Goal: Task Accomplishment & Management: Use online tool/utility

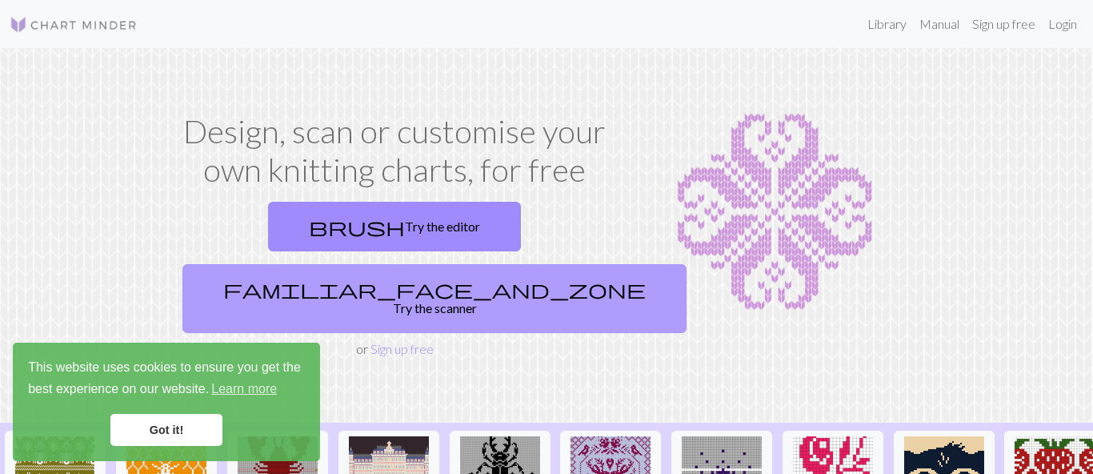
click at [449, 278] on span "familiar_face_and_zone" at bounding box center [434, 289] width 422 height 22
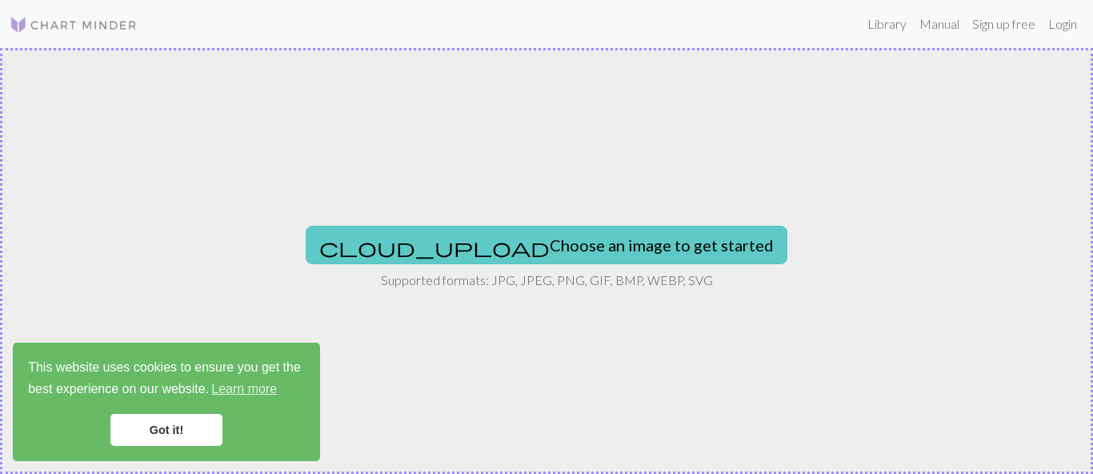
click at [458, 236] on button "cloud_upload Choose an image to get started" at bounding box center [547, 245] width 482 height 38
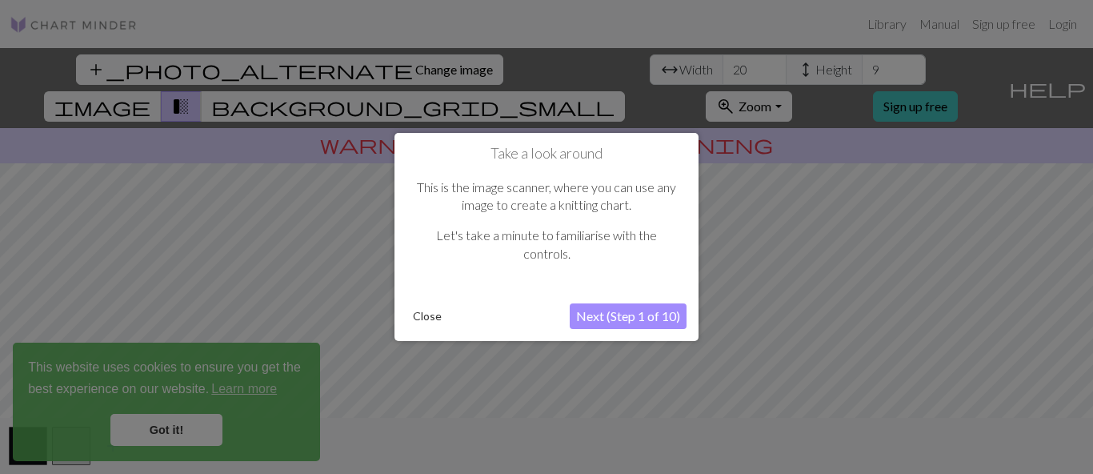
click at [592, 315] on button "Next (Step 1 of 10)" at bounding box center [628, 316] width 117 height 26
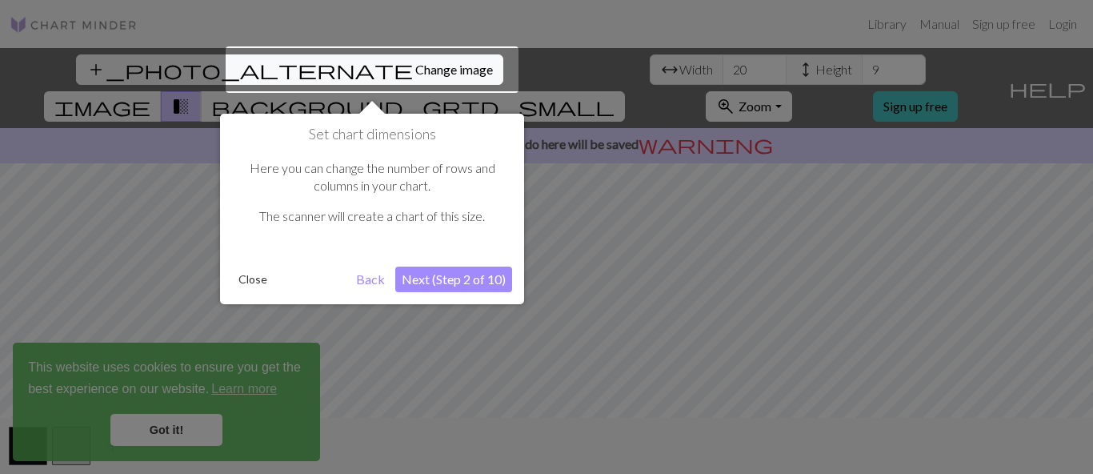
click at [410, 272] on button "Next (Step 2 of 10)" at bounding box center [453, 279] width 117 height 26
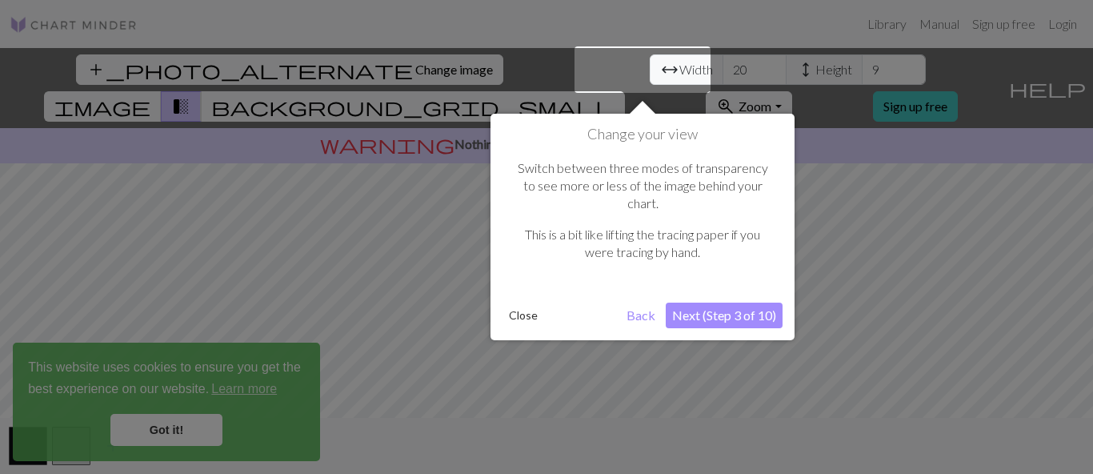
click at [717, 304] on button "Next (Step 3 of 10)" at bounding box center [724, 315] width 117 height 26
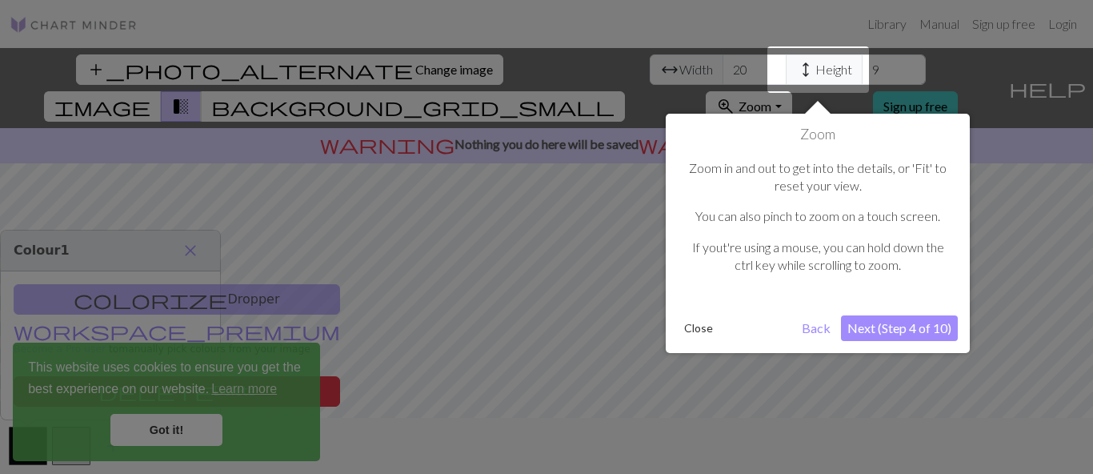
click at [866, 327] on button "Next (Step 4 of 10)" at bounding box center [899, 328] width 117 height 26
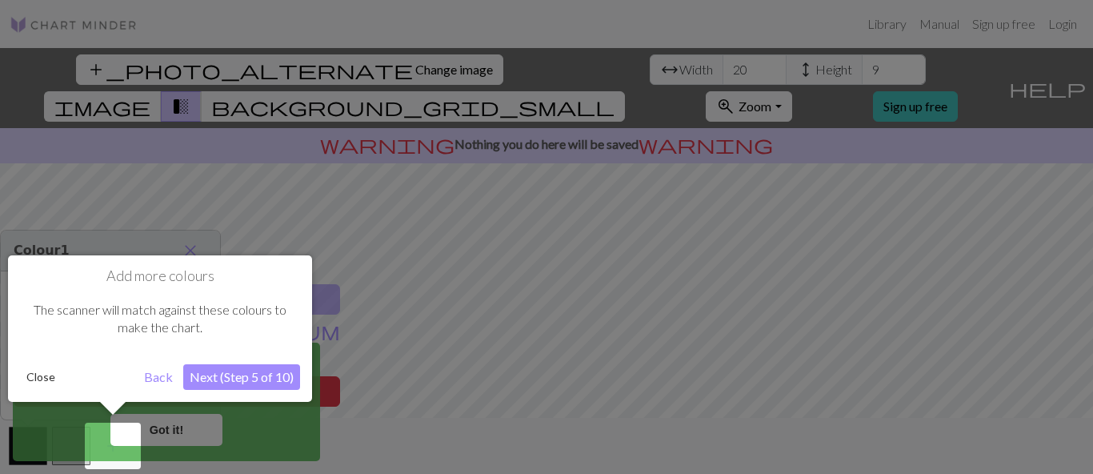
click at [209, 378] on button "Next (Step 5 of 10)" at bounding box center [241, 377] width 117 height 26
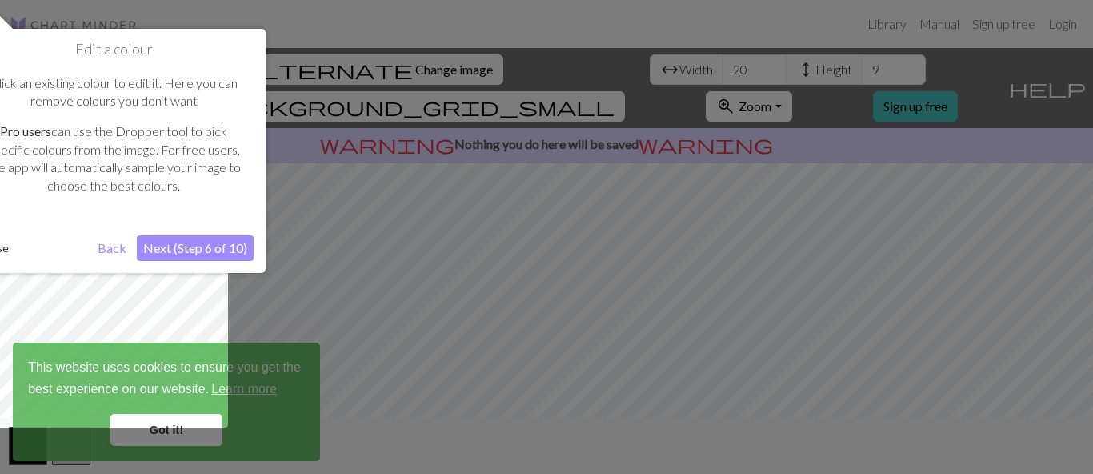
click at [174, 244] on button "Next (Step 6 of 10)" at bounding box center [195, 248] width 117 height 26
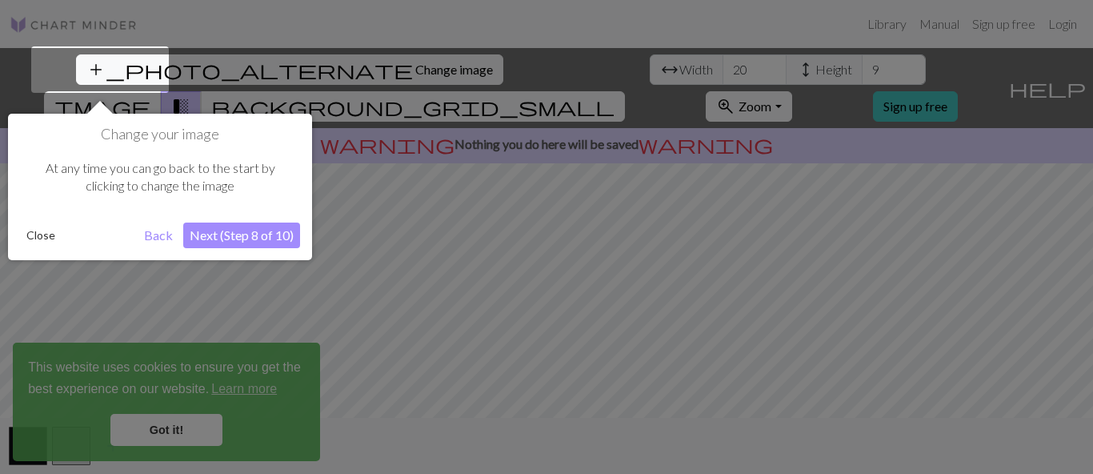
click at [231, 234] on button "Next (Step 8 of 10)" at bounding box center [241, 235] width 117 height 26
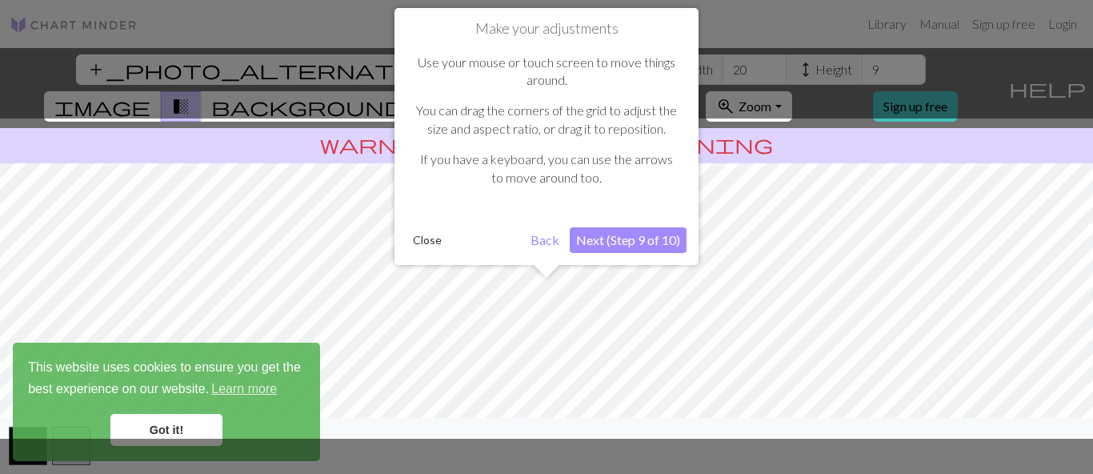
click at [604, 249] on button "Next (Step 9 of 10)" at bounding box center [628, 240] width 117 height 26
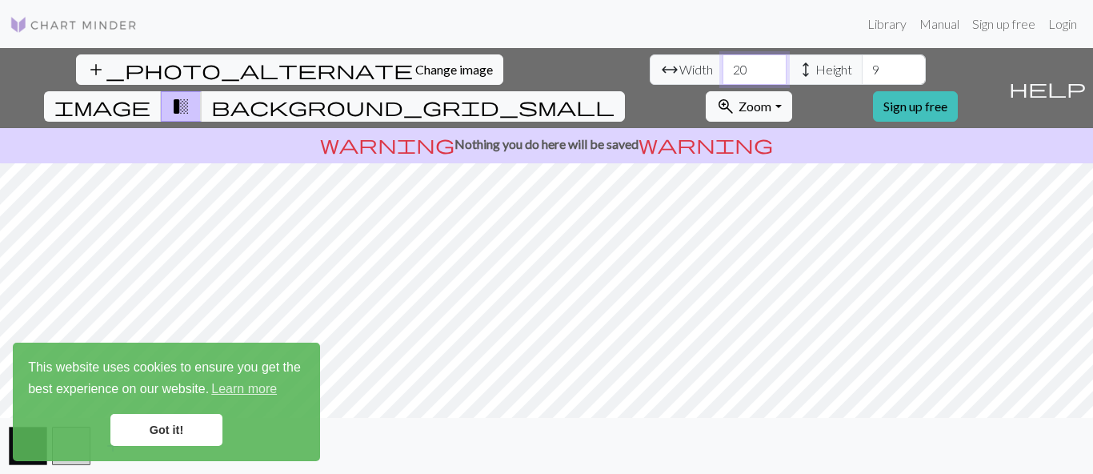
click at [722, 69] on input "20" at bounding box center [754, 69] width 64 height 30
type input "2"
type input "300"
drag, startPoint x: 453, startPoint y: 73, endPoint x: 476, endPoint y: 70, distance: 23.3
click at [862, 70] on input "9" at bounding box center [894, 69] width 64 height 30
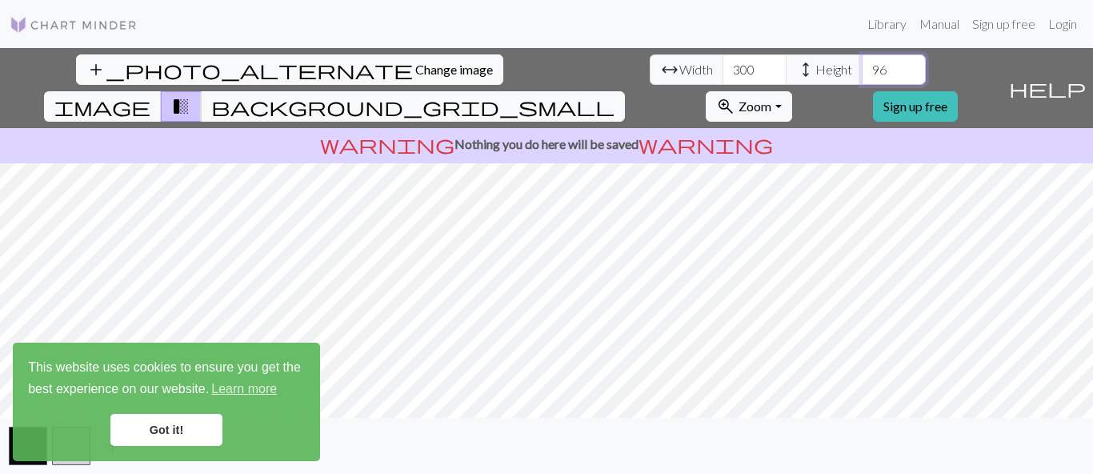
type input "96"
click at [178, 431] on link "Got it!" at bounding box center [166, 430] width 112 height 32
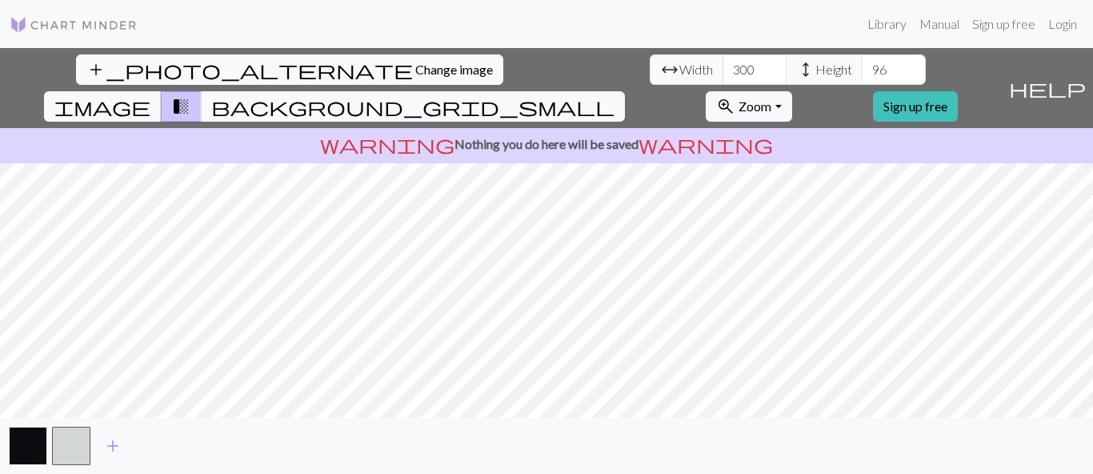
click at [29, 439] on button "button" at bounding box center [28, 445] width 38 height 38
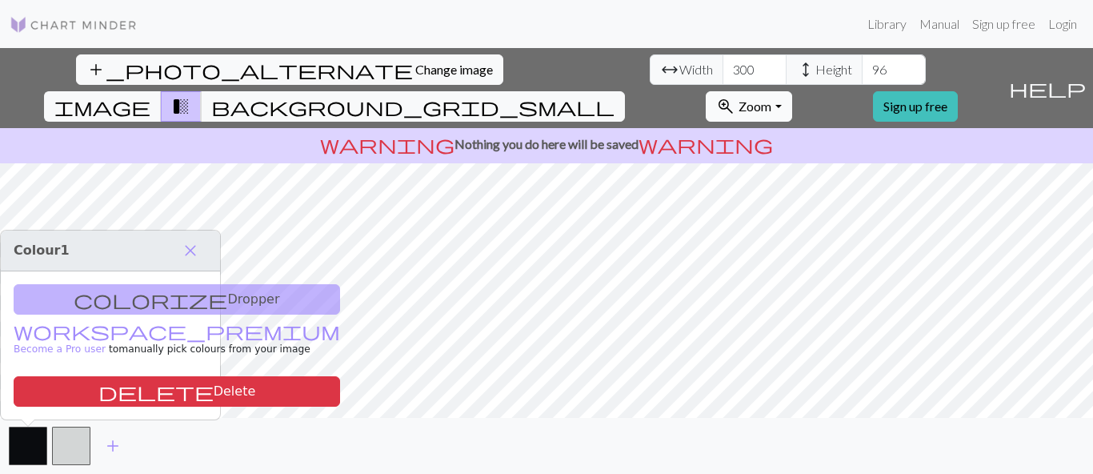
click at [735, 95] on span "zoom_in" at bounding box center [725, 106] width 19 height 22
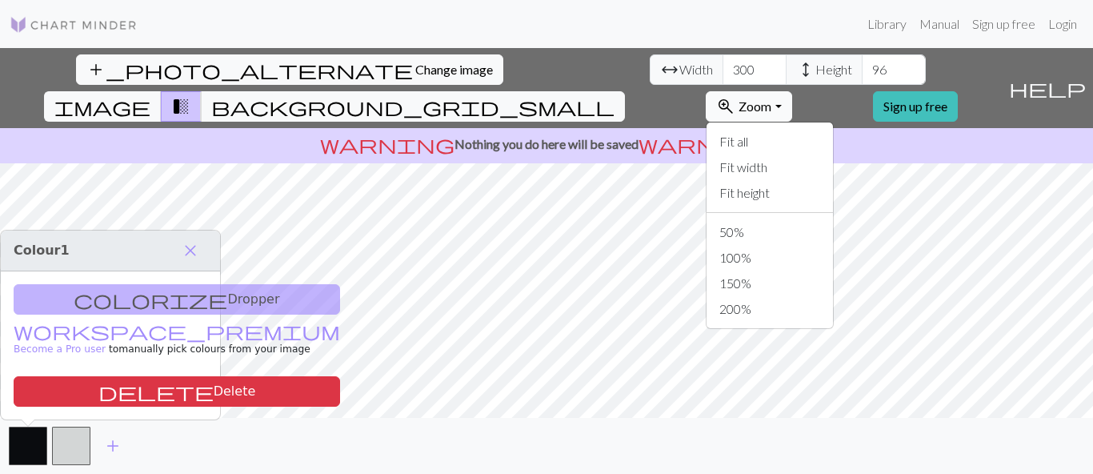
click at [791, 91] on button "zoom_in Zoom Zoom" at bounding box center [749, 106] width 86 height 30
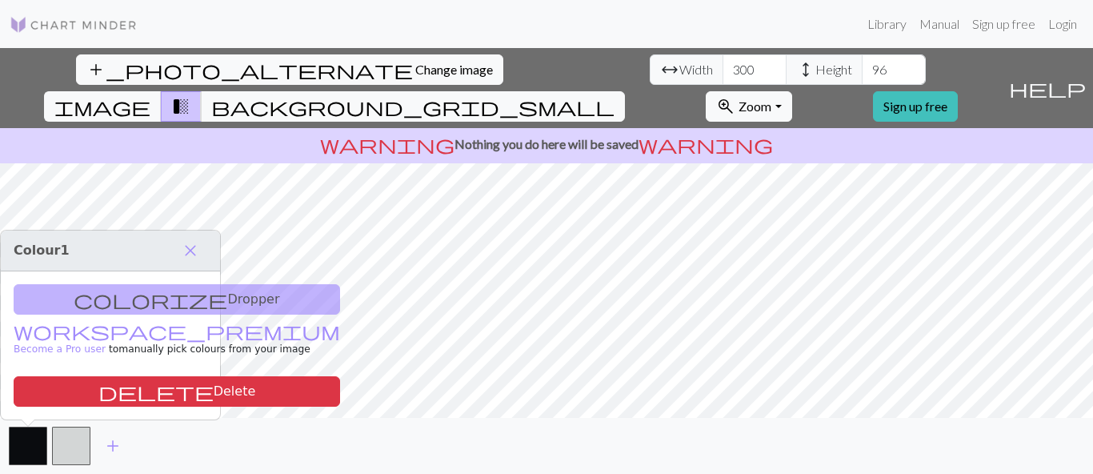
click at [825, 54] on div "add_photo_alternate Change image arrow_range Width 300 height Height 96 image t…" at bounding box center [501, 88] width 1002 height 80
click at [771, 98] on span "Zoom" at bounding box center [754, 105] width 33 height 15
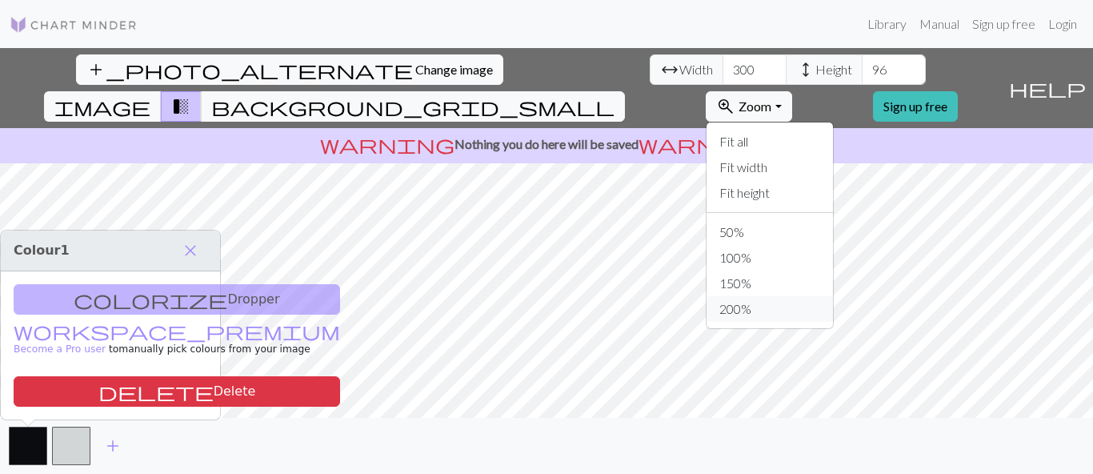
click at [816, 296] on button "200%" at bounding box center [769, 309] width 126 height 26
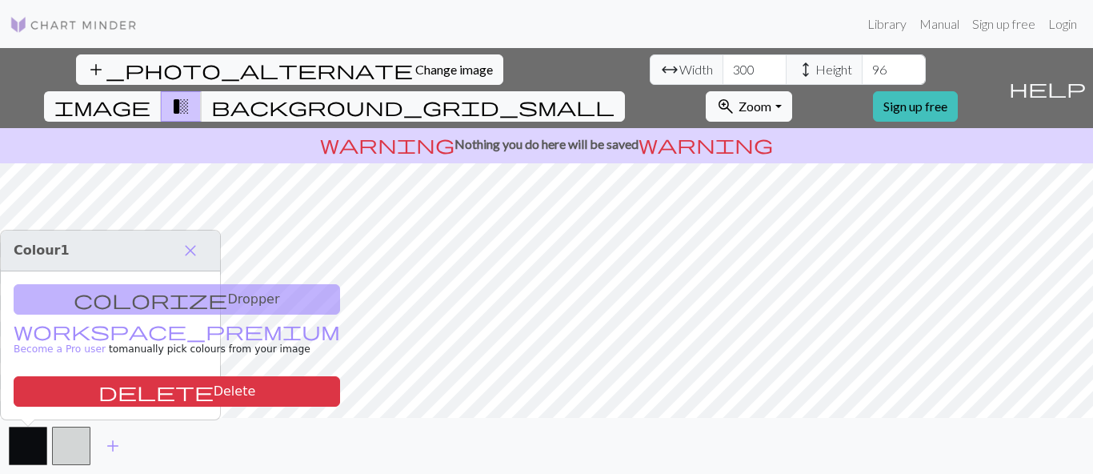
click at [132, 301] on div "colorize Dropper workspace_premium Become a Pro user to manually pick colours f…" at bounding box center [110, 345] width 219 height 148
click at [196, 253] on span "close" at bounding box center [190, 250] width 19 height 22
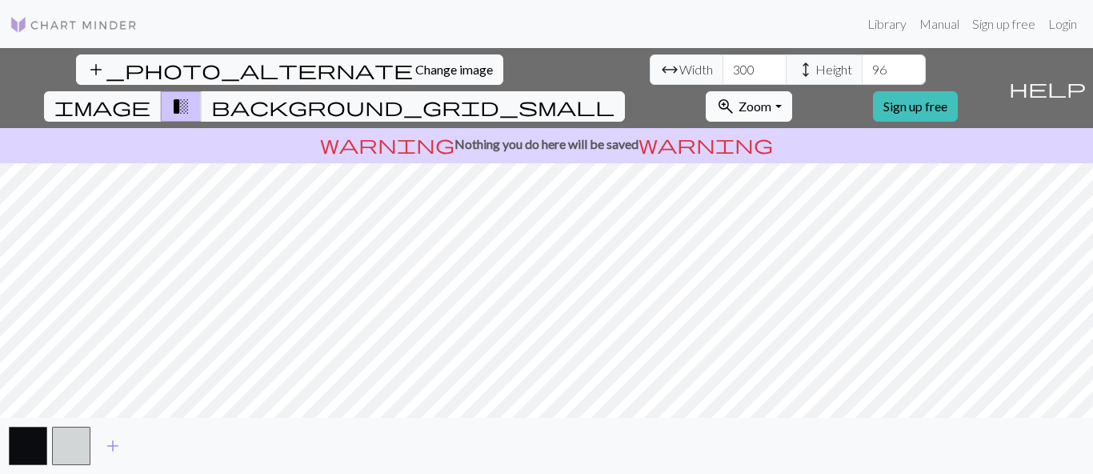
click at [771, 98] on span "Zoom" at bounding box center [754, 105] width 33 height 15
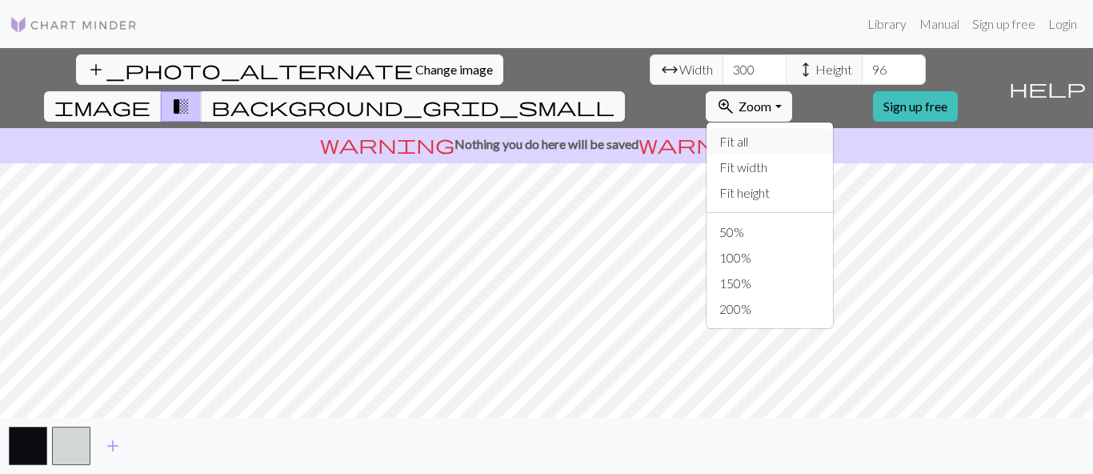
click at [826, 129] on button "Fit all" at bounding box center [769, 142] width 126 height 26
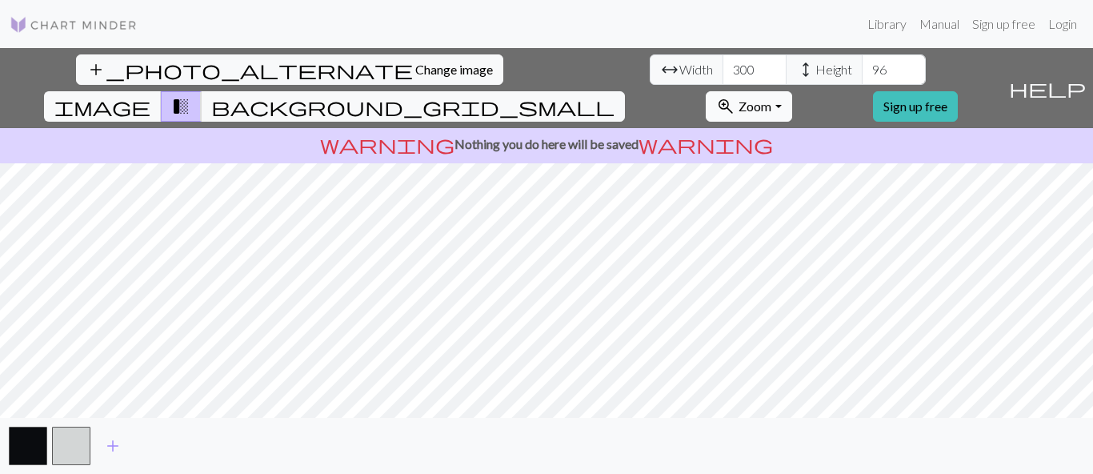
click at [771, 98] on span "Zoom" at bounding box center [754, 105] width 33 height 15
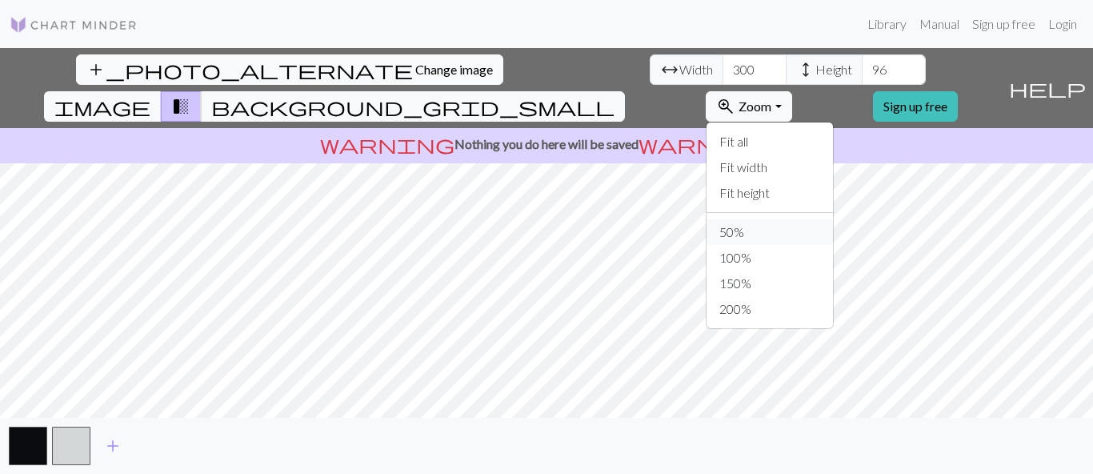
click at [804, 219] on button "50%" at bounding box center [769, 232] width 126 height 26
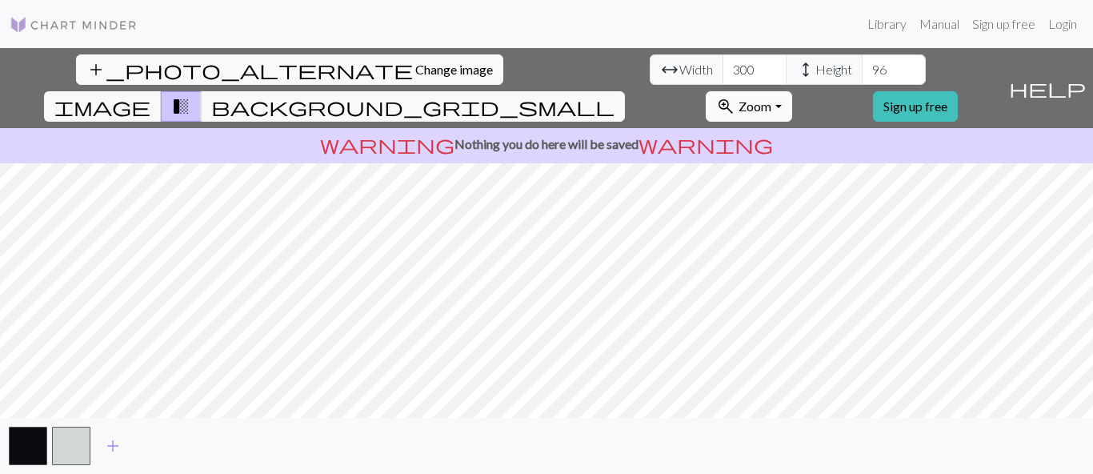
click at [771, 98] on span "Zoom" at bounding box center [754, 105] width 33 height 15
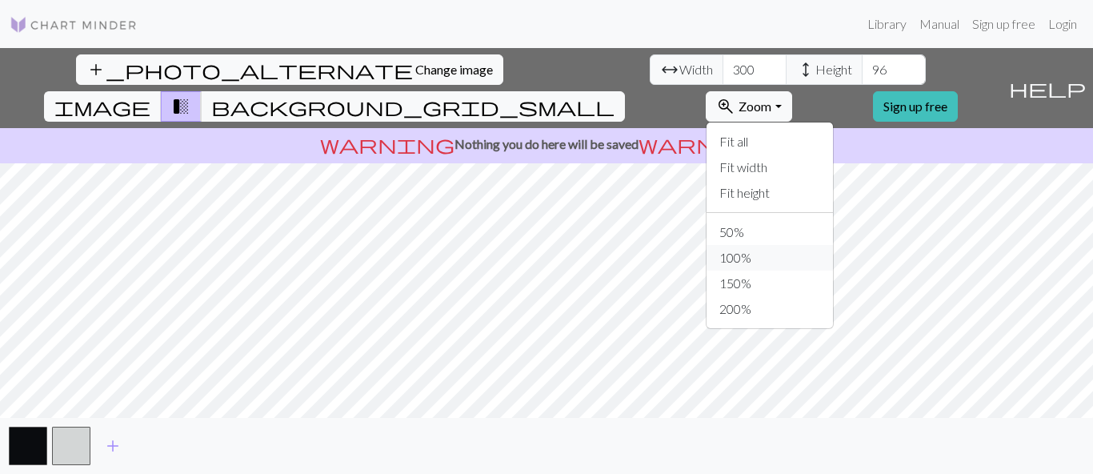
click at [810, 245] on button "100%" at bounding box center [769, 258] width 126 height 26
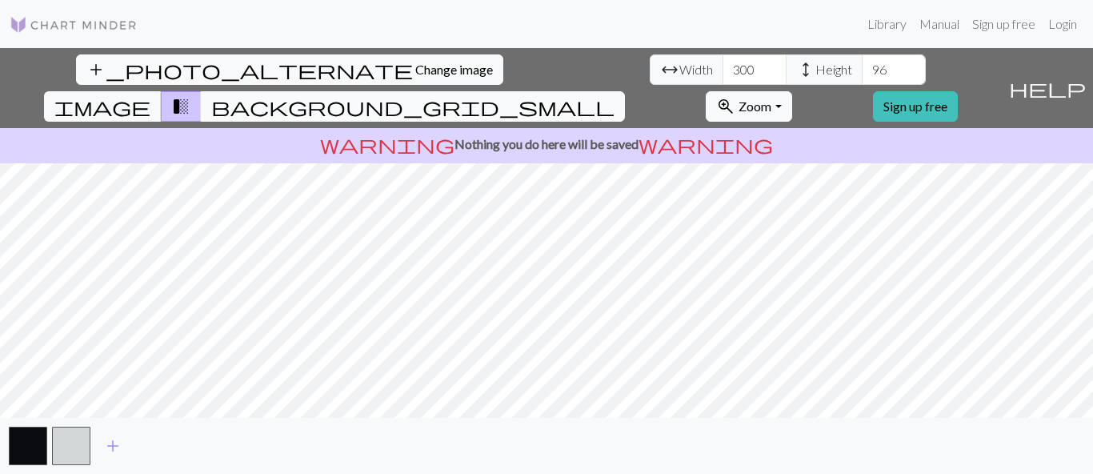
click at [614, 95] on span "background_grid_small" at bounding box center [412, 106] width 403 height 22
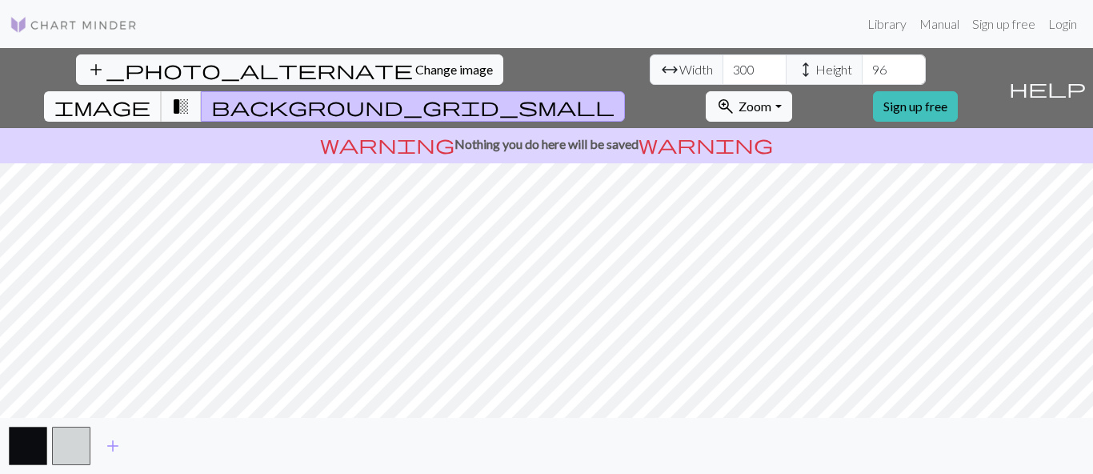
click at [150, 95] on span "image" at bounding box center [102, 106] width 96 height 22
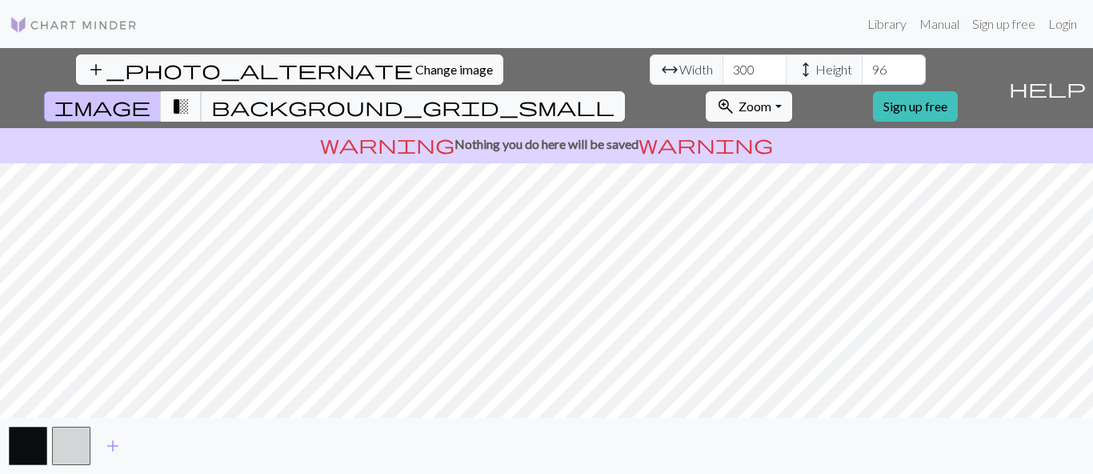
click at [202, 91] on button "transition_fade" at bounding box center [181, 106] width 41 height 30
click at [190, 95] on span "transition_fade" at bounding box center [180, 106] width 19 height 22
click at [1008, 22] on link "Sign up free" at bounding box center [1004, 24] width 76 height 32
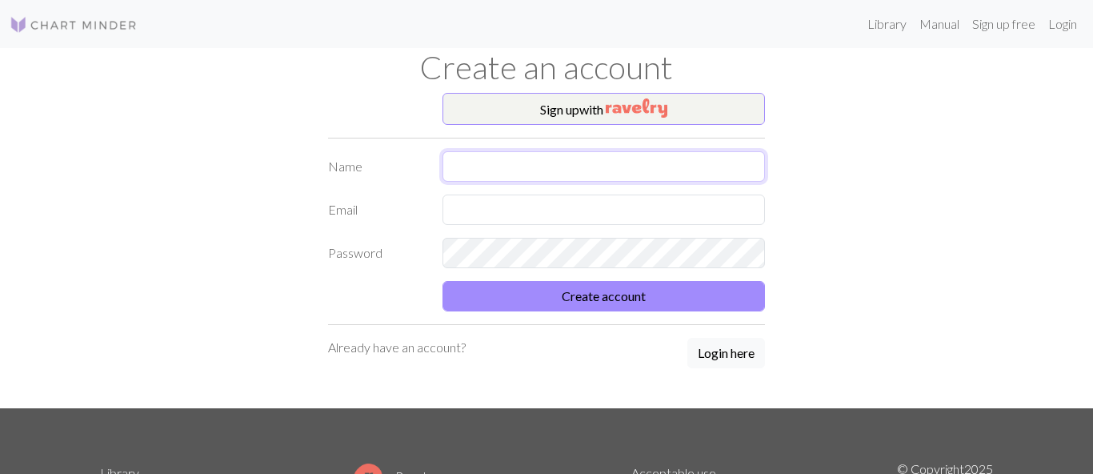
click at [546, 178] on input "text" at bounding box center [603, 166] width 323 height 30
type input "[PERSON_NAME]"
click at [470, 208] on input "text" at bounding box center [603, 209] width 323 height 30
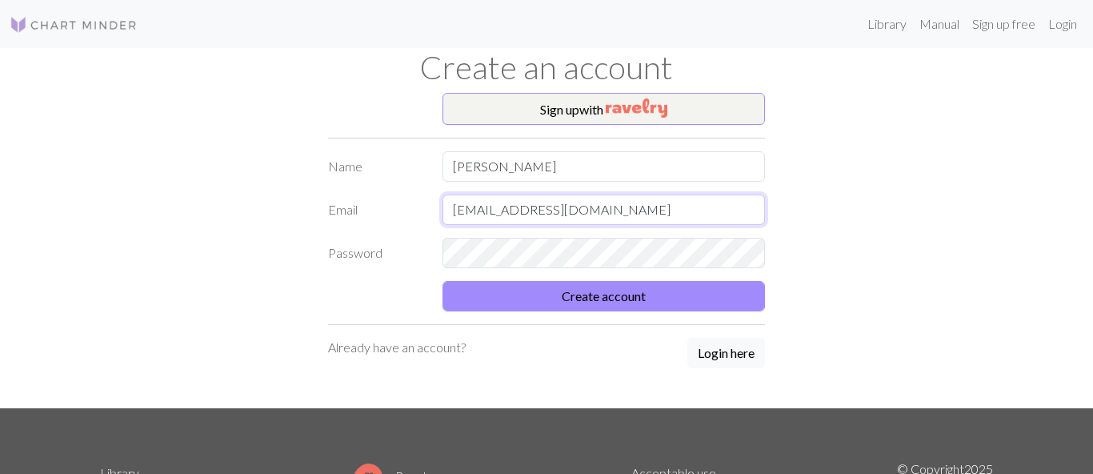
type input "egjohnson72@gmail.com"
click at [510, 298] on button "Create account" at bounding box center [603, 296] width 323 height 30
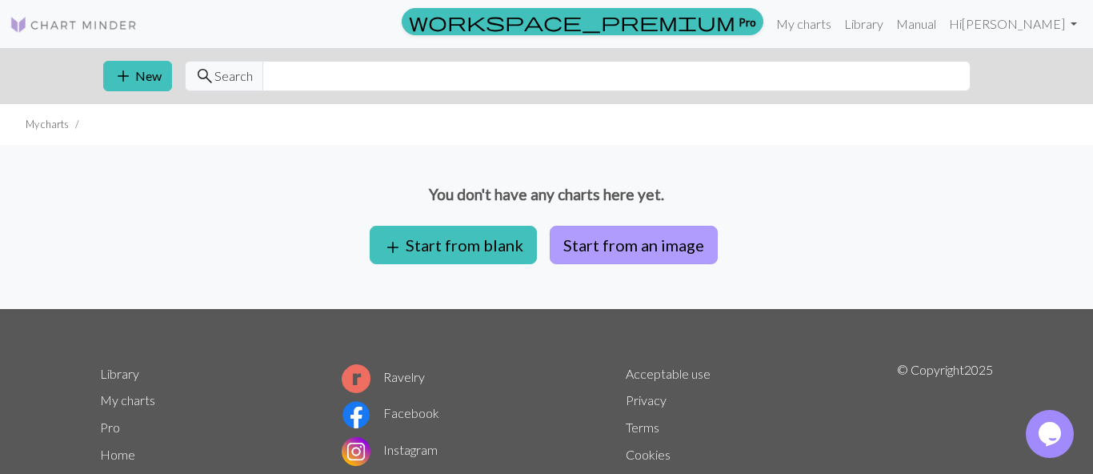
click at [590, 239] on button "Start from an image" at bounding box center [634, 245] width 168 height 38
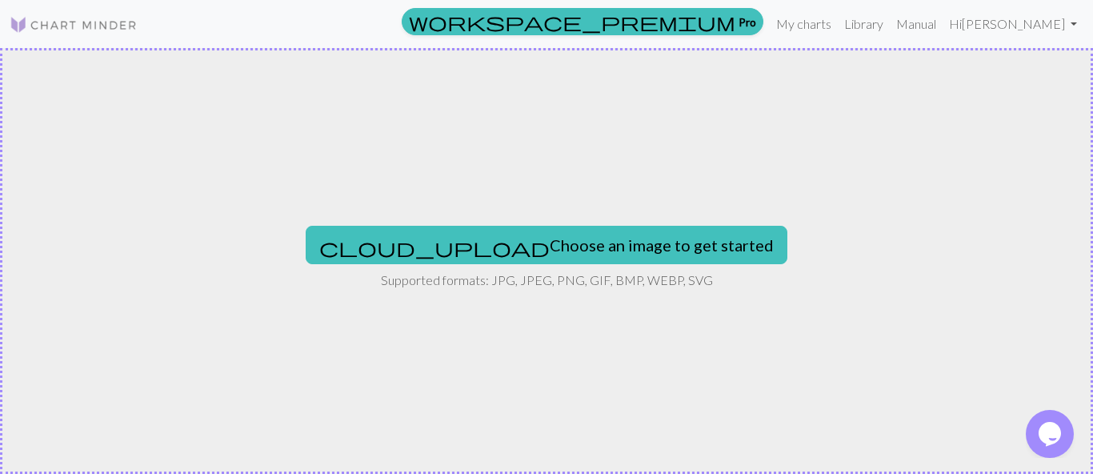
click at [494, 222] on div "cloud_upload Choose an image to get started Supported formats: JPG, JPEG, PNG, …" at bounding box center [546, 261] width 1093 height 426
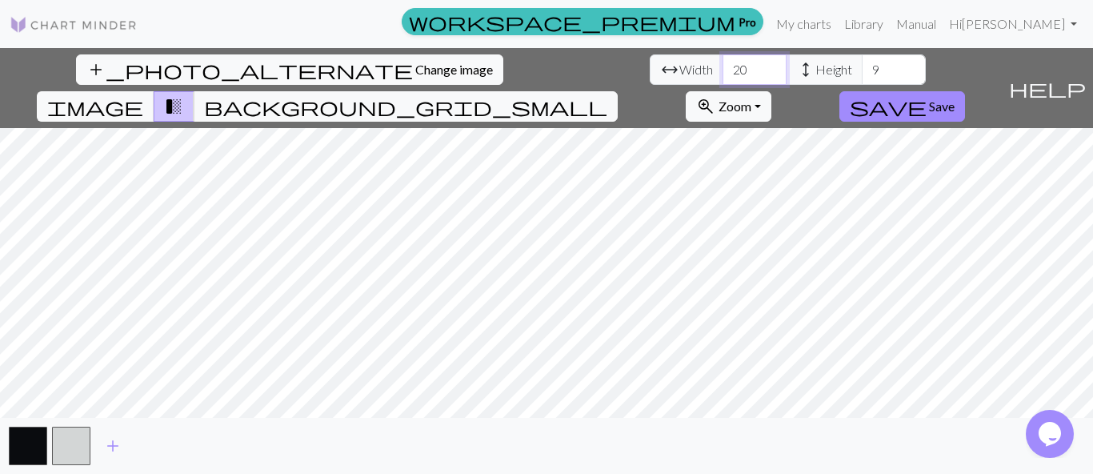
click at [722, 68] on input "20" at bounding box center [754, 69] width 64 height 30
type input "2"
type input "300"
click at [862, 69] on input "9" at bounding box center [894, 69] width 64 height 30
type input "96"
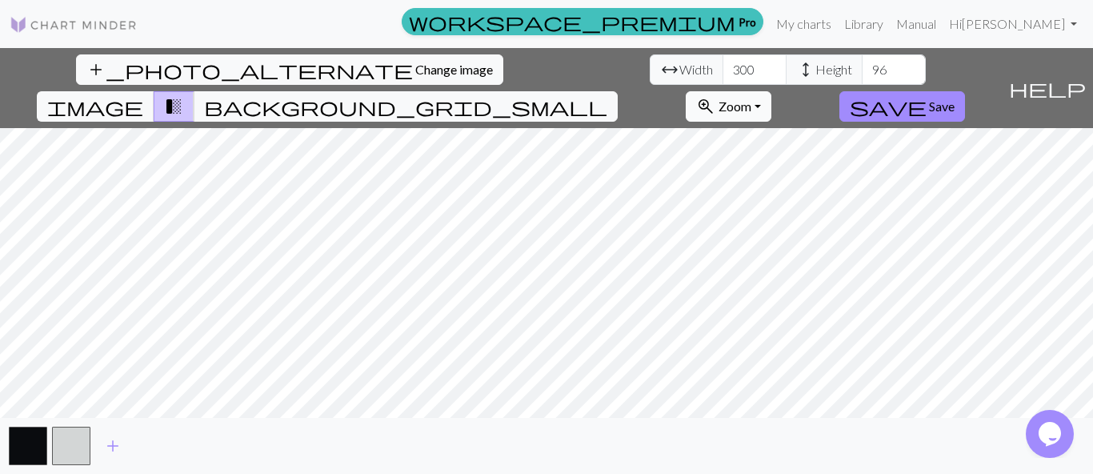
click at [751, 98] on span "Zoom" at bounding box center [734, 105] width 33 height 15
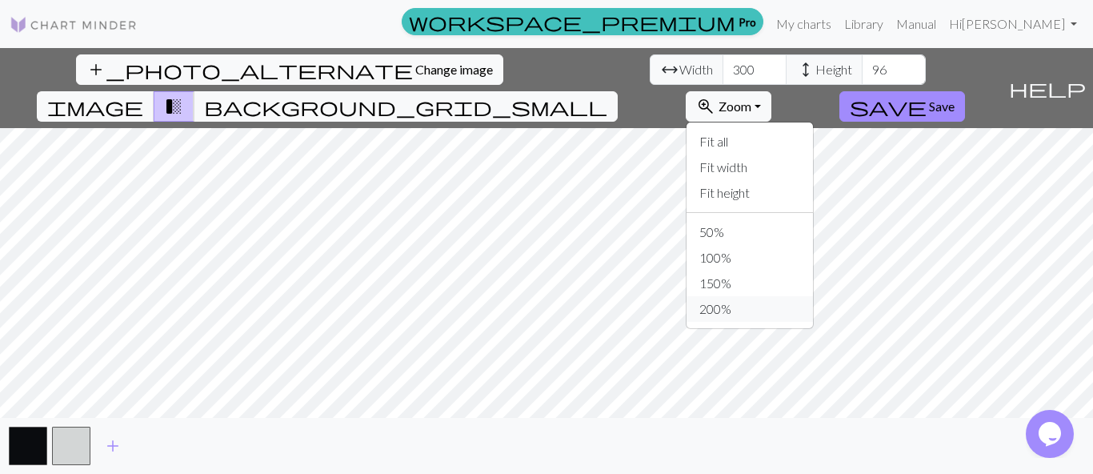
click at [813, 296] on button "200%" at bounding box center [749, 309] width 126 height 26
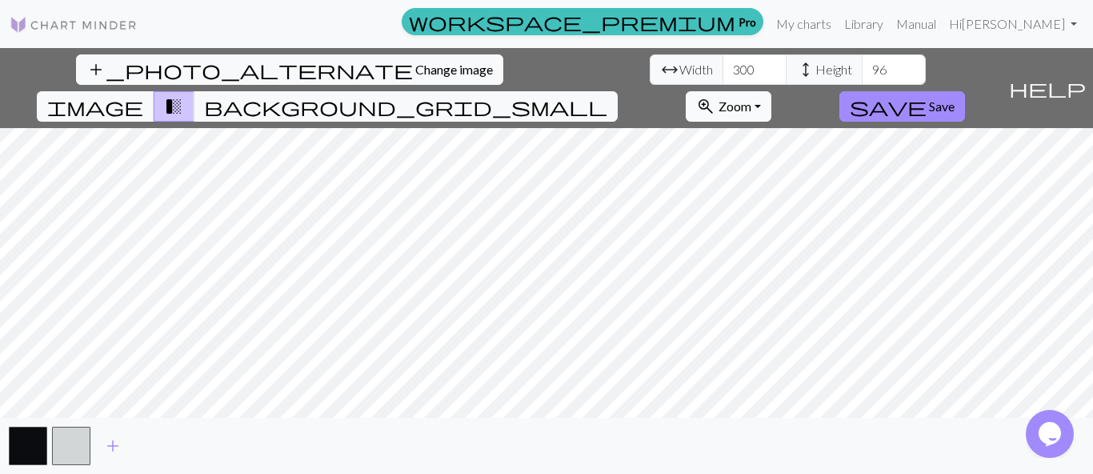
click at [751, 98] on span "Zoom" at bounding box center [734, 105] width 33 height 15
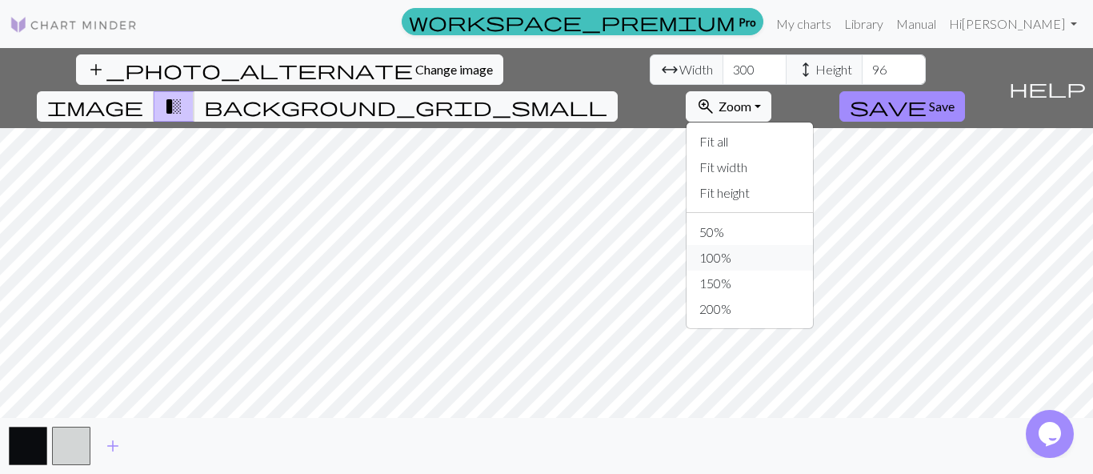
click at [813, 245] on button "100%" at bounding box center [749, 258] width 126 height 26
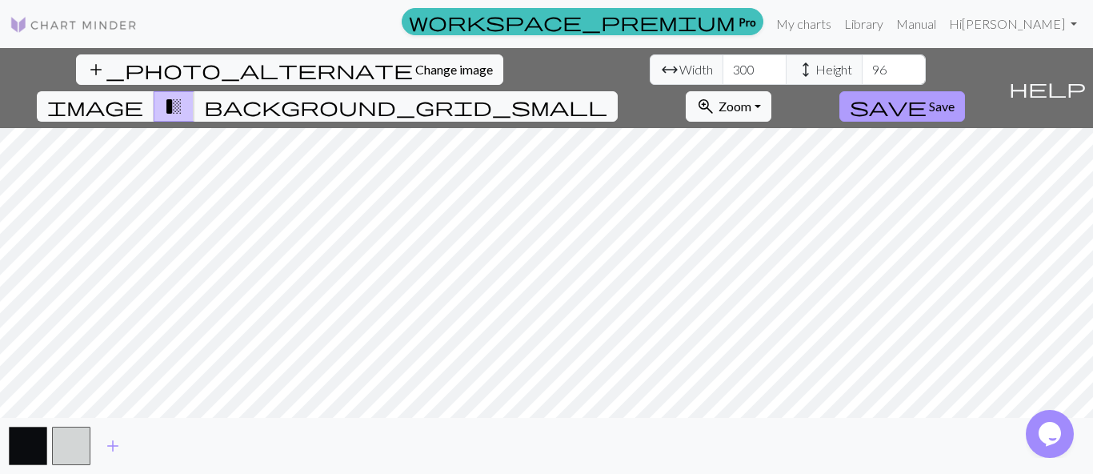
click at [926, 95] on span "save" at bounding box center [888, 106] width 77 height 22
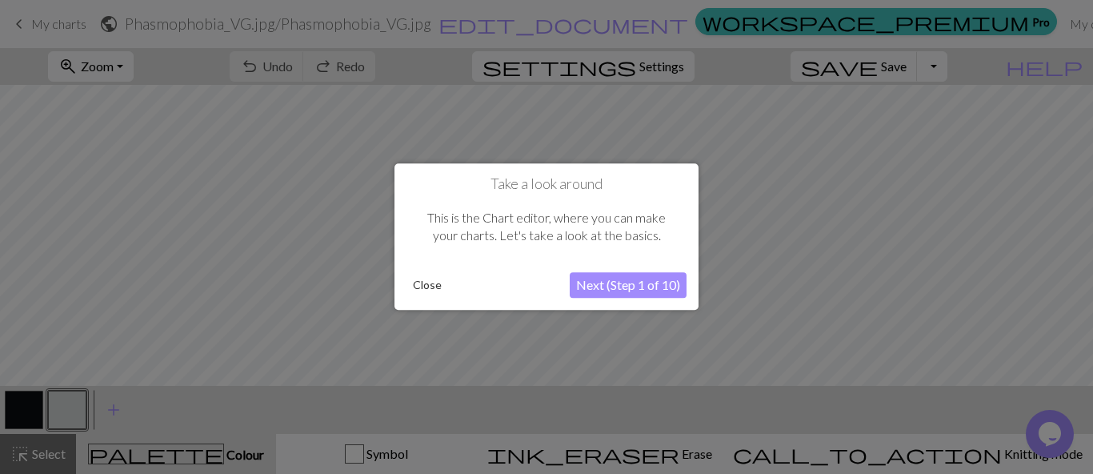
click at [606, 294] on button "Next (Step 1 of 10)" at bounding box center [628, 286] width 117 height 26
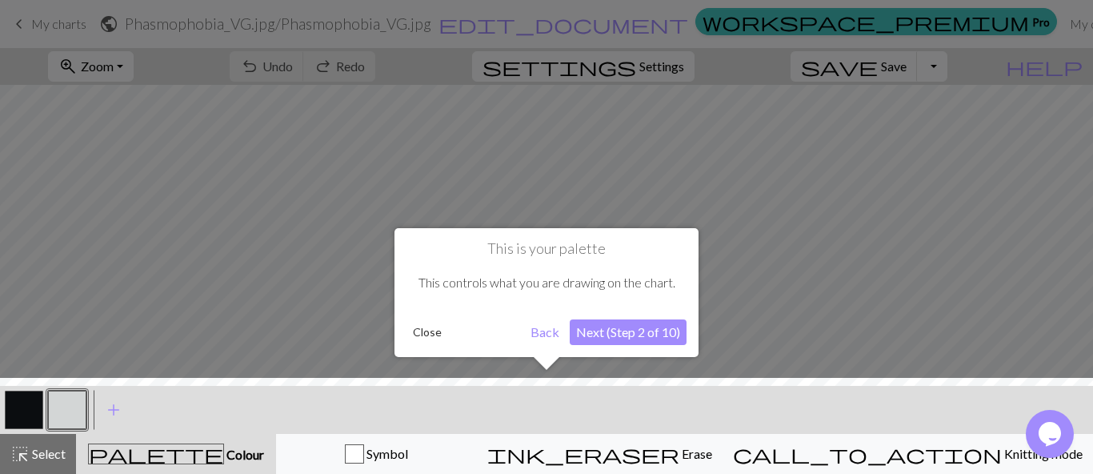
click at [625, 329] on button "Next (Step 2 of 10)" at bounding box center [628, 332] width 117 height 26
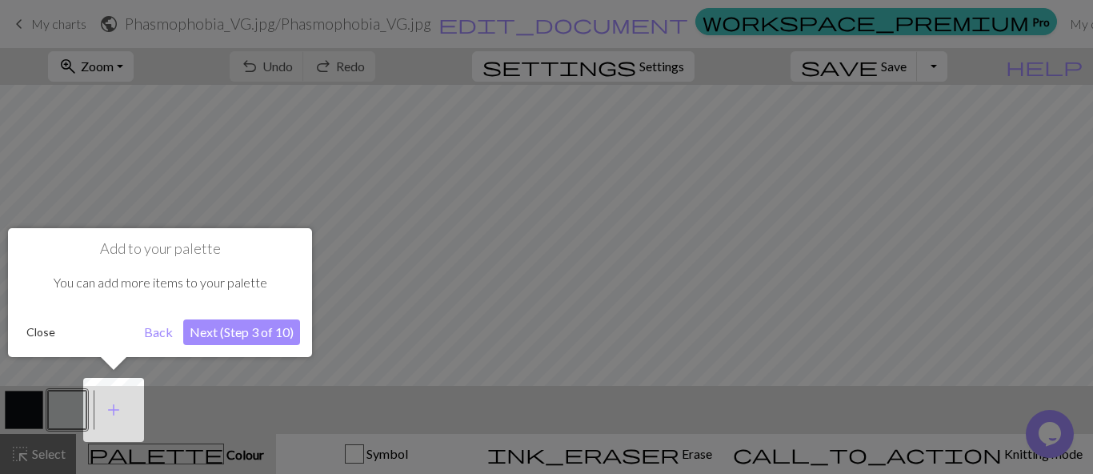
click at [226, 327] on button "Next (Step 3 of 10)" at bounding box center [241, 332] width 117 height 26
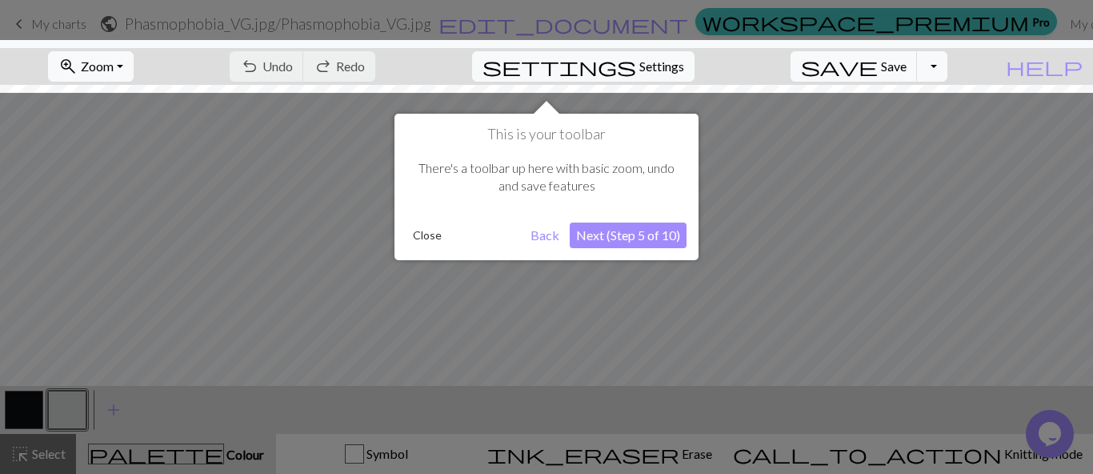
click at [629, 242] on button "Next (Step 5 of 10)" at bounding box center [628, 235] width 117 height 26
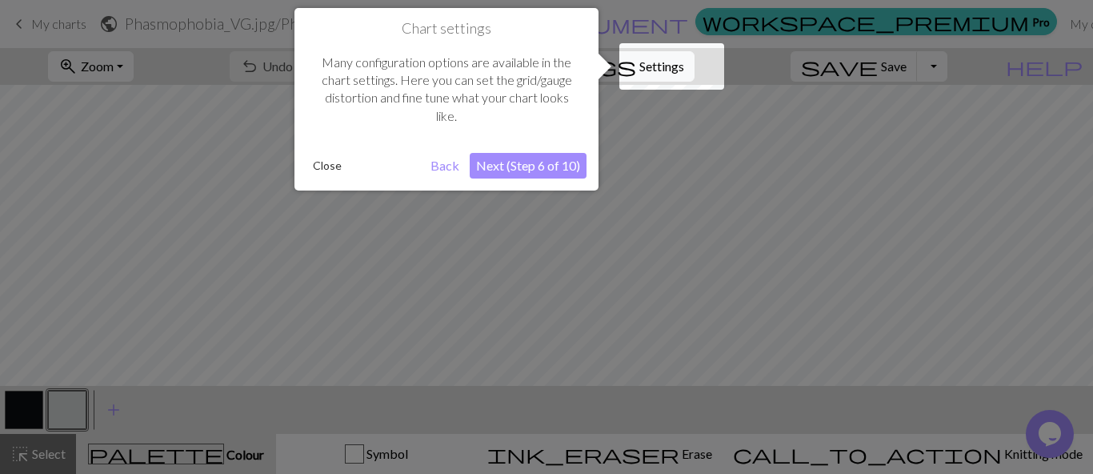
click at [533, 165] on button "Next (Step 6 of 10)" at bounding box center [528, 166] width 117 height 26
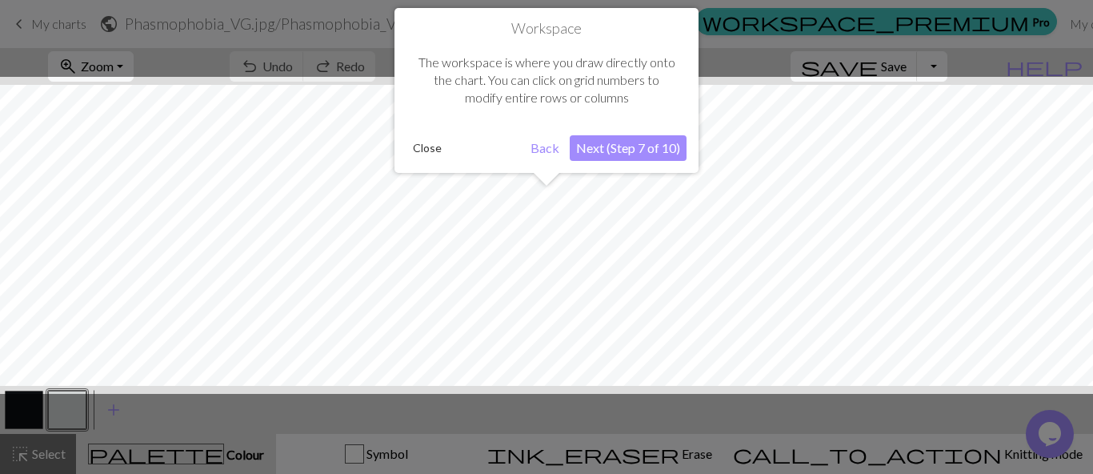
click at [612, 146] on button "Next (Step 7 of 10)" at bounding box center [628, 148] width 117 height 26
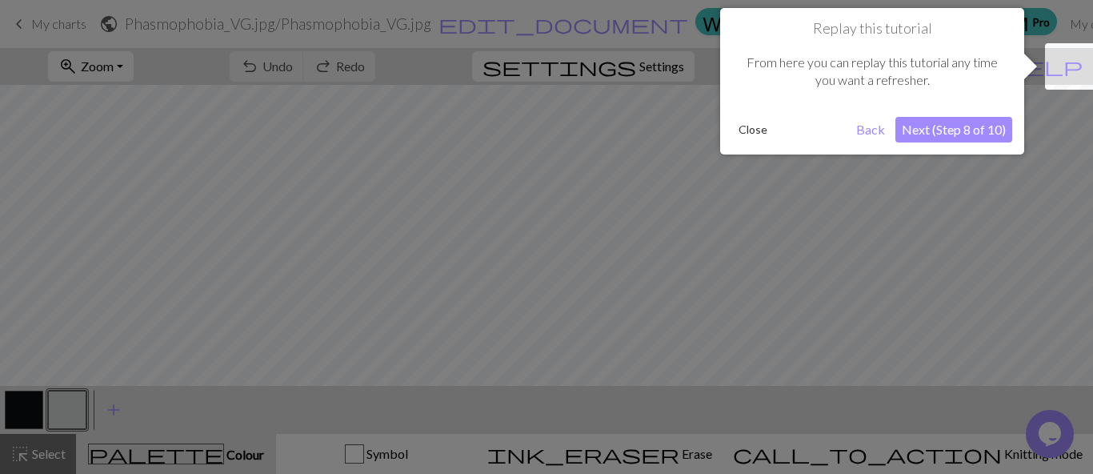
click at [923, 136] on button "Next (Step 8 of 10)" at bounding box center [953, 130] width 117 height 26
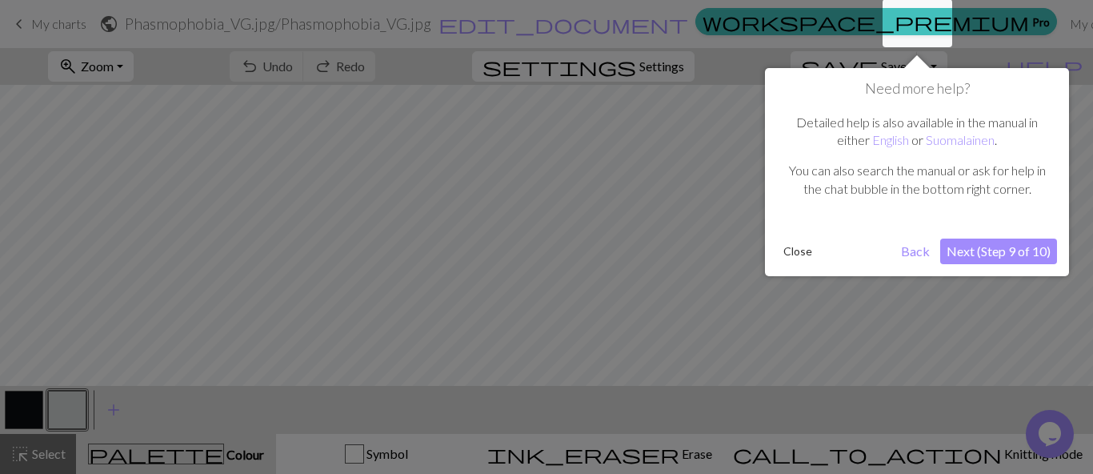
click at [962, 247] on button "Next (Step 9 of 10)" at bounding box center [998, 251] width 117 height 26
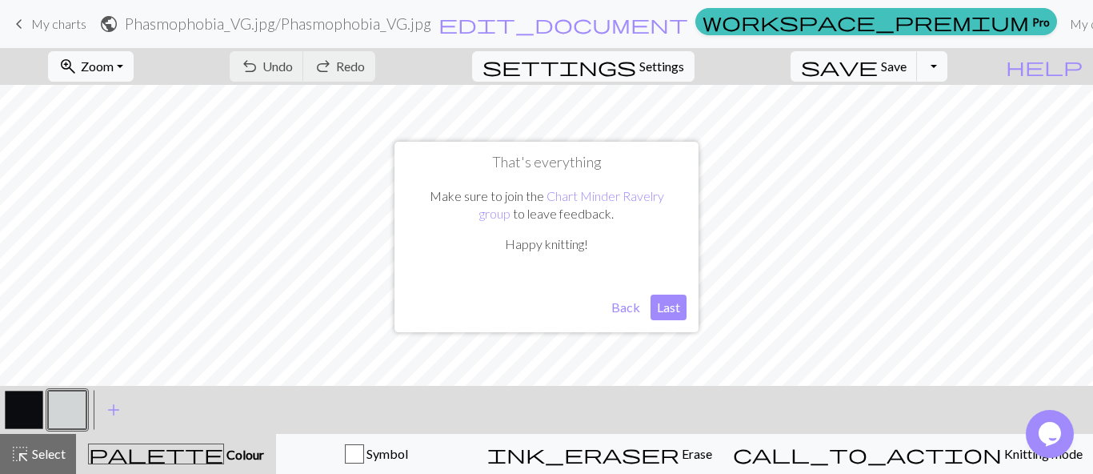
click at [674, 308] on button "Last" at bounding box center [668, 307] width 36 height 26
click at [134, 62] on button "zoom_in Zoom Zoom" at bounding box center [91, 66] width 86 height 30
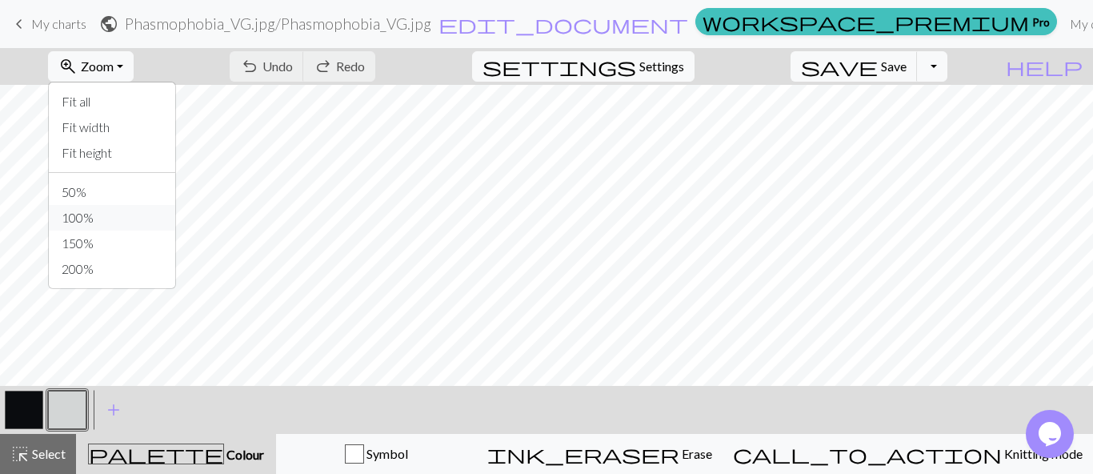
click at [133, 214] on button "100%" at bounding box center [112, 218] width 126 height 26
click at [114, 67] on span "Zoom" at bounding box center [97, 65] width 33 height 15
click at [124, 188] on button "50%" at bounding box center [112, 192] width 126 height 26
click at [22, 21] on span "keyboard_arrow_left" at bounding box center [19, 24] width 19 height 22
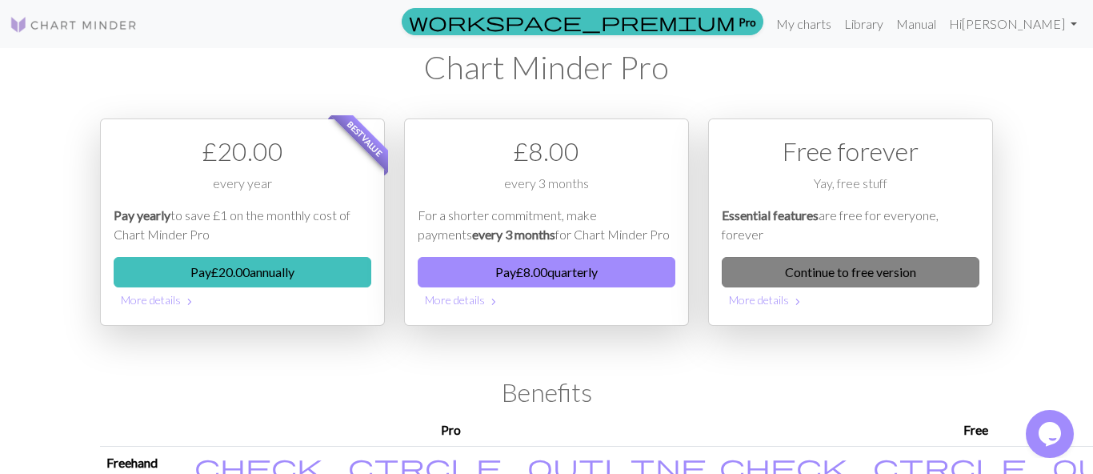
click at [898, 262] on link "Continue to free version" at bounding box center [851, 272] width 258 height 30
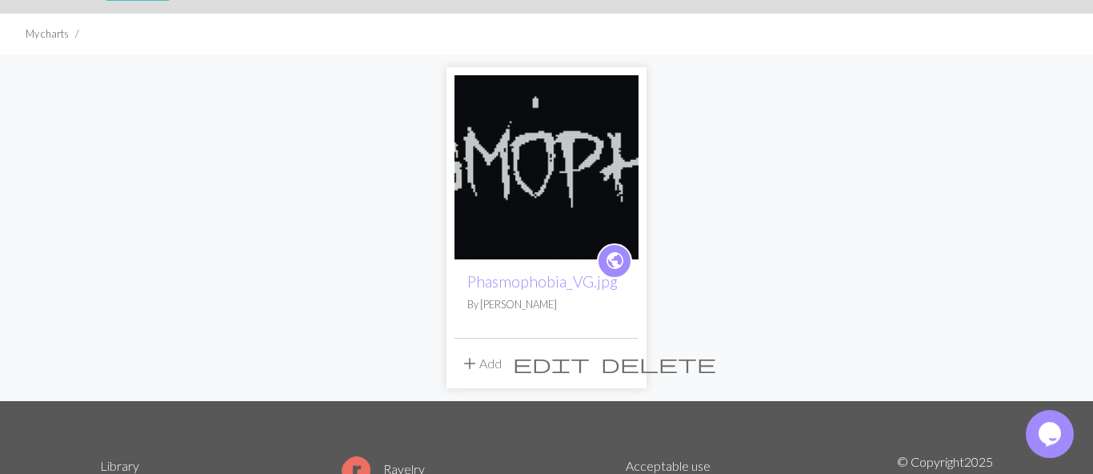
scroll to position [91, 0]
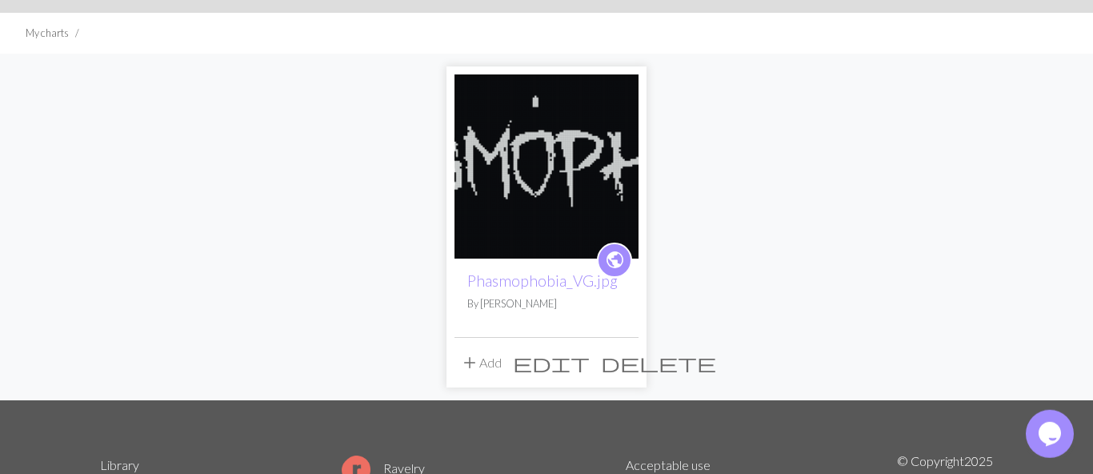
click at [631, 366] on span "delete" at bounding box center [658, 362] width 115 height 22
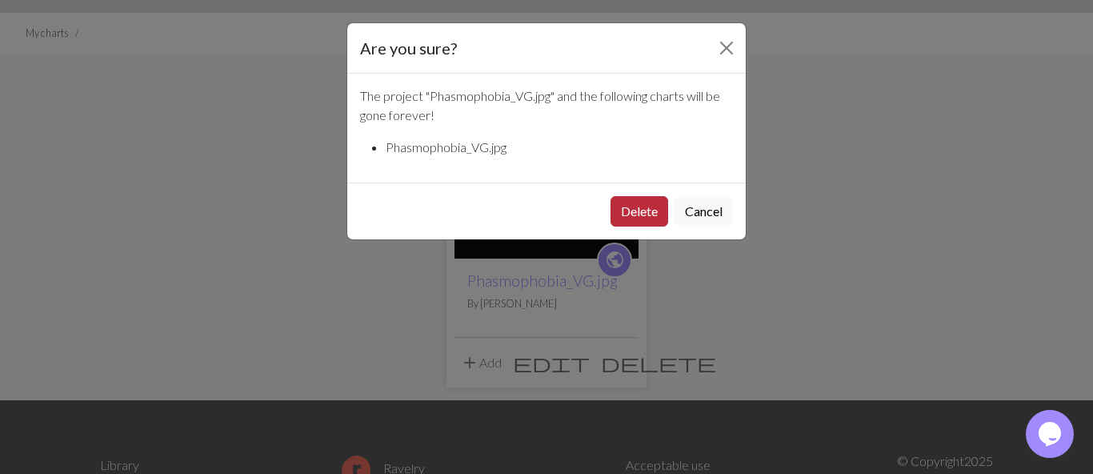
click at [642, 209] on button "Delete" at bounding box center [639, 211] width 58 height 30
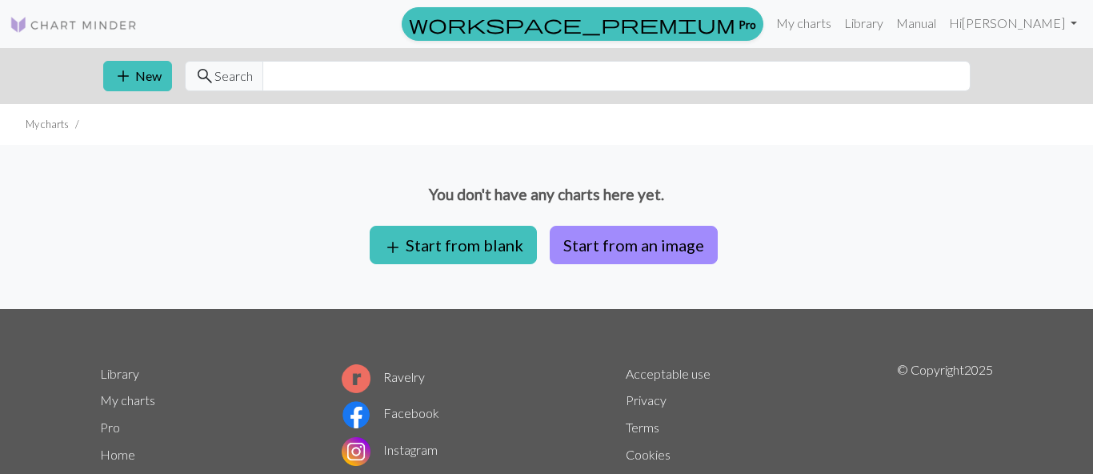
scroll to position [83, 0]
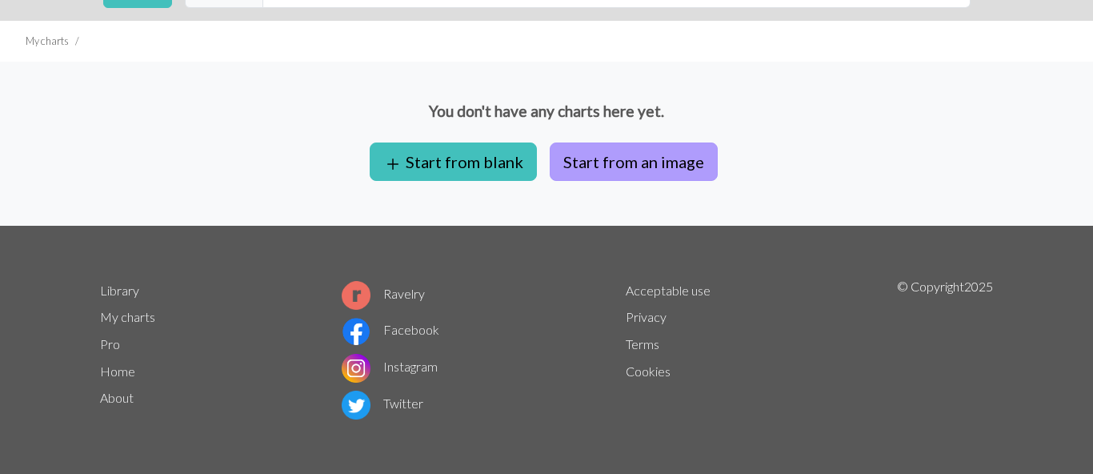
click at [592, 163] on button "Start from an image" at bounding box center [634, 161] width 168 height 38
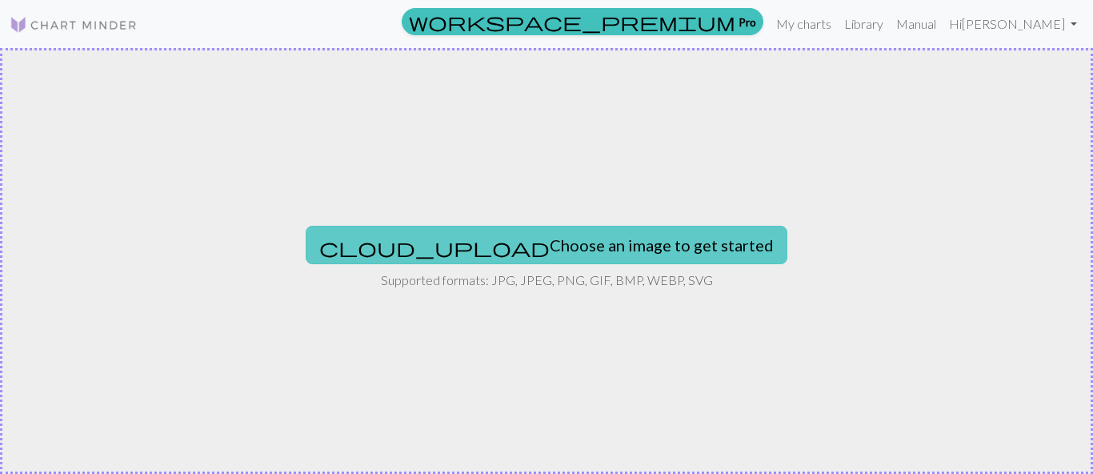
click at [523, 242] on button "cloud_upload Choose an image to get started" at bounding box center [547, 245] width 482 height 38
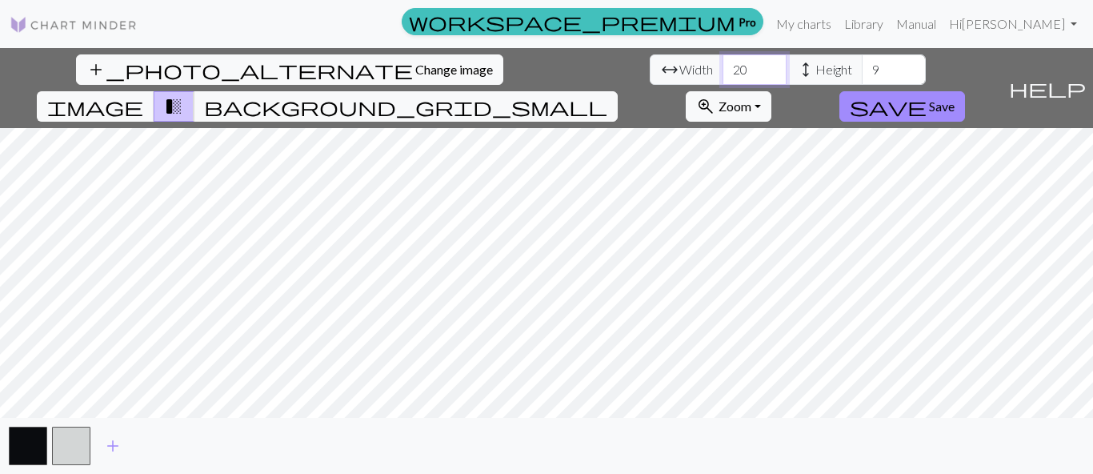
click at [722, 68] on input "20" at bounding box center [754, 69] width 64 height 30
type input "2"
type input "300"
drag, startPoint x: 458, startPoint y: 70, endPoint x: 467, endPoint y: 70, distance: 9.6
click at [862, 70] on input "9" at bounding box center [894, 69] width 64 height 30
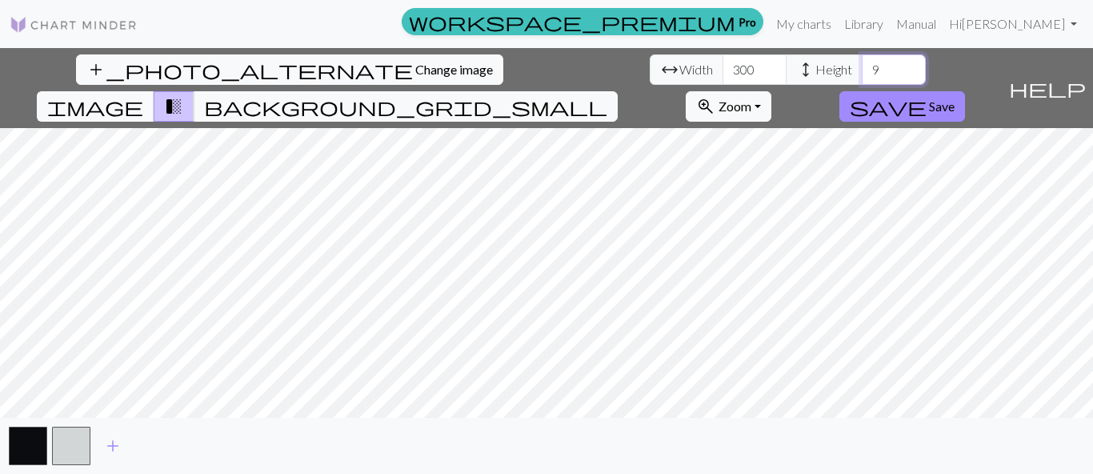
click at [862, 70] on input "9" at bounding box center [894, 69] width 64 height 30
type input "96"
click at [954, 98] on span "Save" at bounding box center [942, 105] width 26 height 15
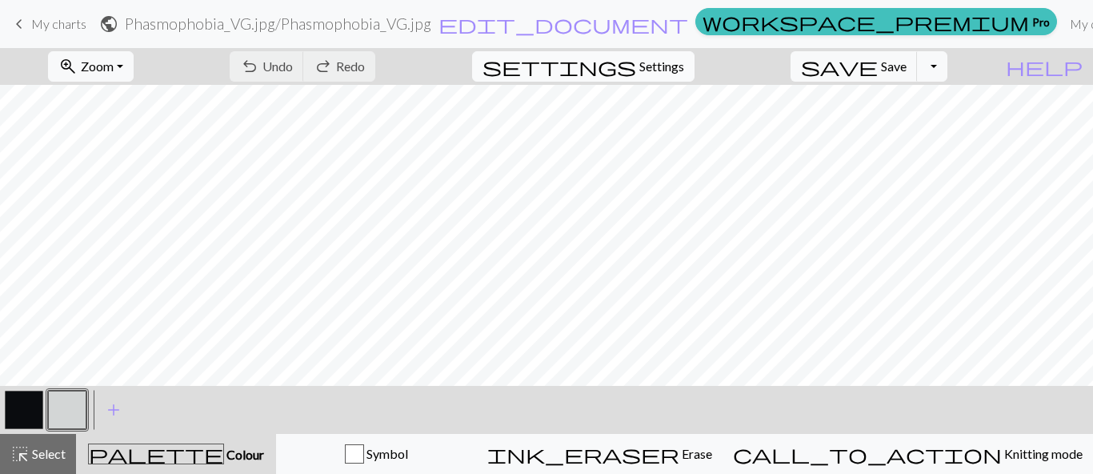
click at [675, 63] on span "Settings" at bounding box center [661, 66] width 45 height 19
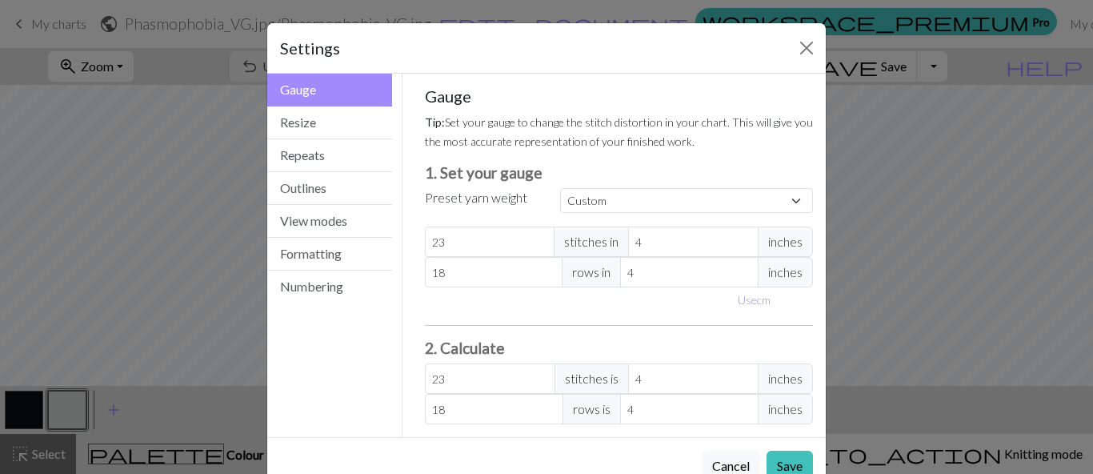
scroll to position [10, 0]
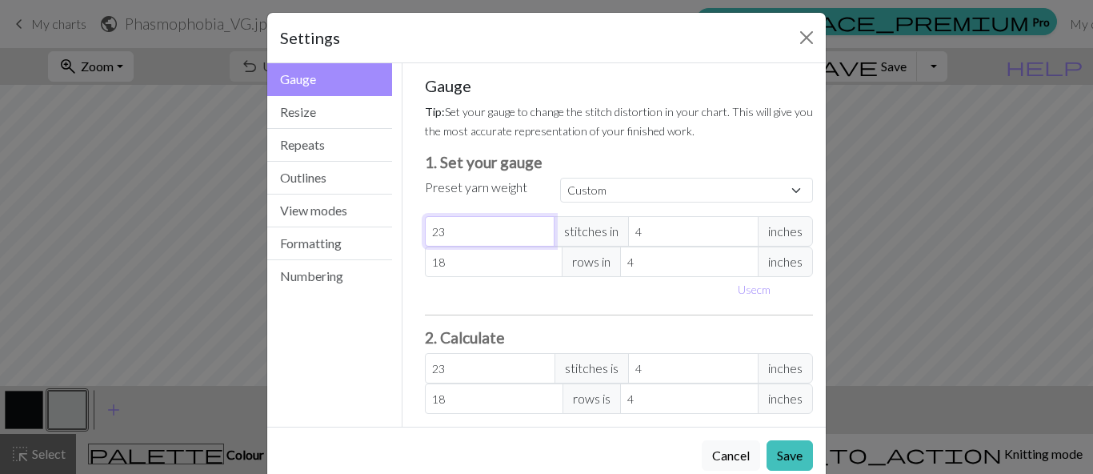
click at [466, 238] on input "23" at bounding box center [490, 231] width 130 height 30
type input "2"
type input "0"
type input "4"
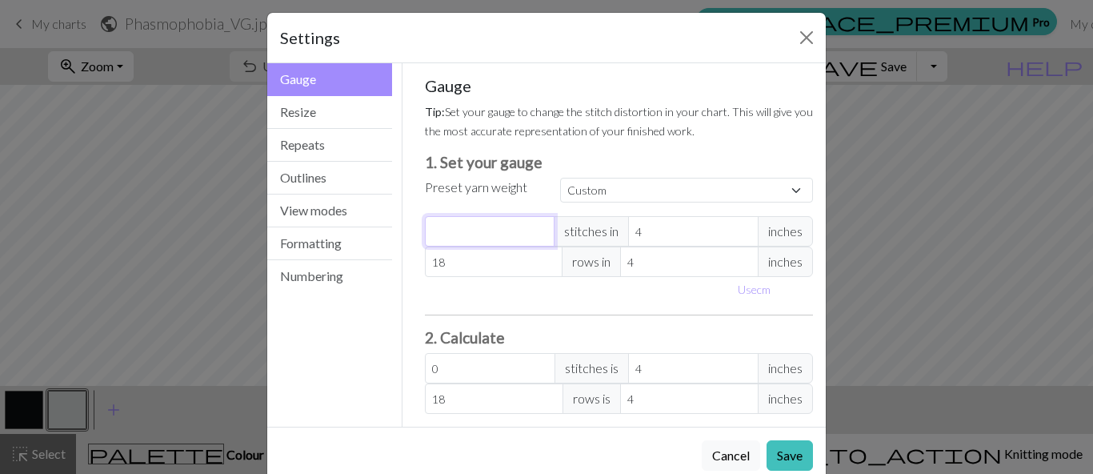
type input "4"
click at [685, 238] on input "4" at bounding box center [693, 231] width 130 height 30
click at [482, 231] on input "4" at bounding box center [490, 231] width 130 height 30
type input "1"
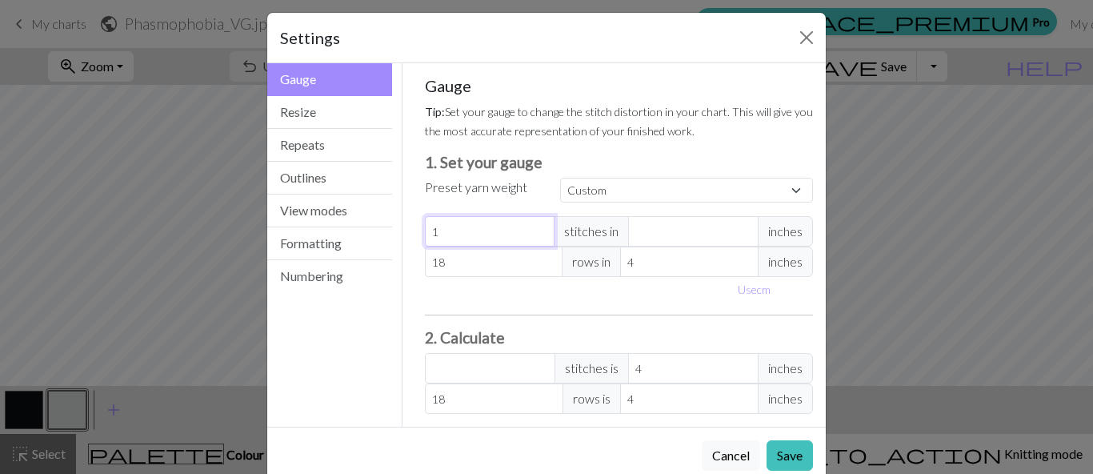
type input "16"
click at [663, 238] on input "number" at bounding box center [693, 231] width 130 height 30
type input "4"
type input "16"
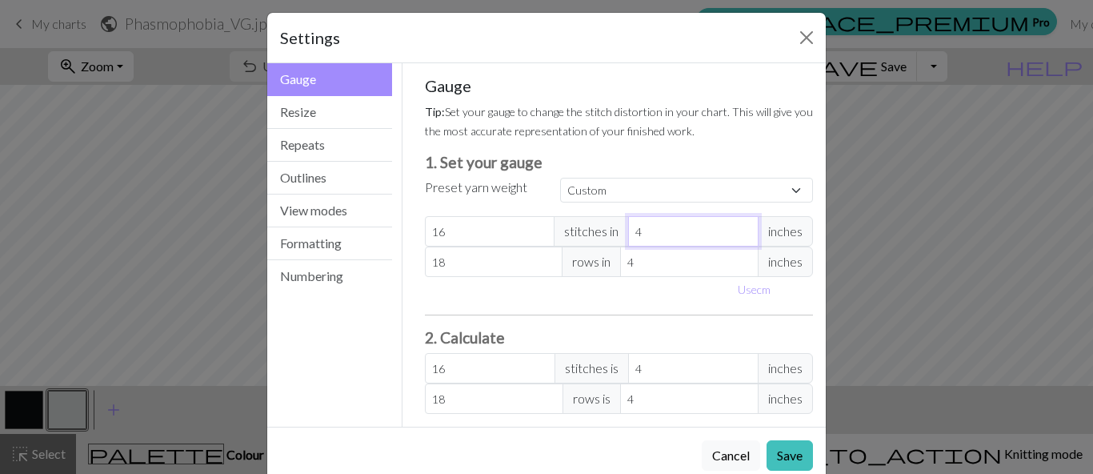
type input "4"
click at [514, 263] on input "18" at bounding box center [494, 261] width 138 height 30
type input "1"
type input "0"
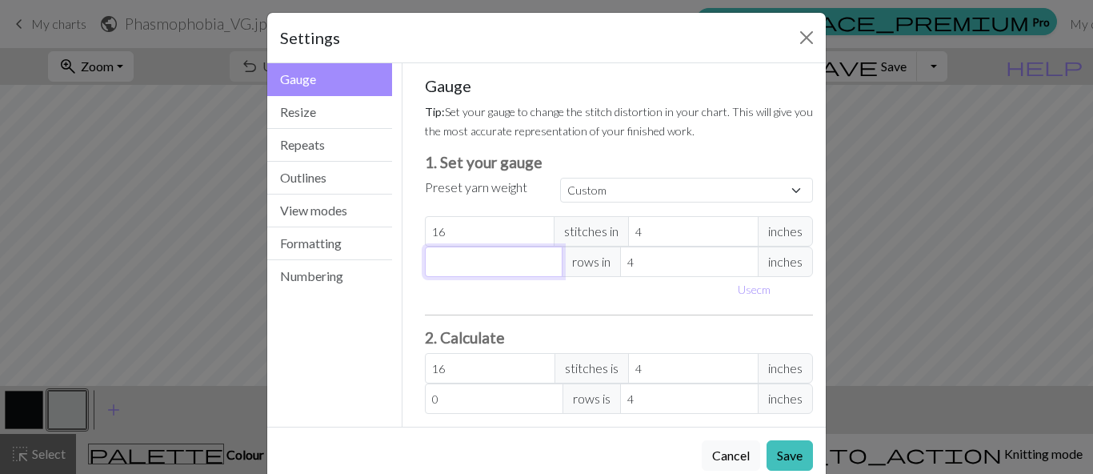
type input "2"
type input "20"
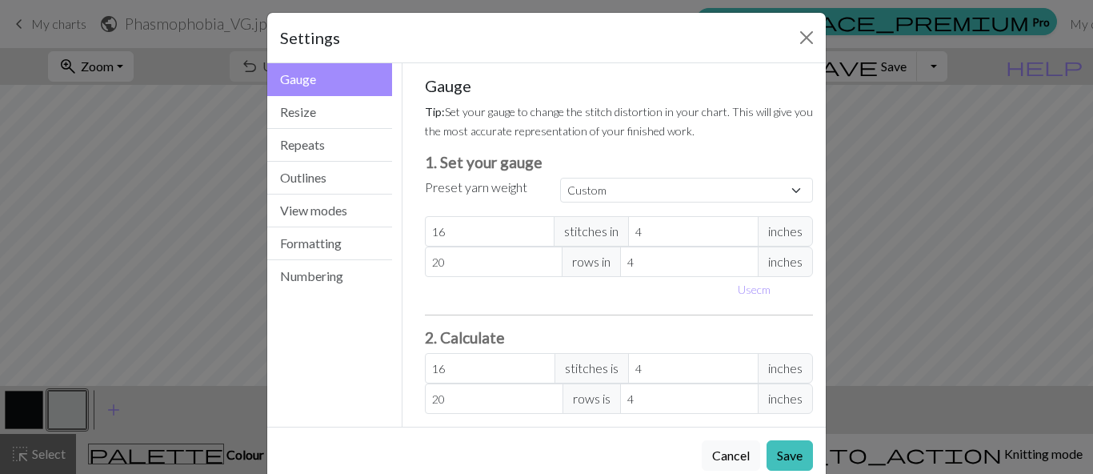
click at [579, 292] on div "Use cm" at bounding box center [619, 289] width 408 height 25
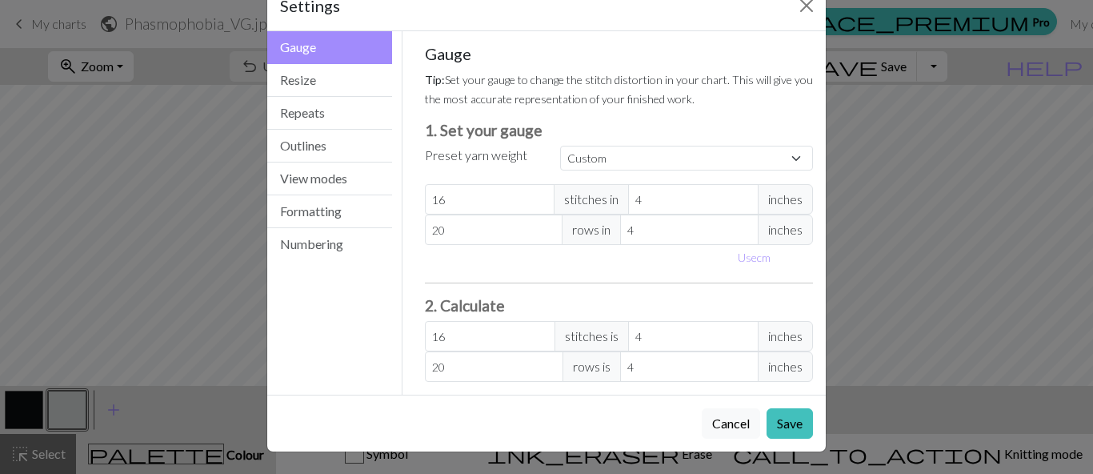
scroll to position [43, 0]
click at [560, 145] on select "Custom Square Lace Light Fingering Fingering Sport Double knit Worsted Aran Bul…" at bounding box center [686, 157] width 253 height 25
click at [624, 162] on select "Custom Square Lace Light Fingering Fingering Sport Double knit Worsted Aran Bul…" at bounding box center [686, 157] width 253 height 25
click at [787, 434] on button "Save" at bounding box center [789, 422] width 46 height 30
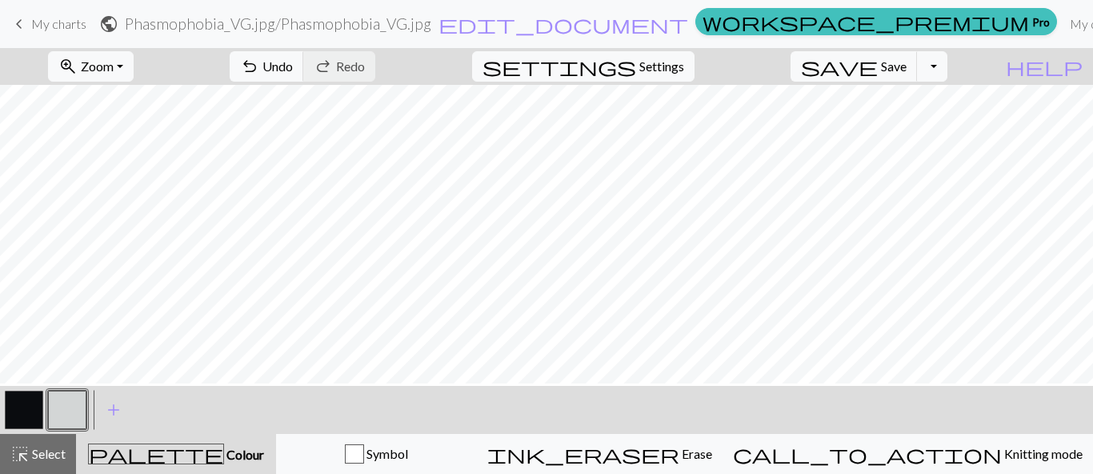
scroll to position [750, 0]
click at [114, 65] on span "Zoom" at bounding box center [97, 65] width 33 height 15
click at [126, 215] on button "100%" at bounding box center [112, 218] width 126 height 26
click at [114, 74] on span "Zoom" at bounding box center [97, 65] width 33 height 15
click at [124, 190] on button "50%" at bounding box center [112, 192] width 126 height 26
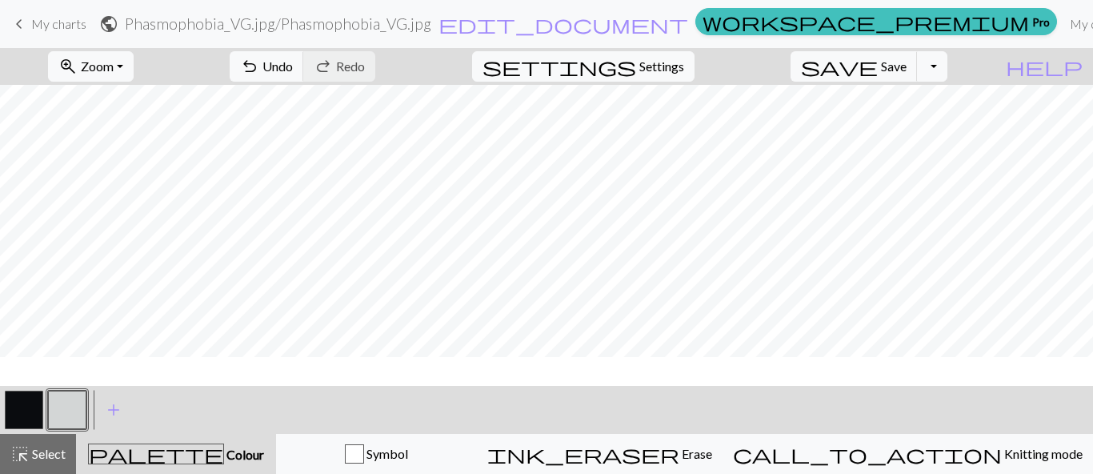
scroll to position [148, 866]
click at [17, 413] on button "button" at bounding box center [24, 409] width 38 height 38
click at [65, 414] on button "button" at bounding box center [67, 409] width 38 height 38
click at [21, 407] on button "button" at bounding box center [24, 409] width 38 height 38
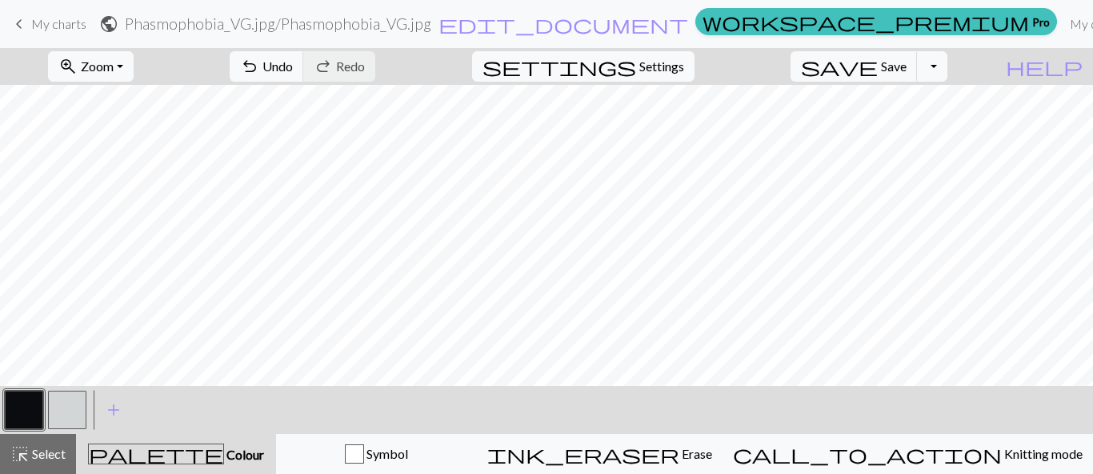
click at [54, 401] on button "button" at bounding box center [67, 409] width 38 height 38
click at [67, 402] on button "button" at bounding box center [67, 409] width 38 height 38
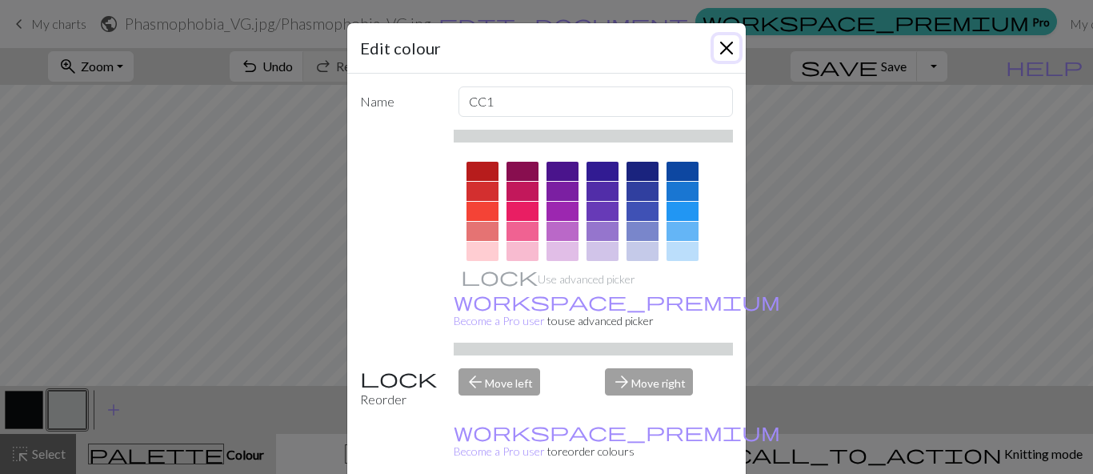
click at [730, 45] on button "Close" at bounding box center [727, 48] width 26 height 26
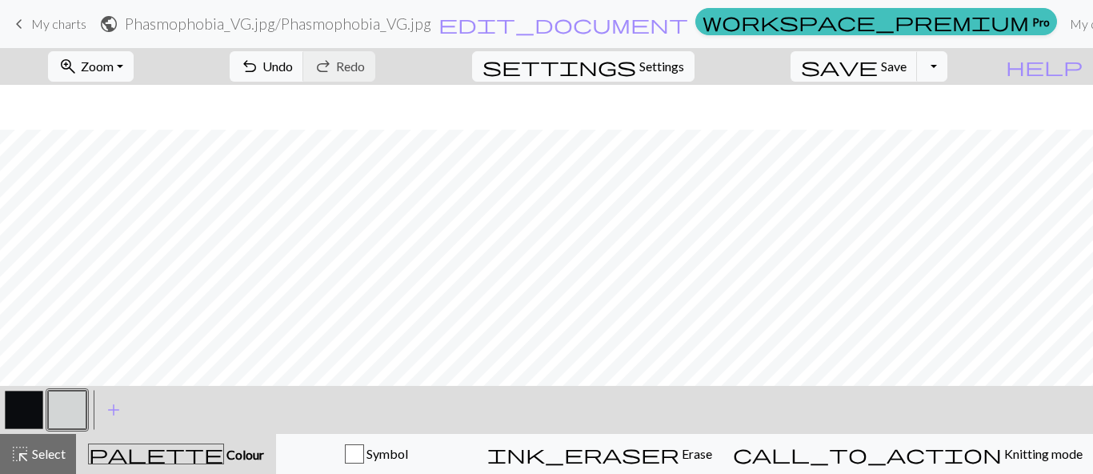
scroll to position [288, 1954]
click at [21, 405] on button "button" at bounding box center [24, 409] width 38 height 38
click at [62, 408] on button "button" at bounding box center [67, 409] width 38 height 38
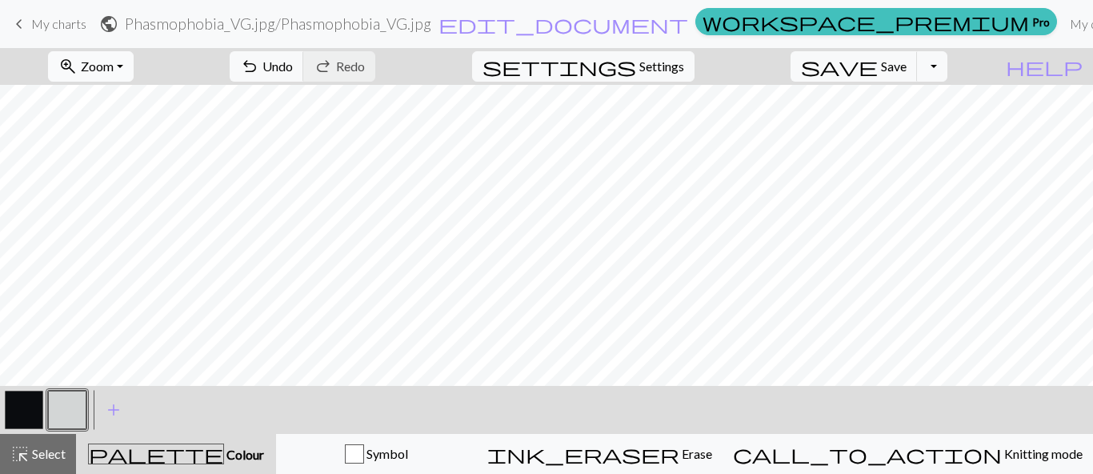
click at [132, 76] on button "zoom_in Zoom Zoom" at bounding box center [91, 66] width 86 height 30
click at [138, 106] on button "Fit all" at bounding box center [112, 102] width 126 height 26
click at [114, 61] on span "Zoom" at bounding box center [97, 65] width 33 height 15
click at [137, 138] on button "Fit width" at bounding box center [112, 127] width 126 height 26
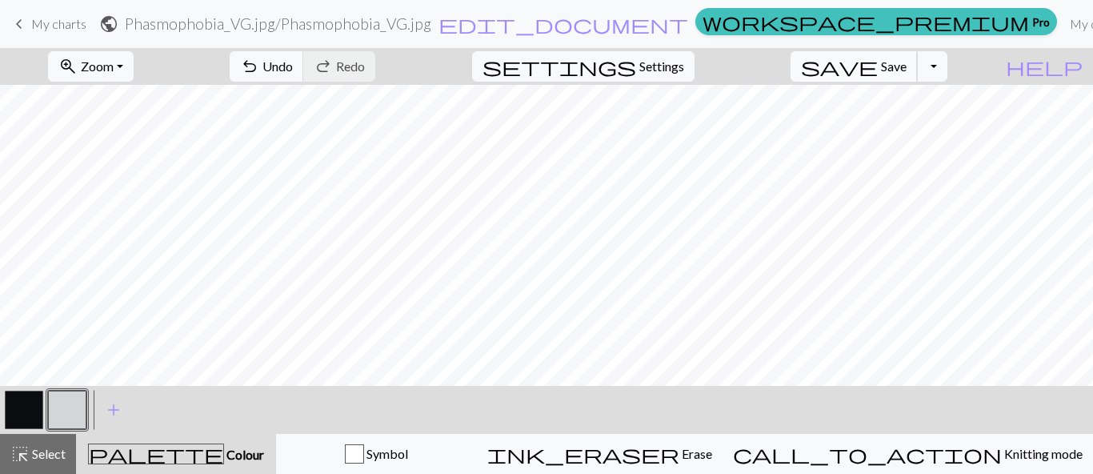
click at [878, 61] on span "save" at bounding box center [839, 66] width 77 height 22
click at [947, 70] on button "Toggle Dropdown" at bounding box center [932, 66] width 30 height 30
click at [40, 414] on button "button" at bounding box center [24, 409] width 38 height 38
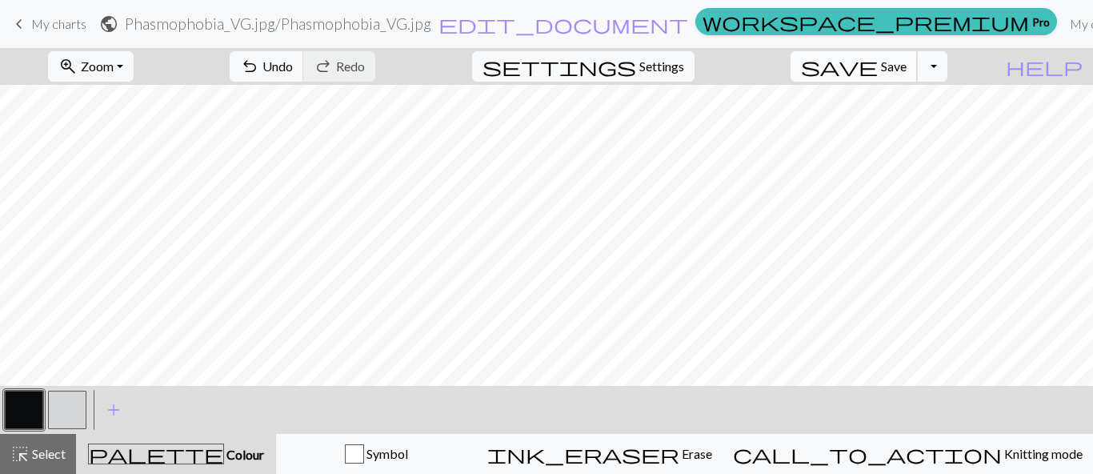
click at [906, 66] on span "Save" at bounding box center [894, 65] width 26 height 15
click at [905, 64] on button "save Save Save" at bounding box center [853, 66] width 127 height 30
click at [947, 68] on button "Toggle Dropdown" at bounding box center [932, 66] width 30 height 30
click at [906, 62] on span "Save" at bounding box center [894, 65] width 26 height 15
click at [899, 62] on div "Chart saved" at bounding box center [546, 31] width 1093 height 63
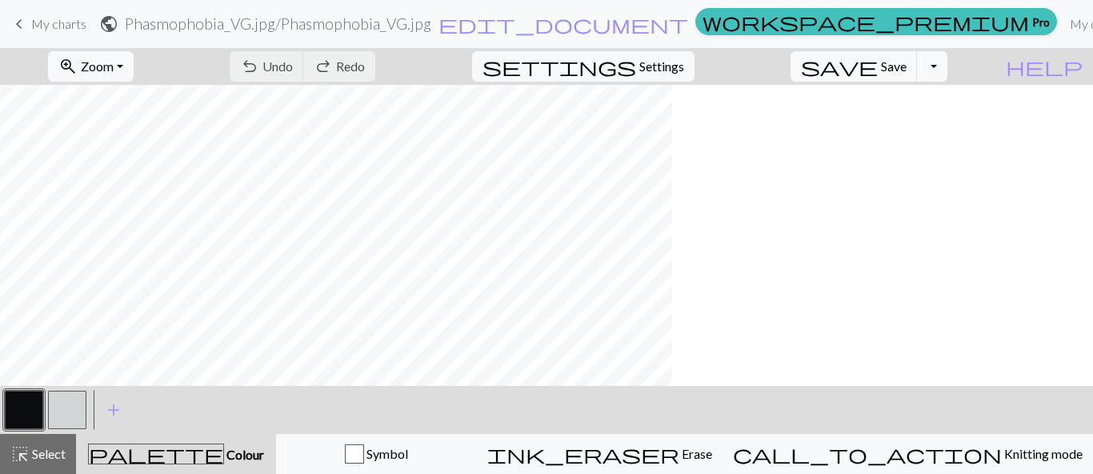
scroll to position [287, 0]
click at [665, 70] on span "Settings" at bounding box center [661, 66] width 45 height 19
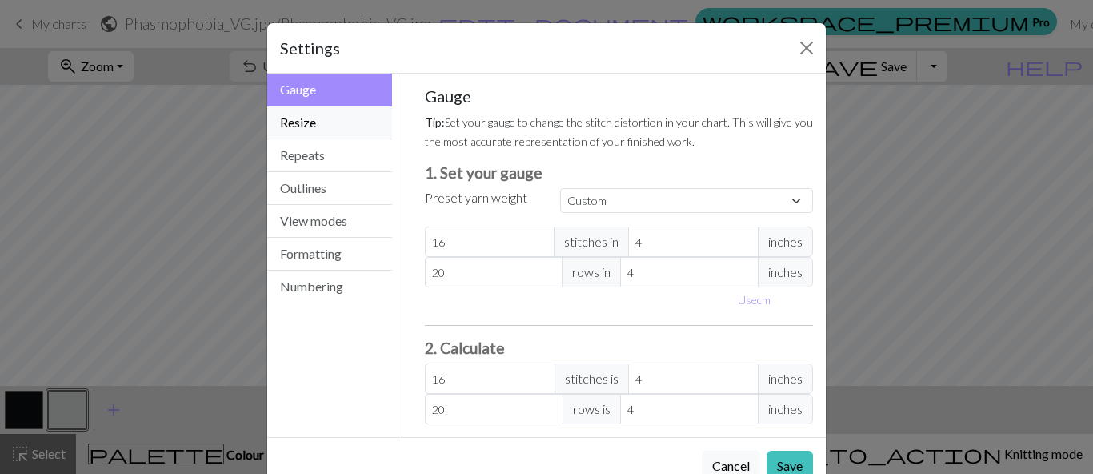
click at [349, 123] on button "Resize" at bounding box center [329, 122] width 125 height 33
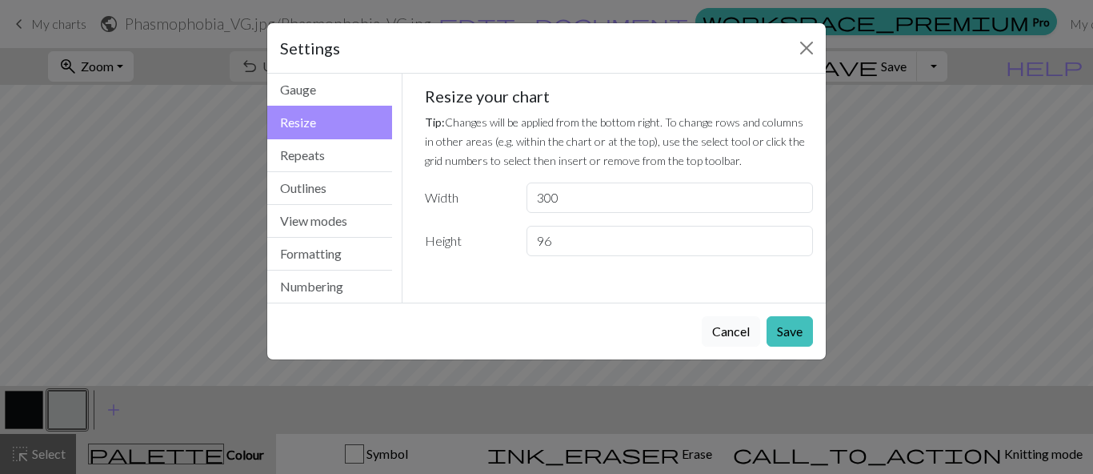
click at [718, 327] on button "Cancel" at bounding box center [731, 331] width 58 height 30
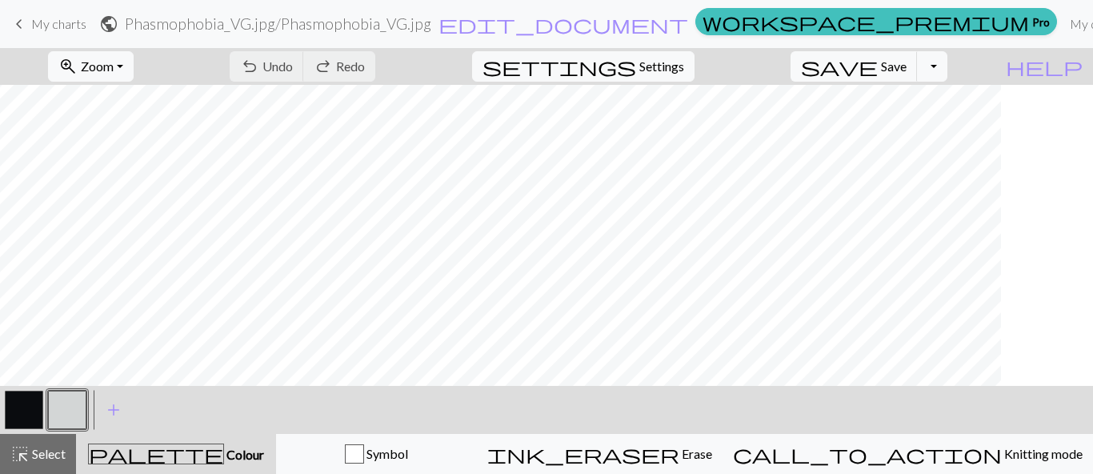
scroll to position [286, 0]
click at [947, 55] on button "Toggle Dropdown" at bounding box center [932, 66] width 30 height 30
click at [905, 130] on button "save_alt Download" at bounding box center [814, 127] width 264 height 26
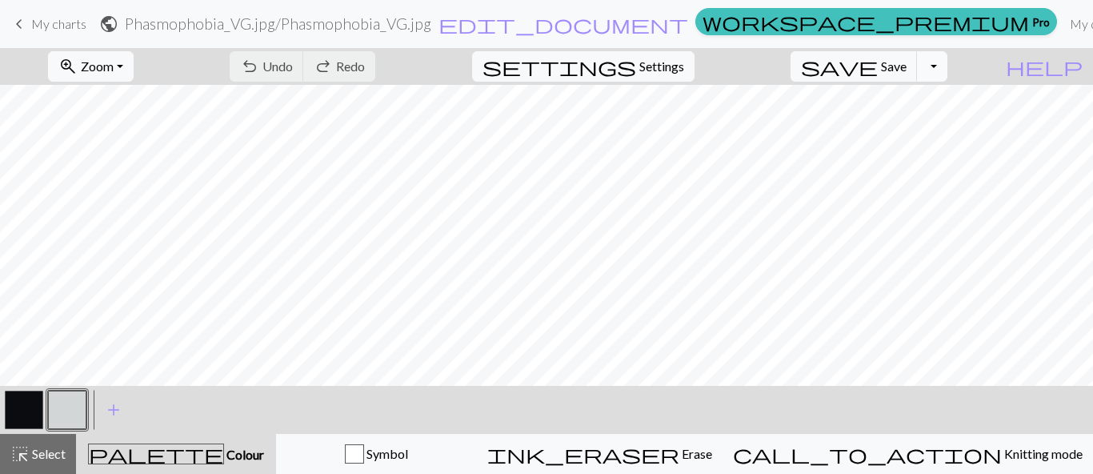
click at [947, 66] on button "Toggle Dropdown" at bounding box center [932, 66] width 30 height 30
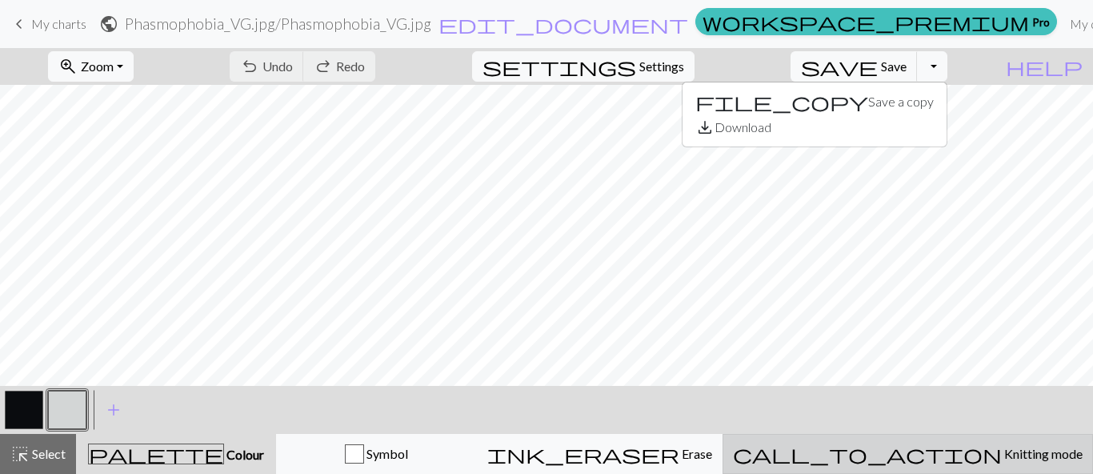
click at [918, 443] on span "call_to_action" at bounding box center [867, 453] width 269 height 22
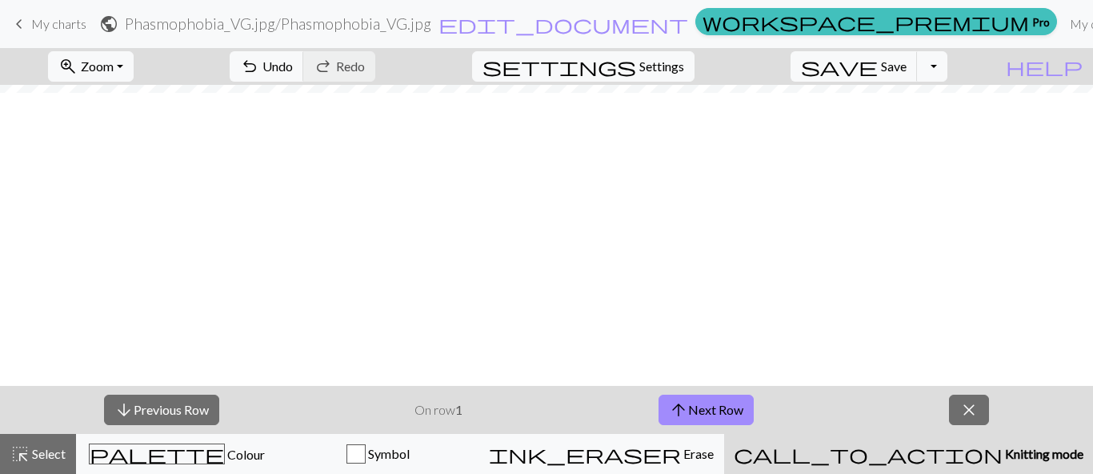
scroll to position [1307, 0]
click at [683, 402] on span "arrow_upward" at bounding box center [678, 409] width 19 height 22
click at [188, 411] on button "arrow_downward Previous Row" at bounding box center [161, 409] width 115 height 30
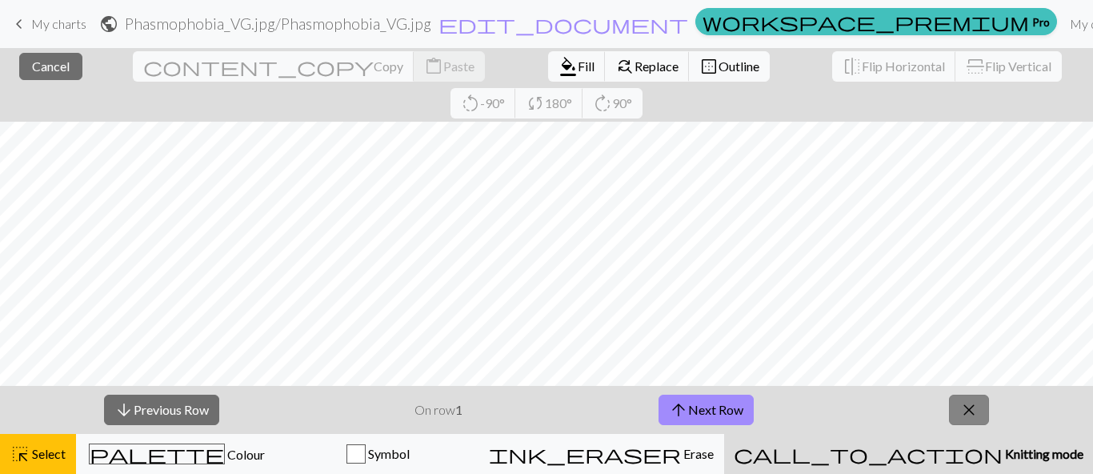
click at [967, 417] on span "close" at bounding box center [968, 409] width 19 height 22
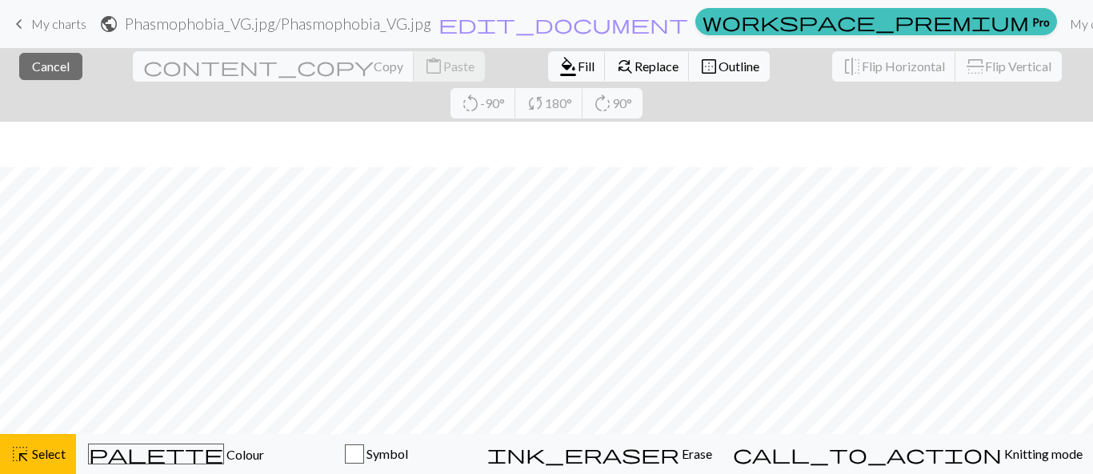
scroll to position [0, 0]
click at [60, 455] on span "Select" at bounding box center [48, 453] width 36 height 15
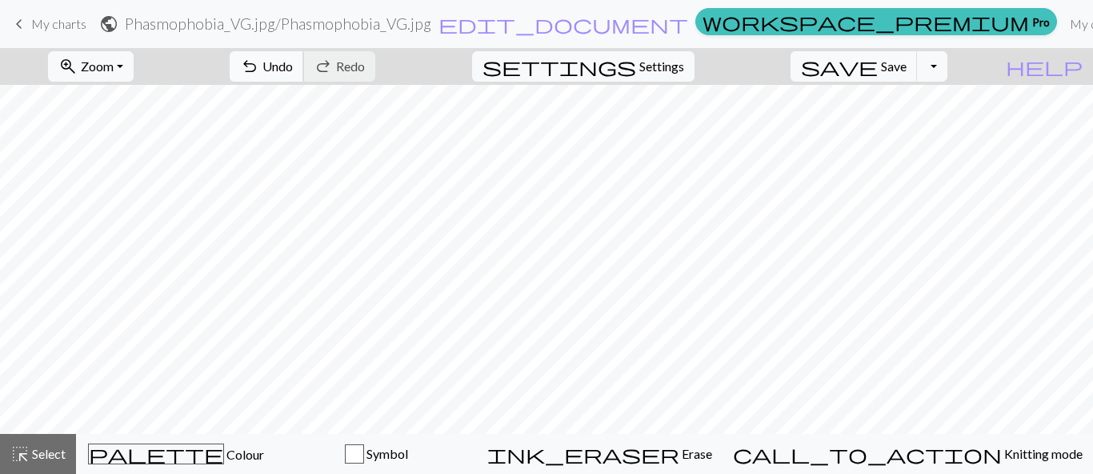
scroll to position [355, 0]
click at [79, 24] on span "My charts" at bounding box center [58, 23] width 55 height 15
click at [906, 73] on span "Save" at bounding box center [894, 65] width 26 height 15
click at [18, 22] on span "keyboard_arrow_left" at bounding box center [19, 24] width 19 height 22
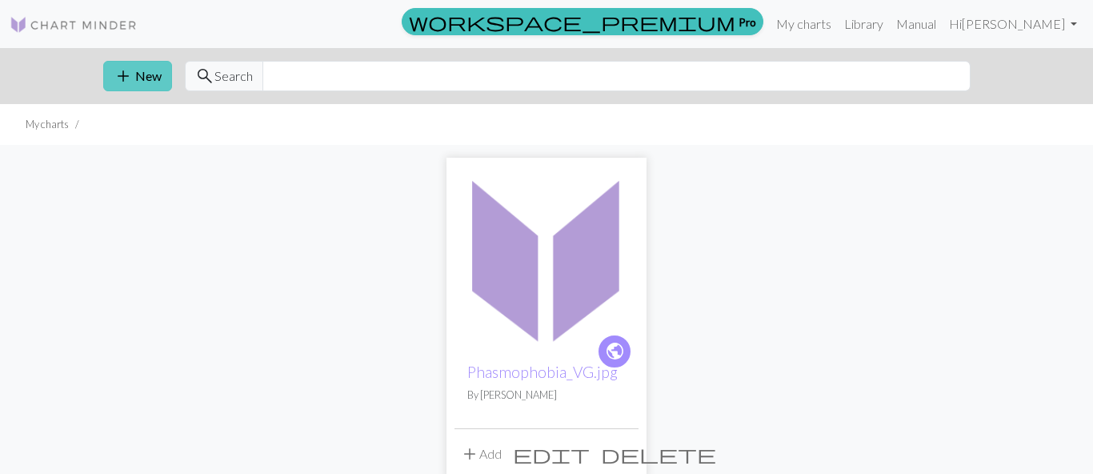
click at [130, 66] on span "add" at bounding box center [123, 76] width 19 height 22
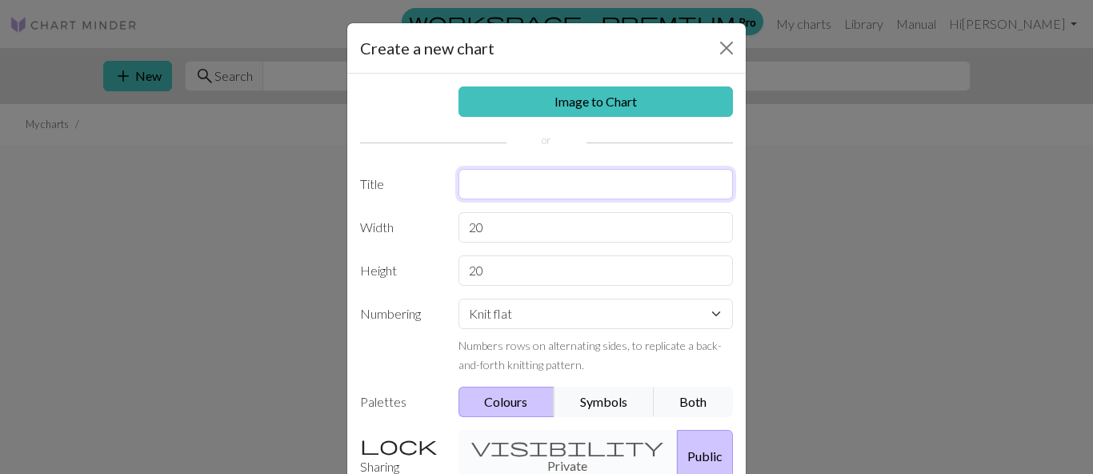
click at [504, 176] on input "text" at bounding box center [595, 184] width 275 height 30
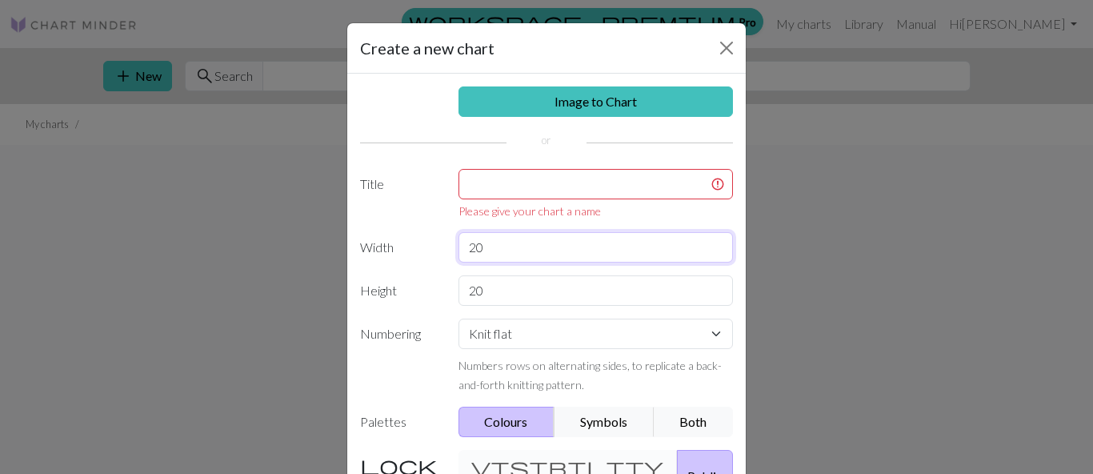
click at [497, 232] on input "20" at bounding box center [595, 247] width 275 height 30
click at [722, 48] on button "Close" at bounding box center [727, 48] width 26 height 26
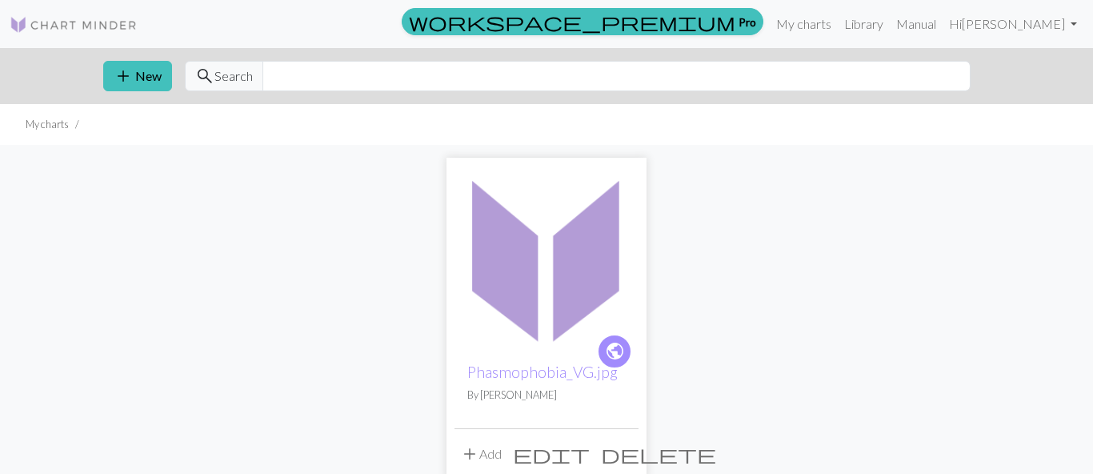
scroll to position [34, 0]
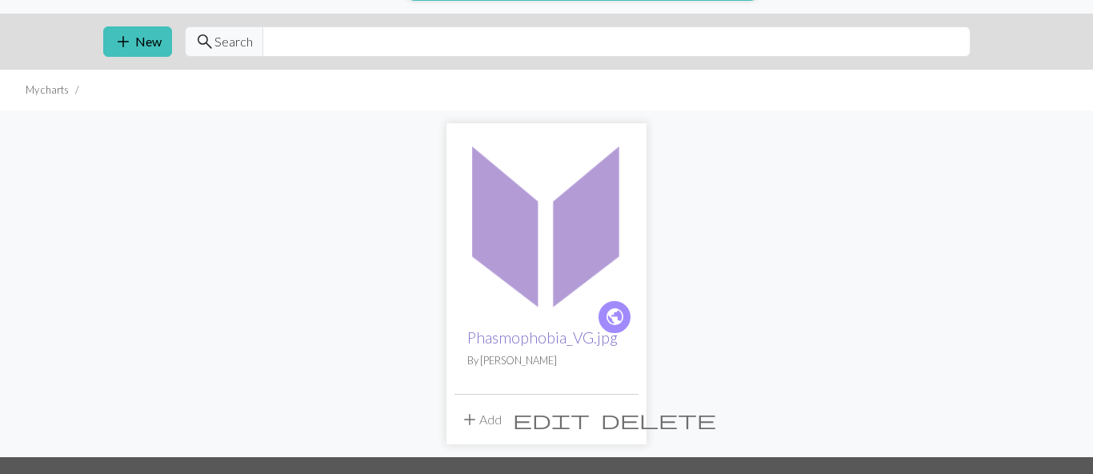
click at [502, 332] on link "Phasmophobia_VG.jpg" at bounding box center [542, 337] width 150 height 18
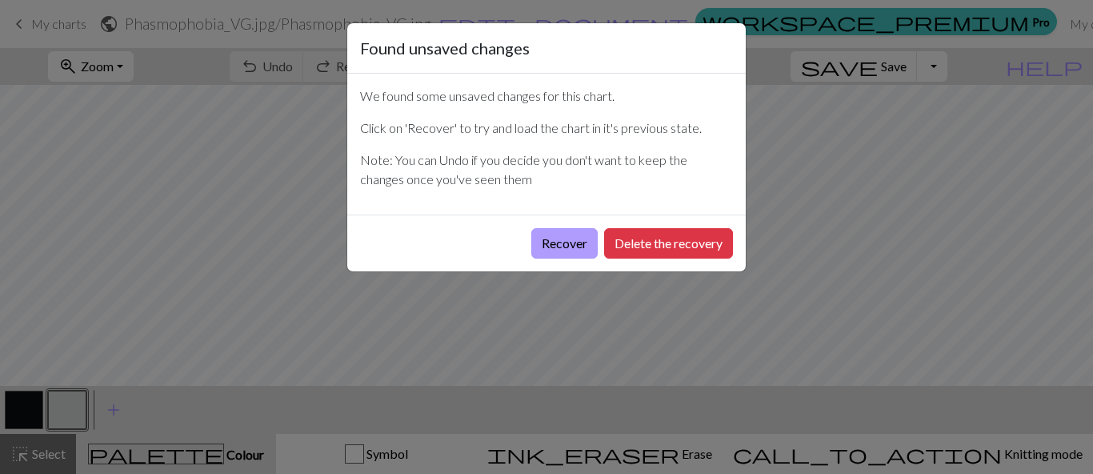
click at [542, 241] on button "Recover" at bounding box center [564, 243] width 66 height 30
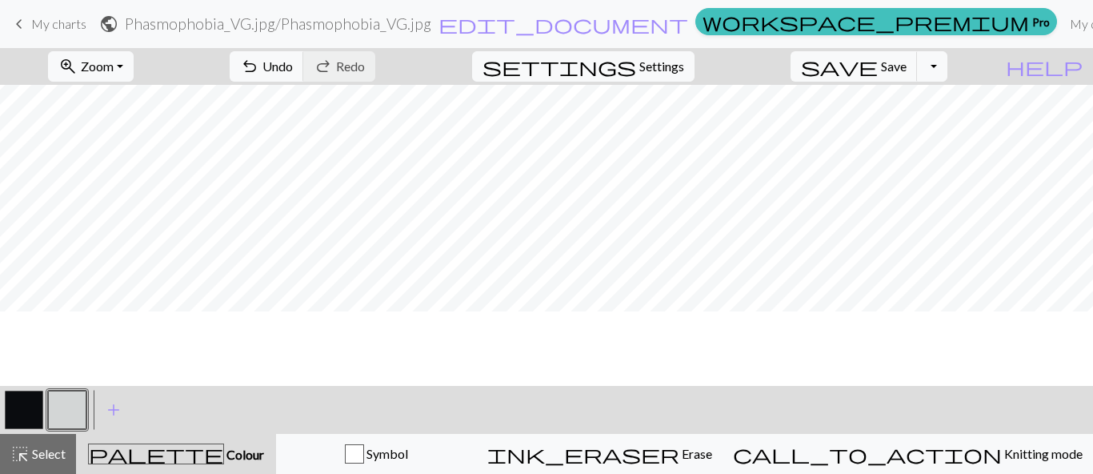
scroll to position [1307, 0]
click at [24, 26] on span "keyboard_arrow_left" at bounding box center [19, 24] width 19 height 22
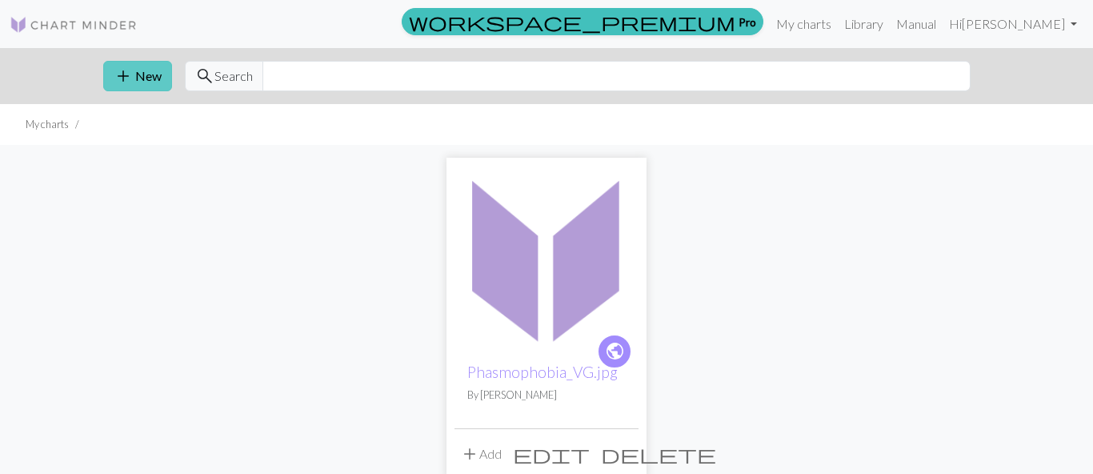
click at [145, 85] on button "add New" at bounding box center [137, 76] width 69 height 30
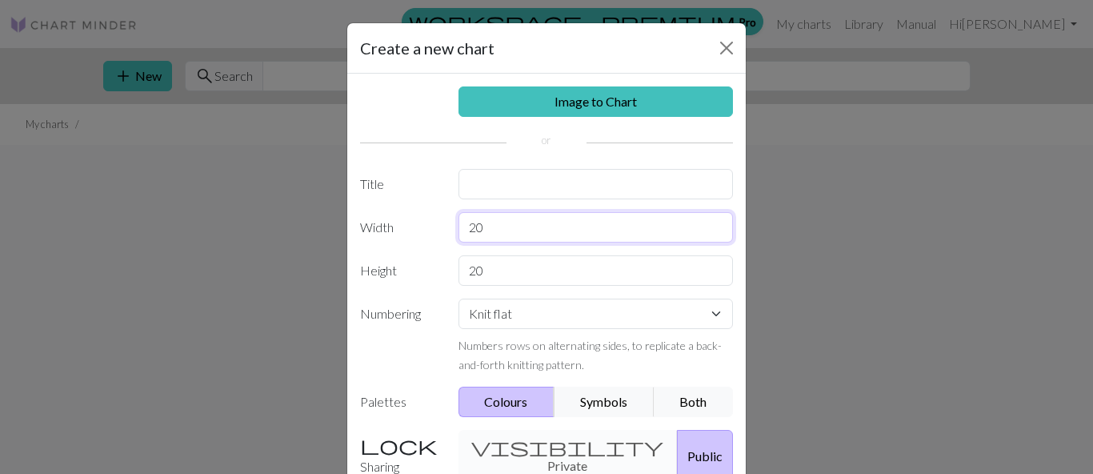
click at [526, 226] on input "20" at bounding box center [595, 227] width 275 height 30
type input "2"
type input "96"
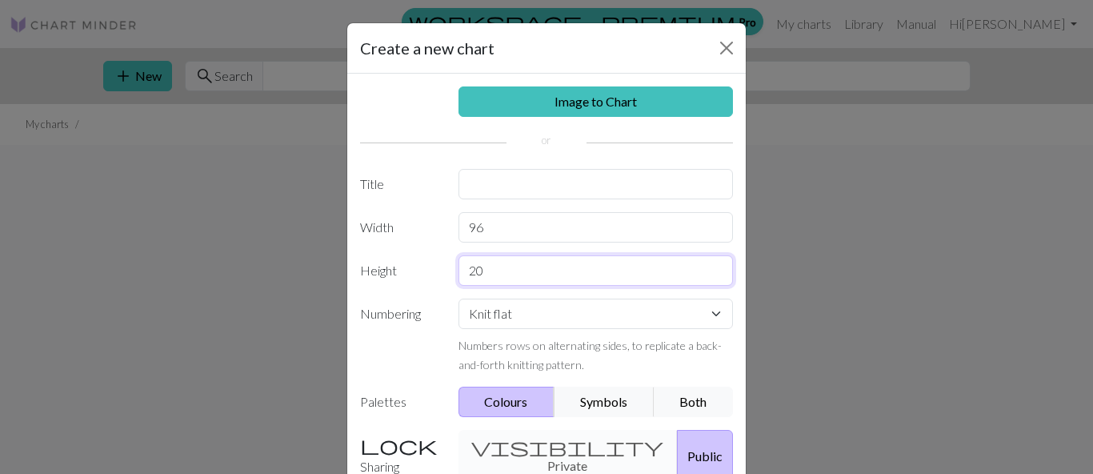
click at [510, 273] on input "20" at bounding box center [595, 270] width 275 height 30
type input "2"
type input "300"
click at [516, 188] on input "text" at bounding box center [595, 184] width 275 height 30
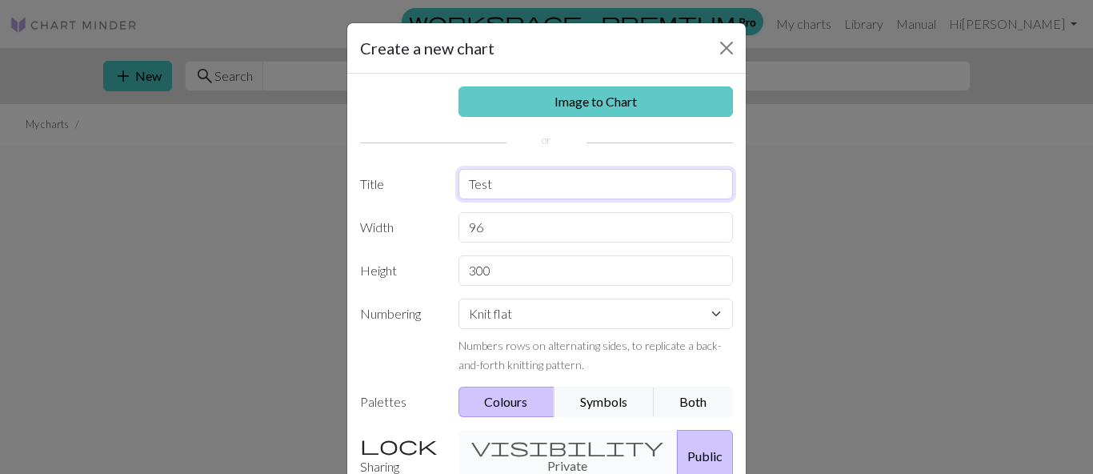
type input "Test"
click at [550, 106] on link "Image to Chart" at bounding box center [595, 101] width 275 height 30
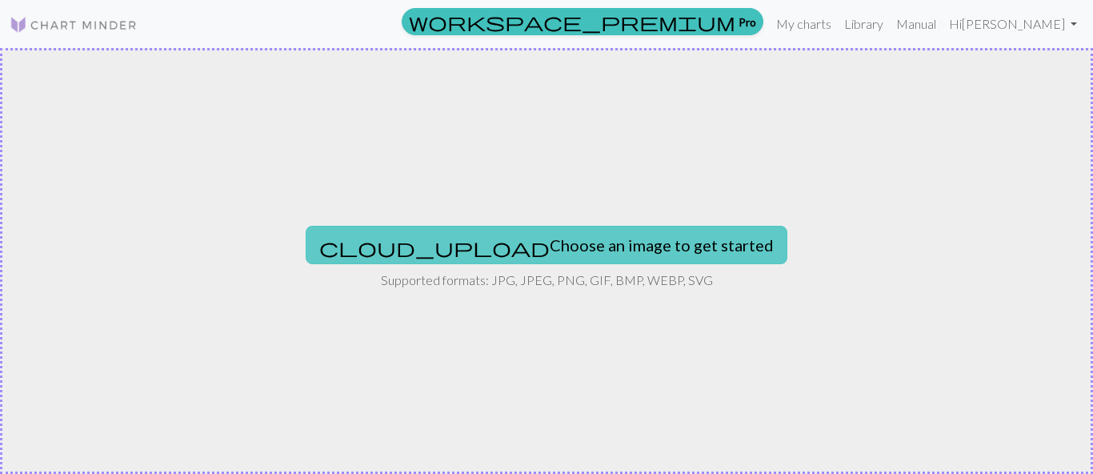
click at [490, 236] on button "cloud_upload Choose an image to get started" at bounding box center [547, 245] width 482 height 38
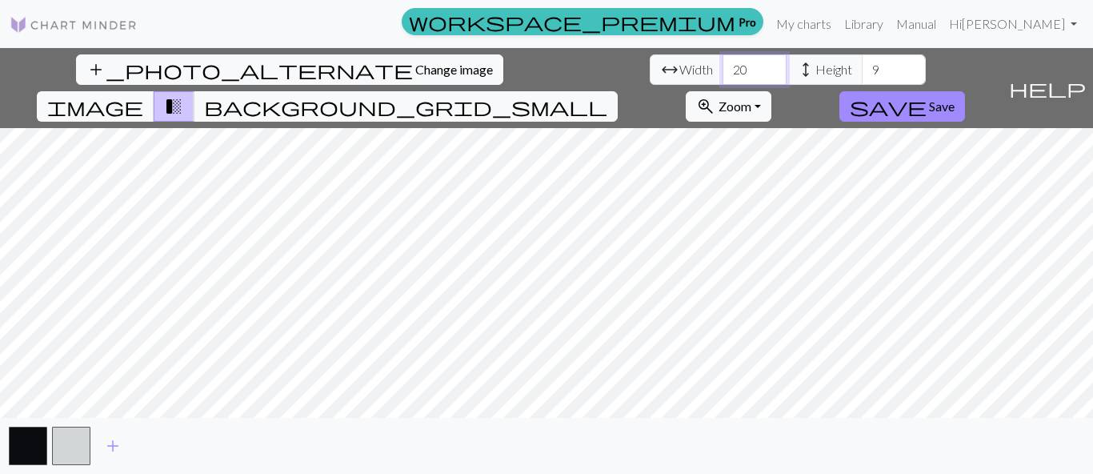
drag, startPoint x: 335, startPoint y: 71, endPoint x: 296, endPoint y: 75, distance: 39.4
click at [722, 75] on input "20" at bounding box center [754, 69] width 64 height 30
type input "96"
click at [862, 70] on input "9" at bounding box center [894, 69] width 64 height 30
drag, startPoint x: 461, startPoint y: 70, endPoint x: 496, endPoint y: 75, distance: 35.5
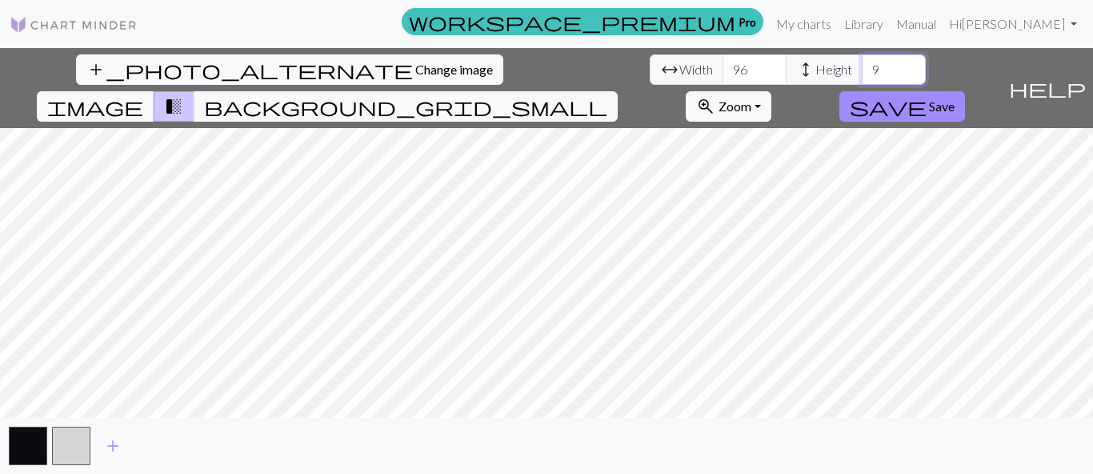
click at [862, 75] on input "9" at bounding box center [894, 69] width 64 height 30
type input "6"
type input "300"
click at [751, 98] on span "Zoom" at bounding box center [734, 105] width 33 height 15
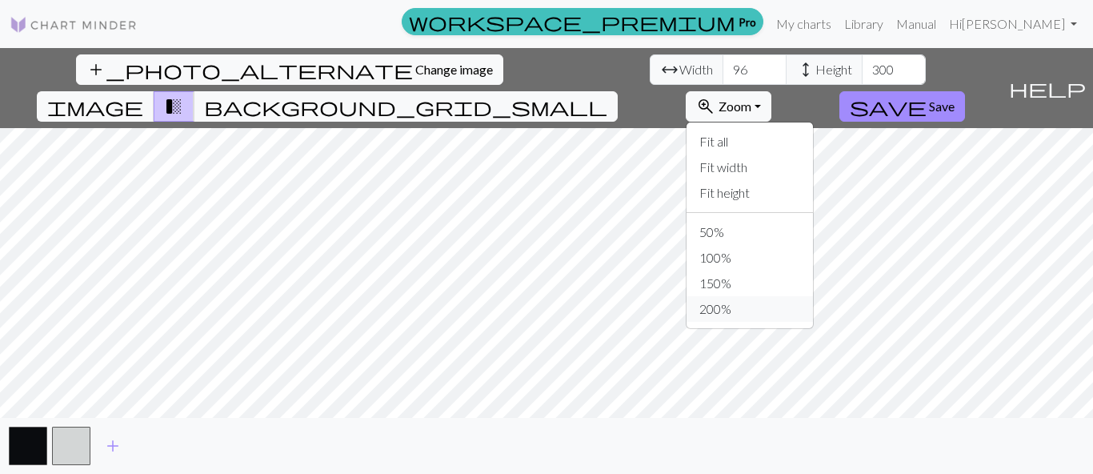
click at [813, 296] on button "200%" at bounding box center [749, 309] width 126 height 26
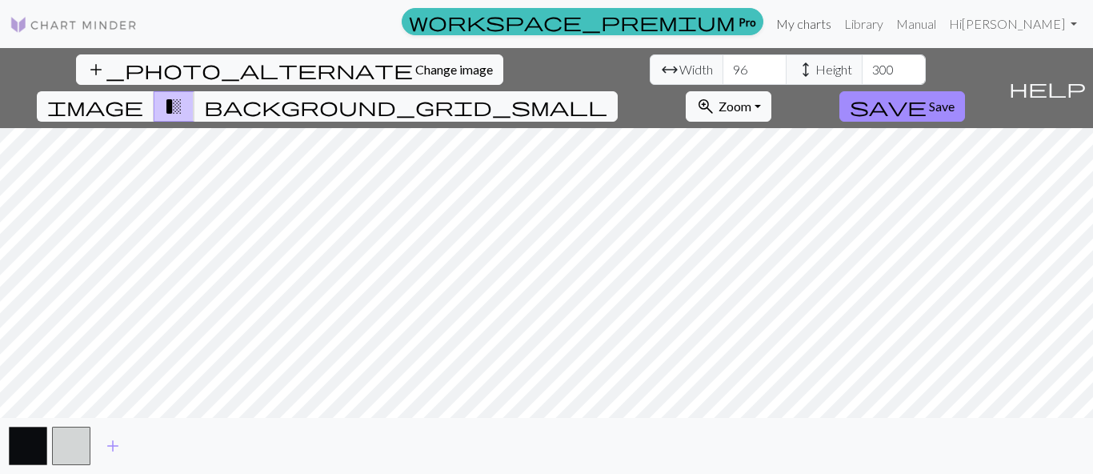
click at [807, 18] on link "My charts" at bounding box center [804, 24] width 68 height 32
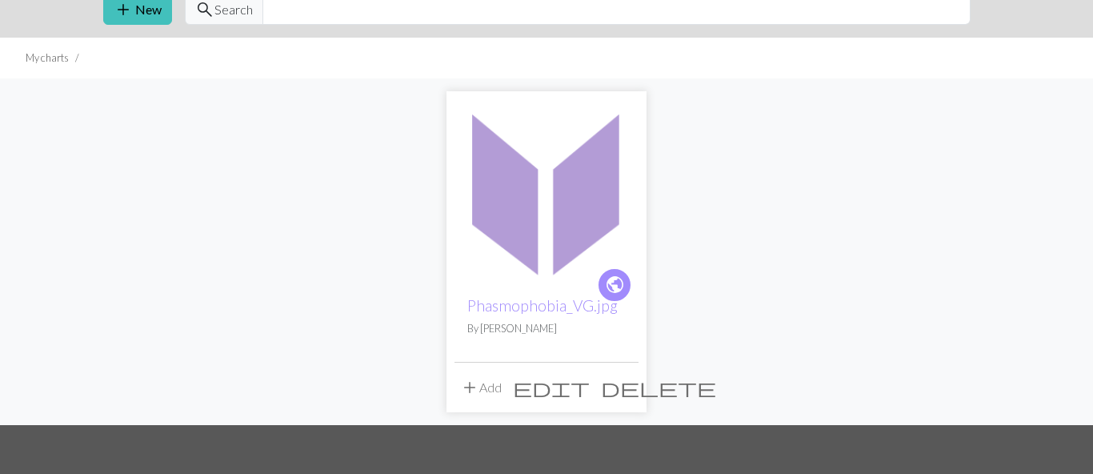
scroll to position [70, 0]
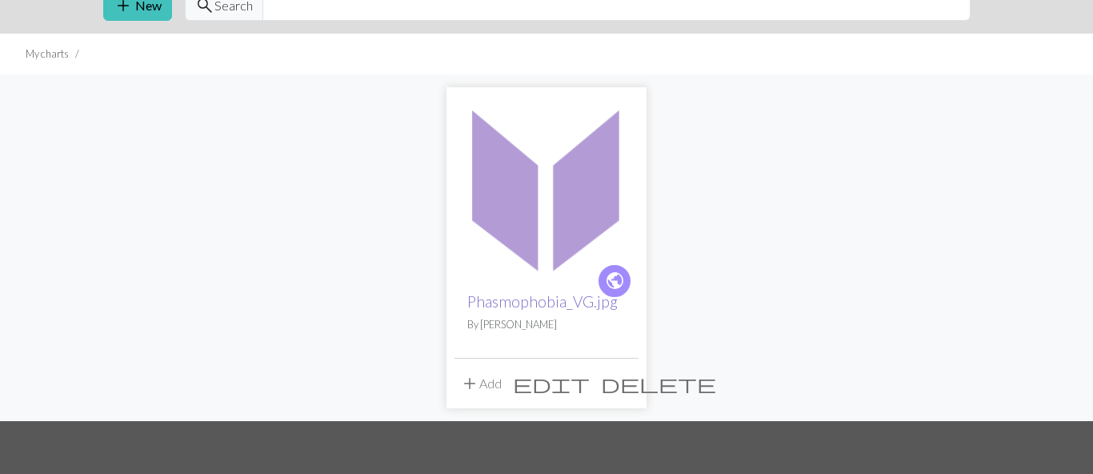
click at [542, 299] on link "Phasmophobia_VG.jpg" at bounding box center [542, 301] width 150 height 18
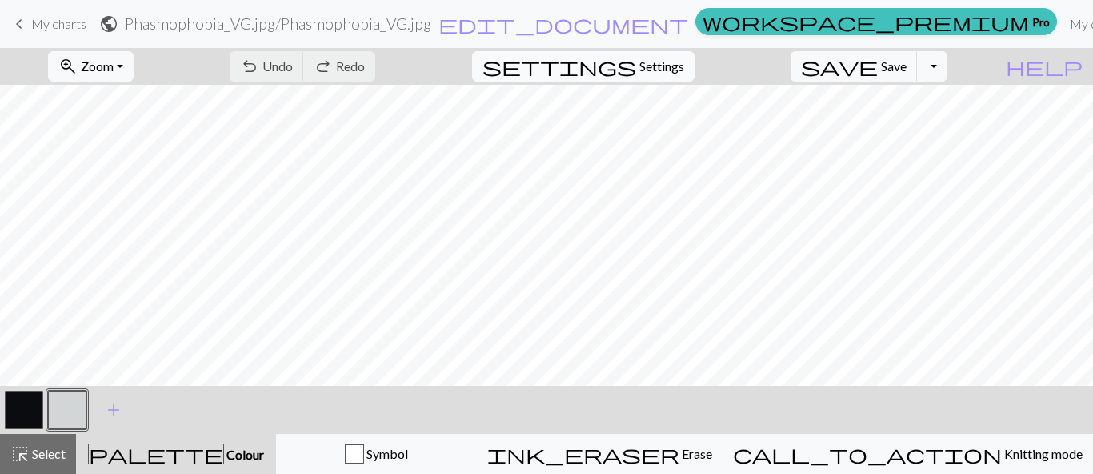
click at [670, 57] on span "Settings" at bounding box center [661, 66] width 45 height 19
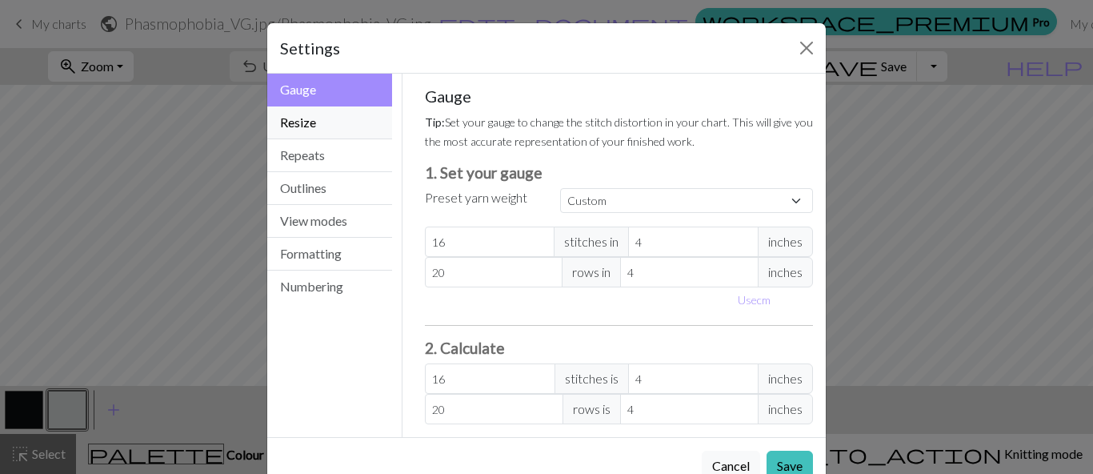
click at [343, 118] on button "Resize" at bounding box center [329, 122] width 125 height 33
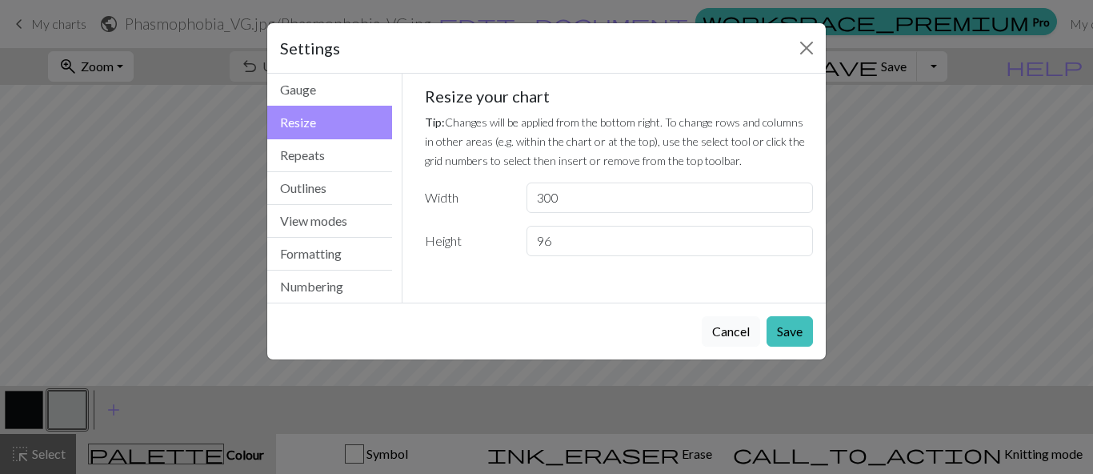
click at [724, 336] on button "Cancel" at bounding box center [731, 331] width 58 height 30
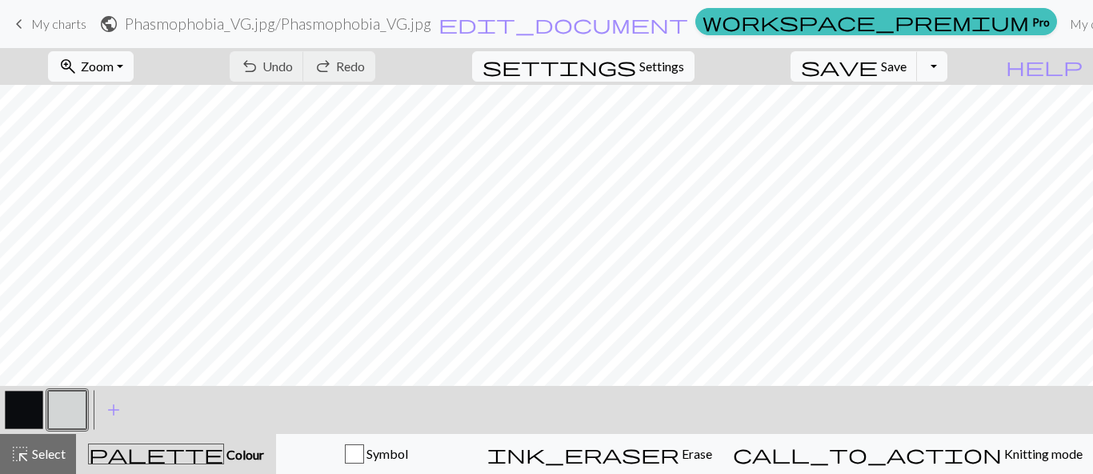
click at [62, 20] on span "My charts" at bounding box center [58, 23] width 55 height 15
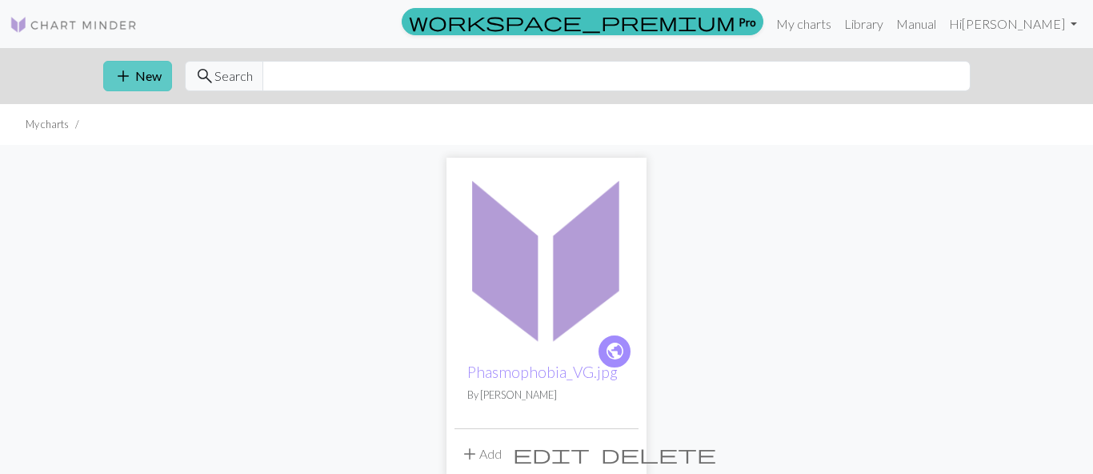
click at [145, 79] on button "add New" at bounding box center [137, 76] width 69 height 30
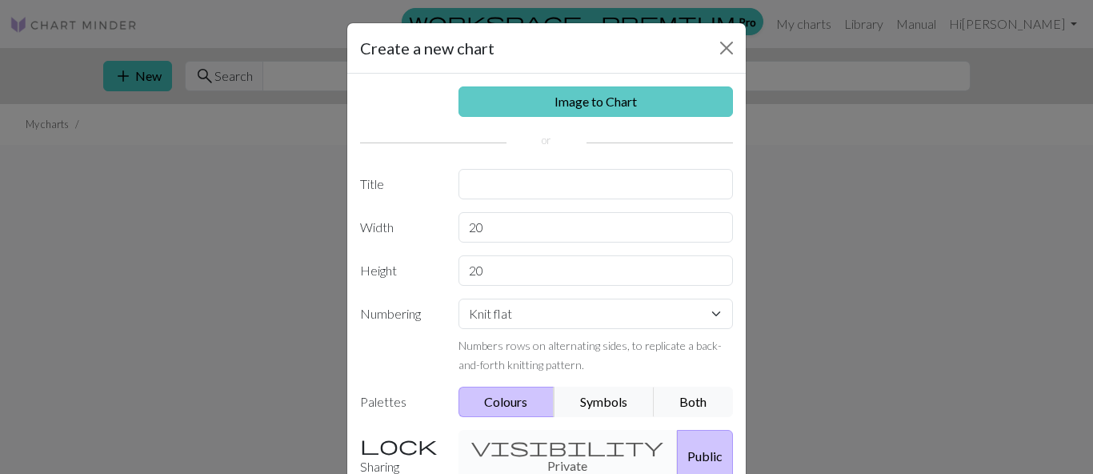
click at [533, 106] on link "Image to Chart" at bounding box center [595, 101] width 275 height 30
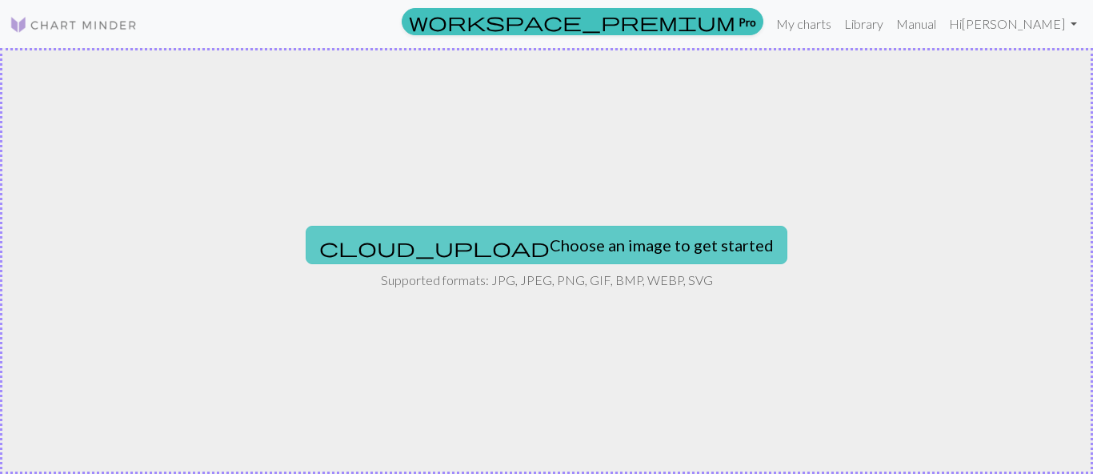
click at [496, 258] on button "cloud_upload Choose an image to get started" at bounding box center [547, 245] width 482 height 38
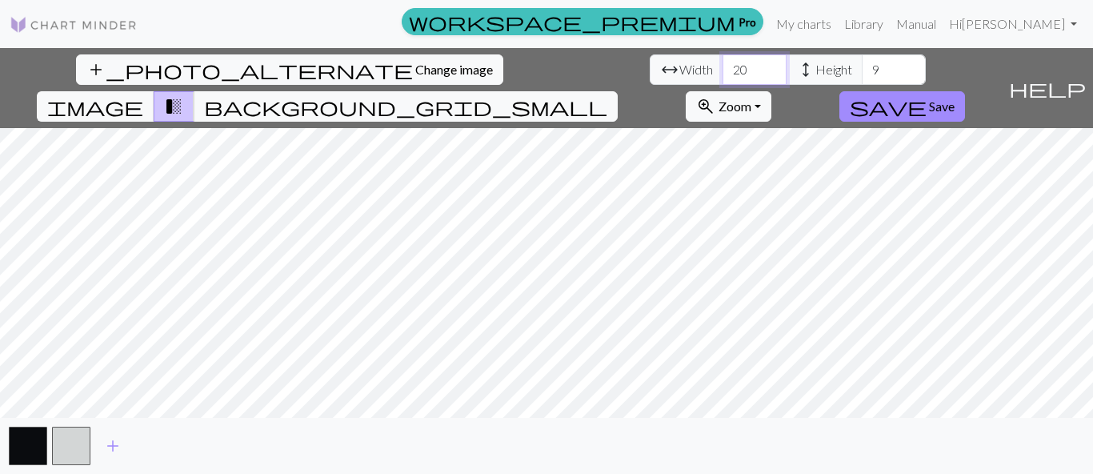
click at [722, 74] on input "20" at bounding box center [754, 69] width 64 height 30
type input "2"
type input "25"
click at [862, 67] on input "9" at bounding box center [894, 69] width 64 height 30
type input "1"
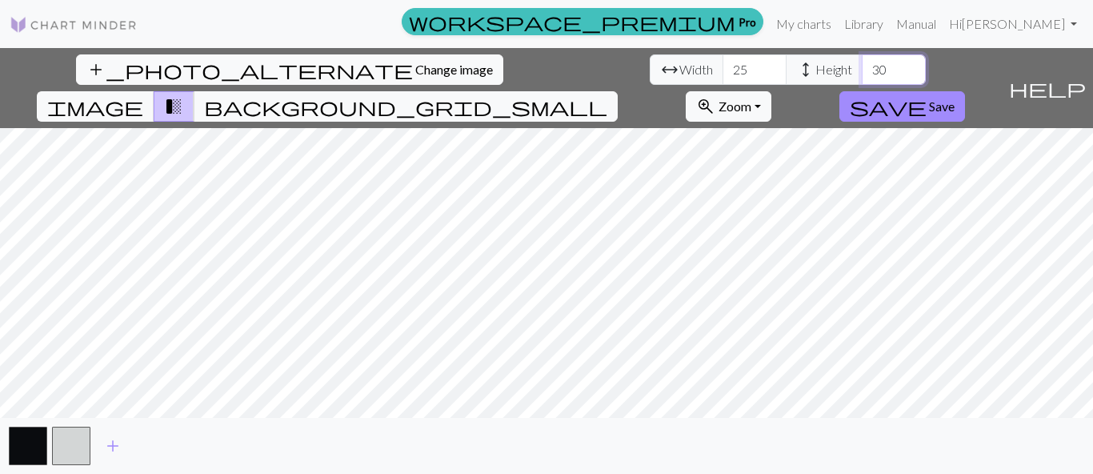
type input "3"
type input "96"
click at [722, 56] on input "25" at bounding box center [754, 69] width 64 height 30
click at [722, 61] on input "25" at bounding box center [754, 69] width 64 height 30
type input "2"
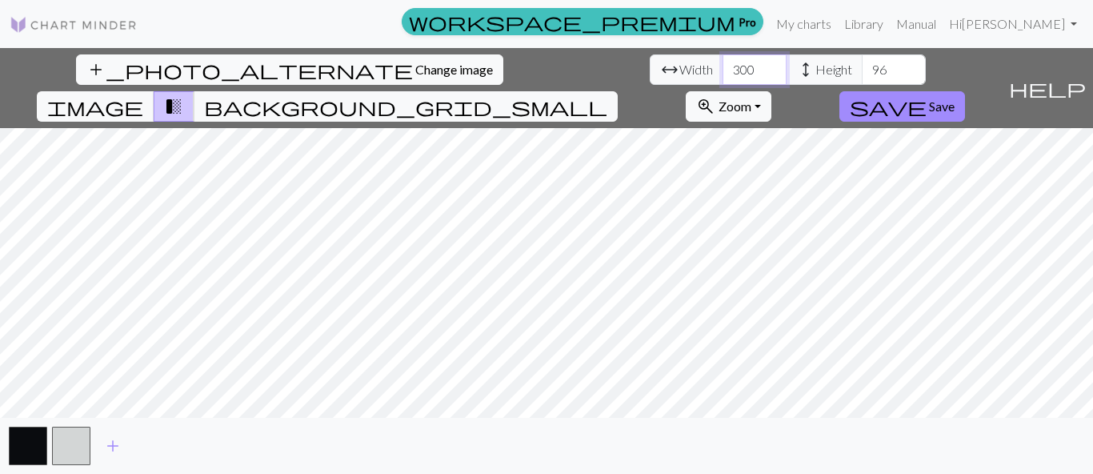
type input "300"
click at [965, 91] on button "save Save" at bounding box center [902, 106] width 126 height 30
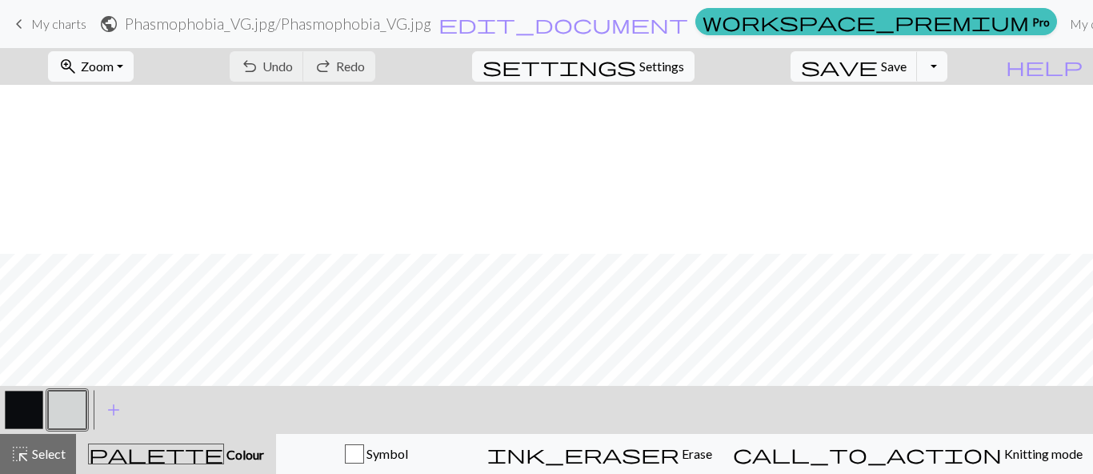
scroll to position [731, 0]
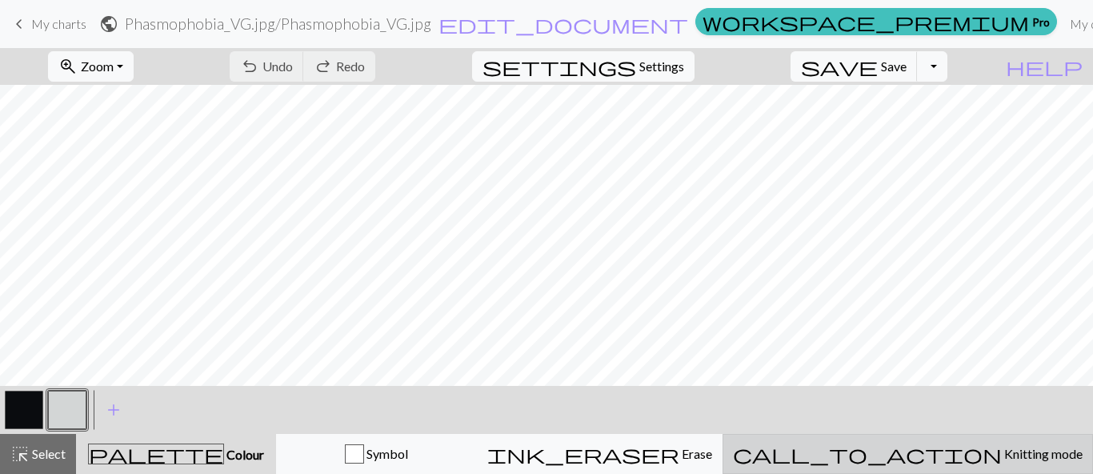
click at [1002, 461] on span "Knitting mode" at bounding box center [1042, 453] width 81 height 15
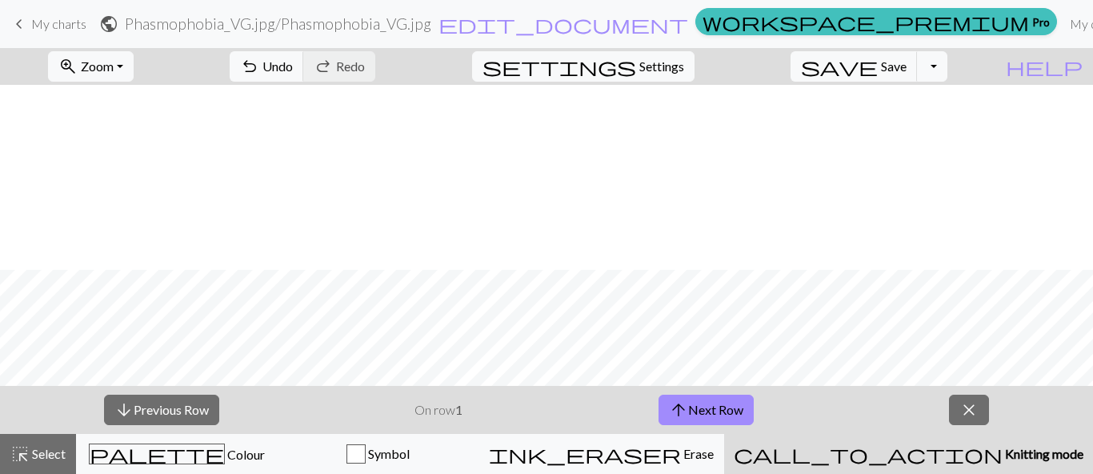
scroll to position [1742, 0]
click at [968, 422] on button "close" at bounding box center [969, 409] width 40 height 30
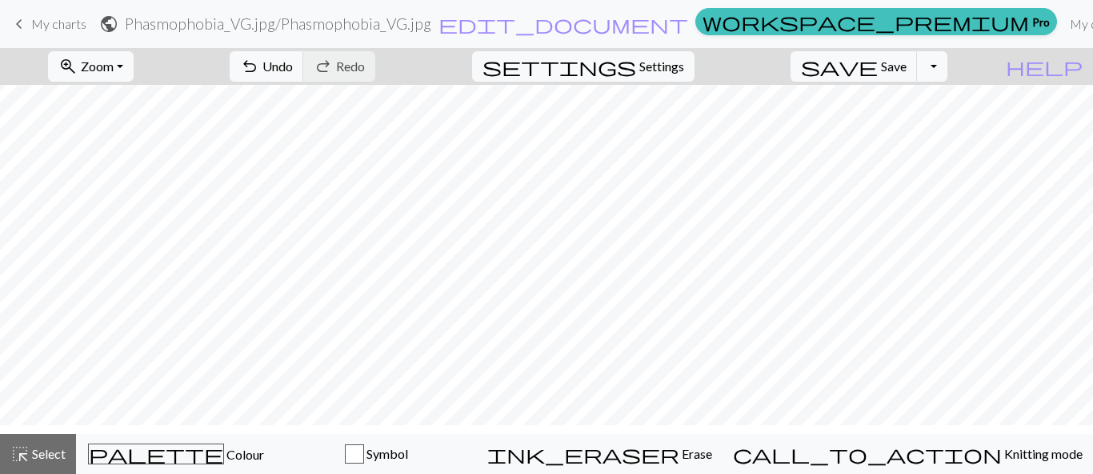
scroll to position [660, 0]
click at [26, 25] on span "keyboard_arrow_left" at bounding box center [19, 24] width 19 height 22
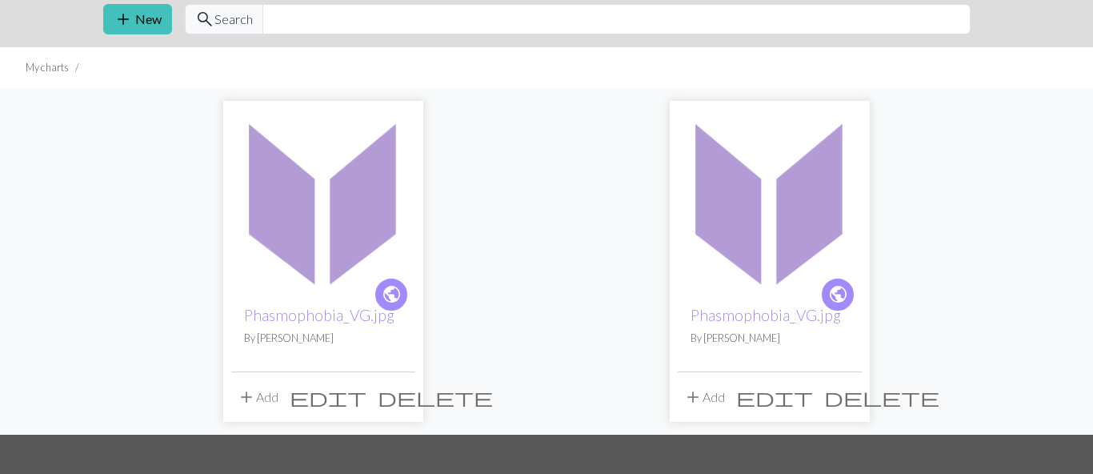
scroll to position [62, 0]
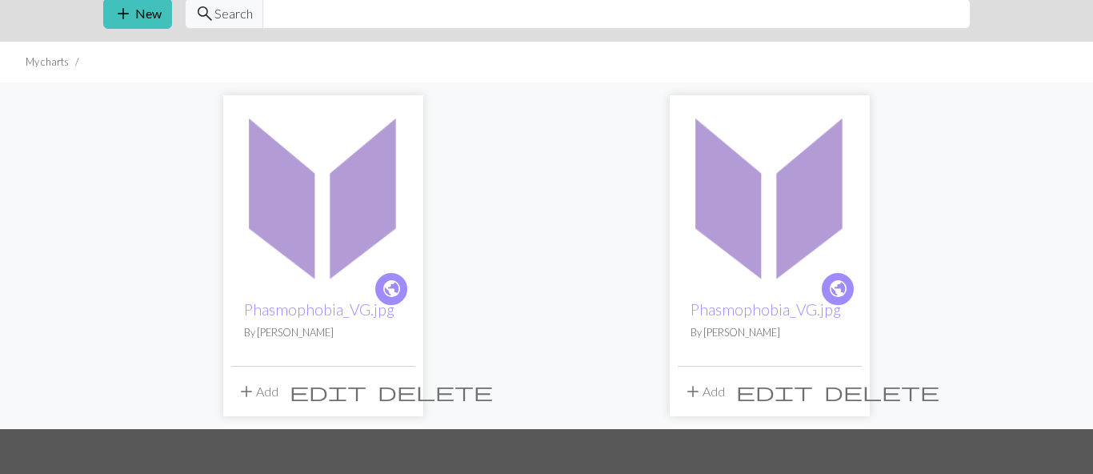
click at [401, 396] on span "delete" at bounding box center [435, 391] width 115 height 22
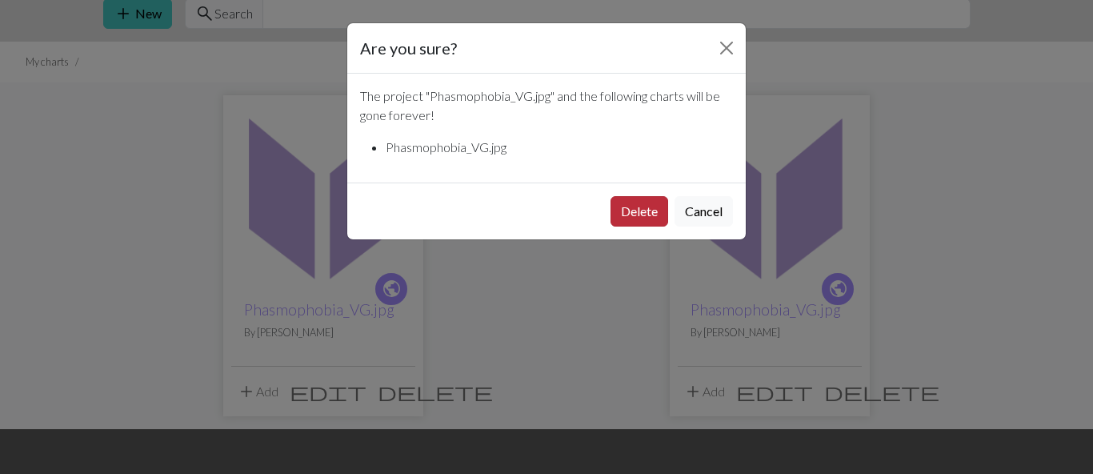
click at [654, 202] on button "Delete" at bounding box center [639, 211] width 58 height 30
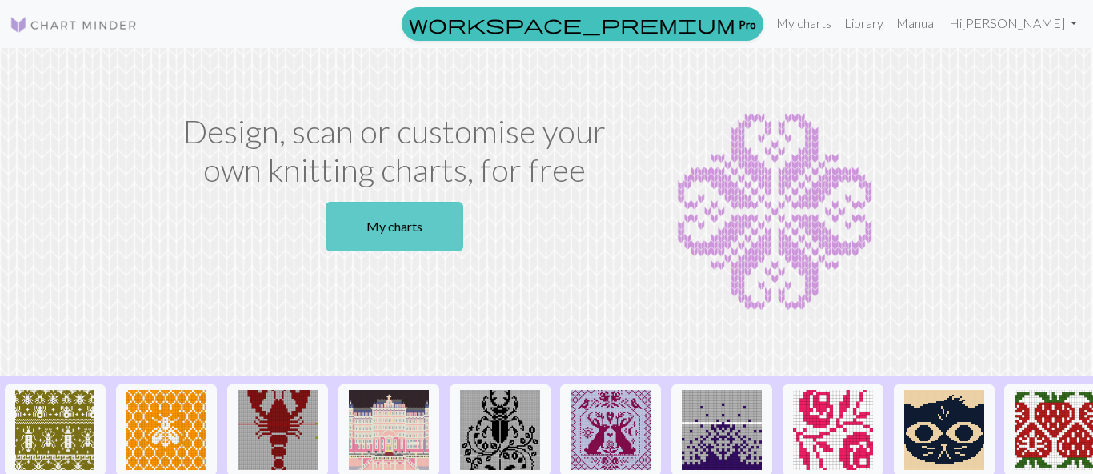
click at [354, 221] on link "My charts" at bounding box center [395, 227] width 138 height 50
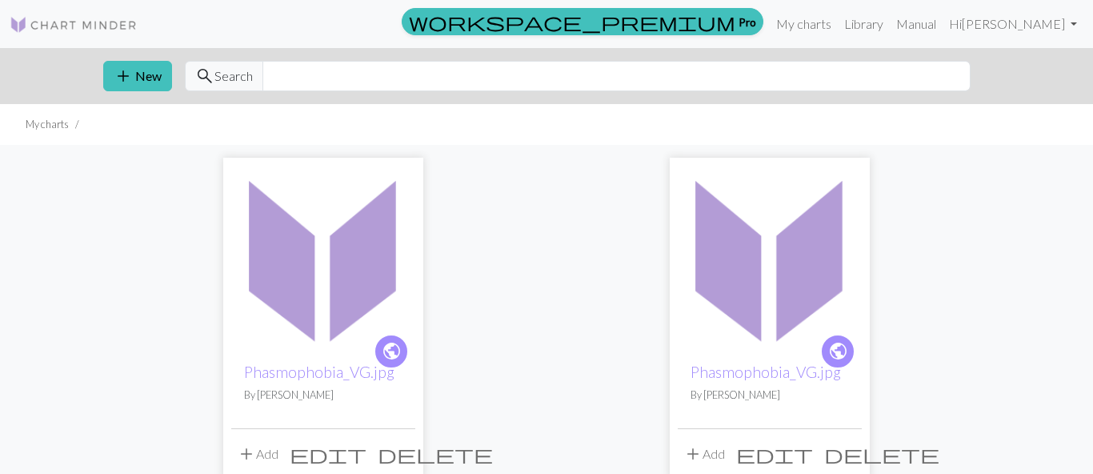
scroll to position [92, 0]
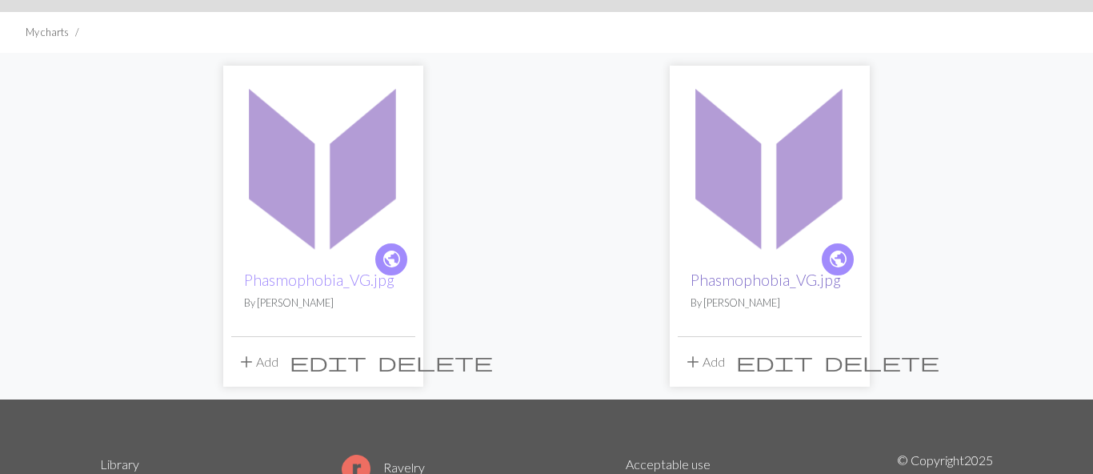
click at [753, 275] on link "Phasmophobia_VG.jpg" at bounding box center [765, 279] width 150 height 18
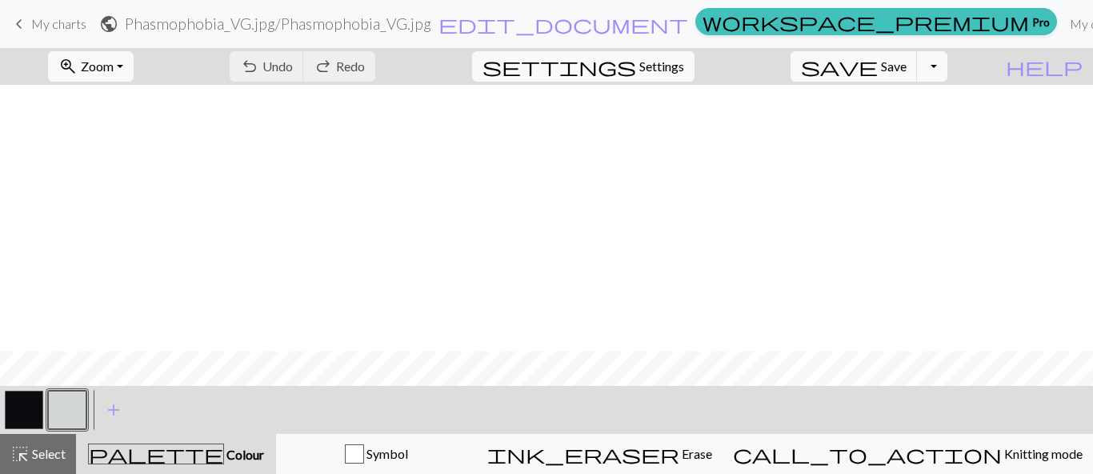
scroll to position [334, 0]
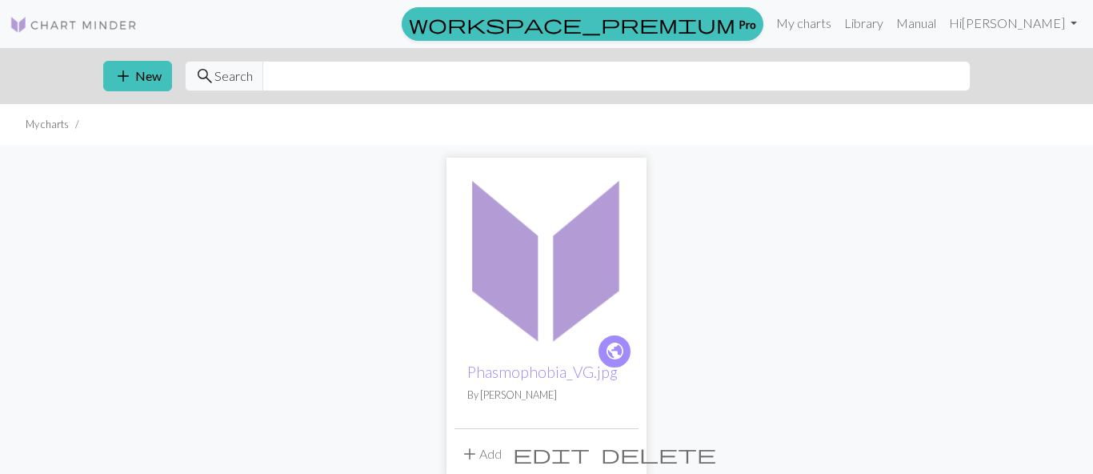
scroll to position [62, 0]
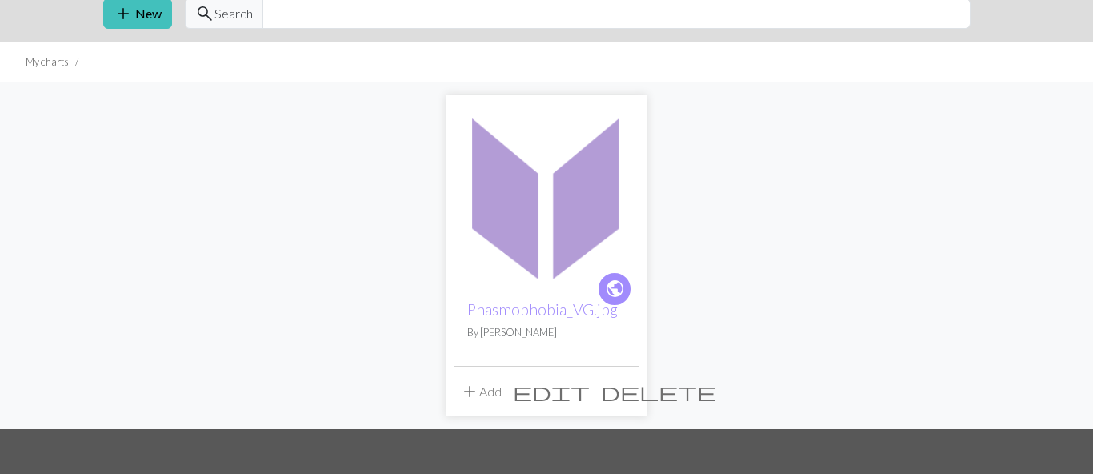
click at [627, 390] on span "delete" at bounding box center [658, 391] width 115 height 22
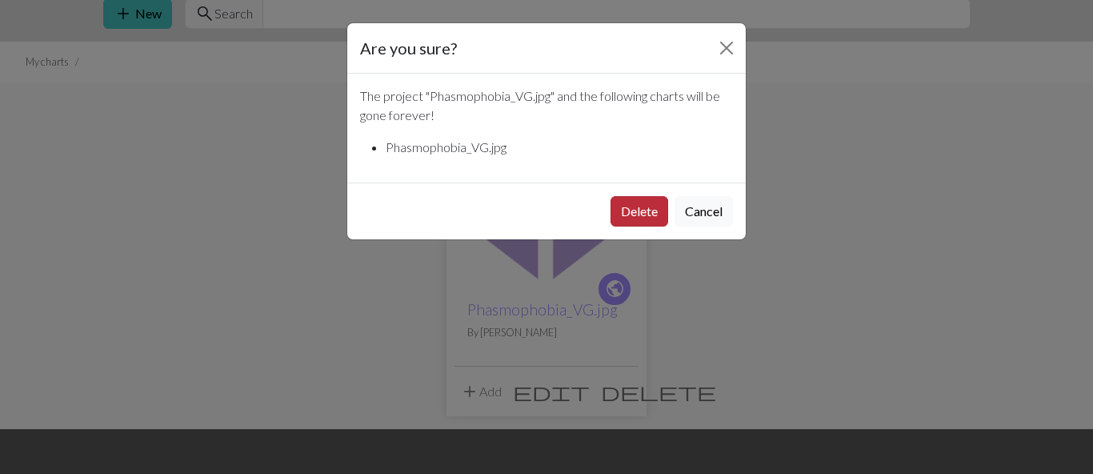
click at [638, 217] on button "Delete" at bounding box center [639, 211] width 58 height 30
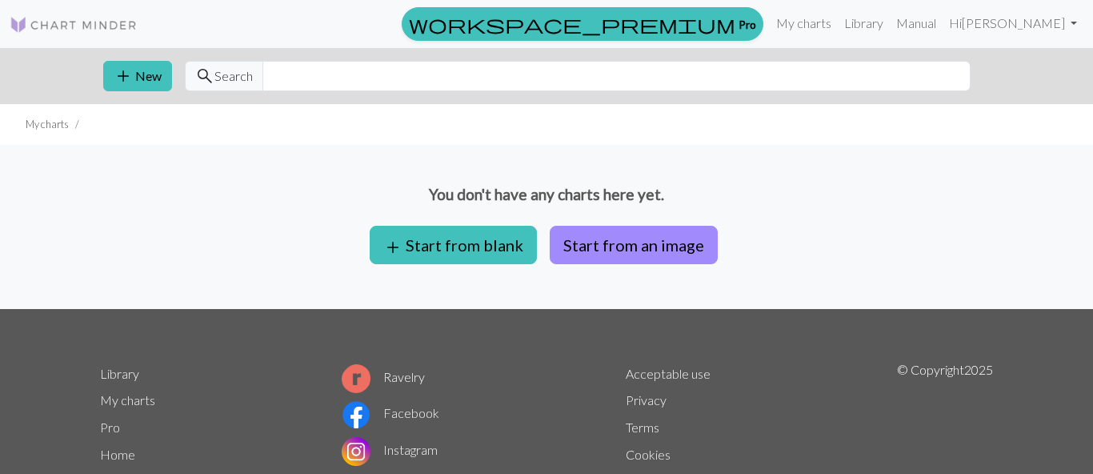
scroll to position [62, 0]
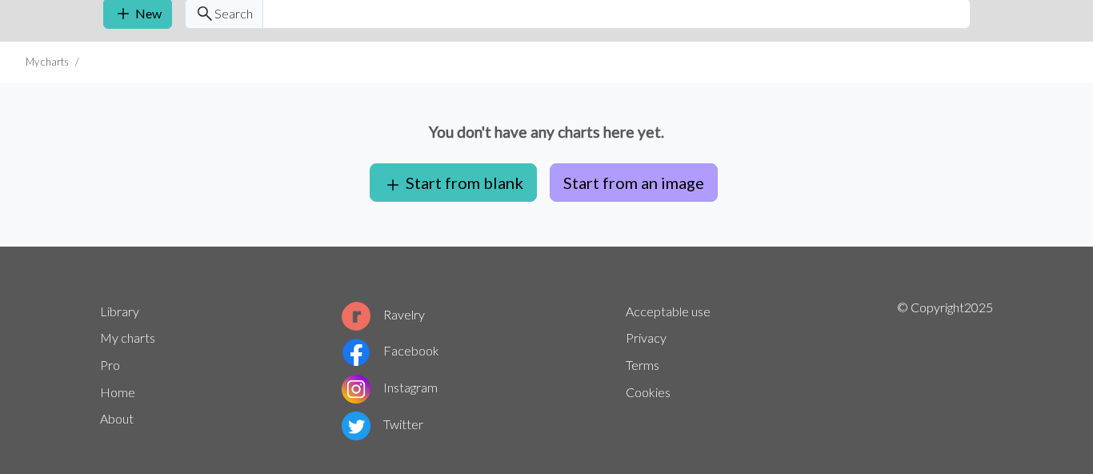
click at [601, 173] on button "Start from an image" at bounding box center [634, 182] width 168 height 38
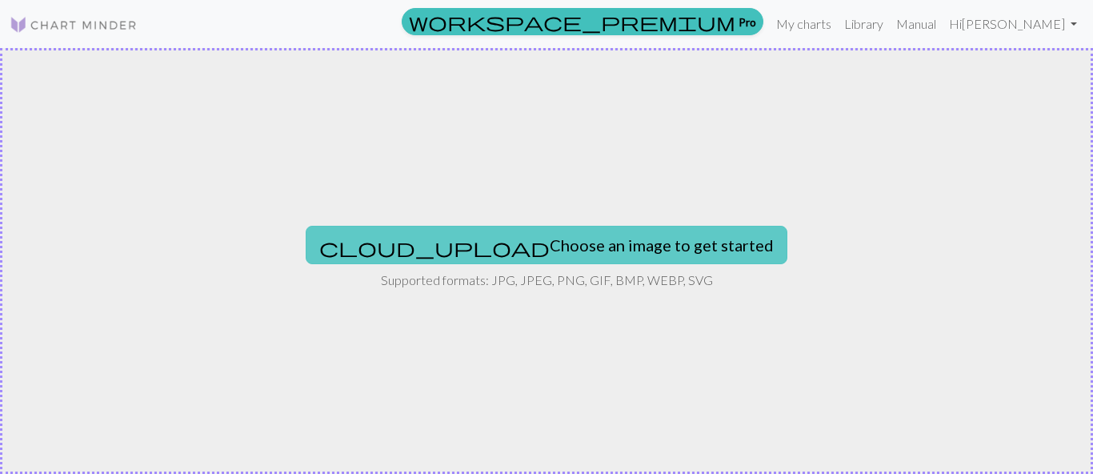
click at [468, 241] on button "cloud_upload Choose an image to get started" at bounding box center [547, 245] width 482 height 38
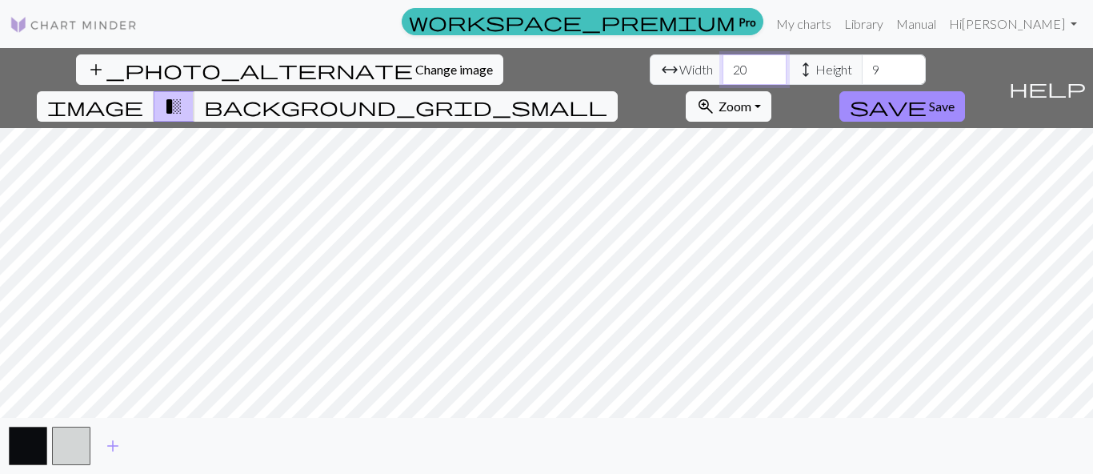
click at [722, 71] on input "20" at bounding box center [754, 69] width 64 height 30
type input "2"
type input "300"
click at [862, 70] on input "9" at bounding box center [894, 69] width 64 height 30
type input "96"
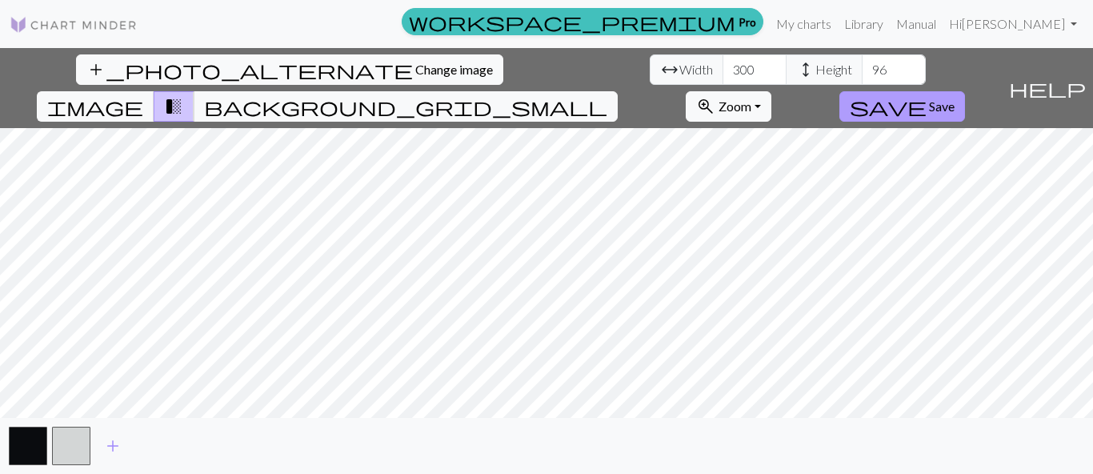
click at [954, 98] on span "Save" at bounding box center [942, 105] width 26 height 15
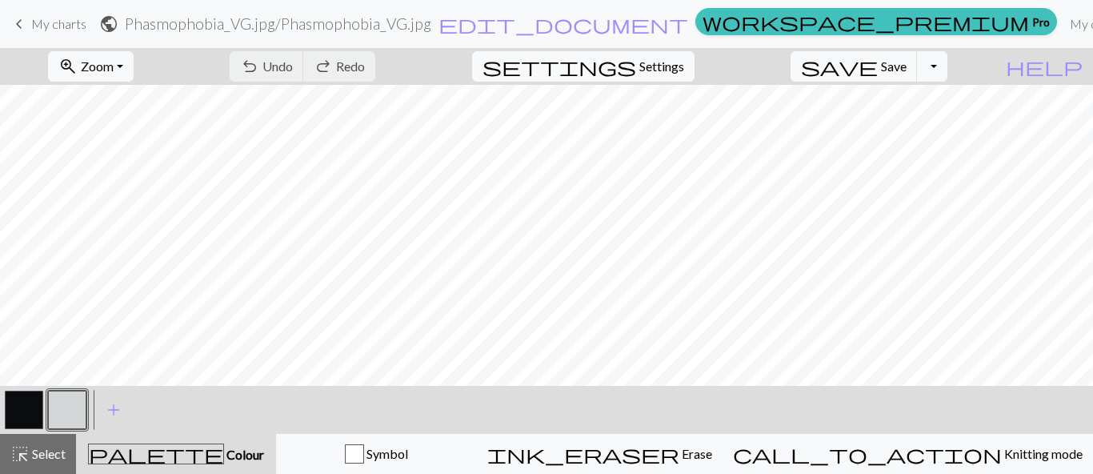
scroll to position [1068, 198]
click at [26, 22] on span "keyboard_arrow_left" at bounding box center [19, 24] width 19 height 22
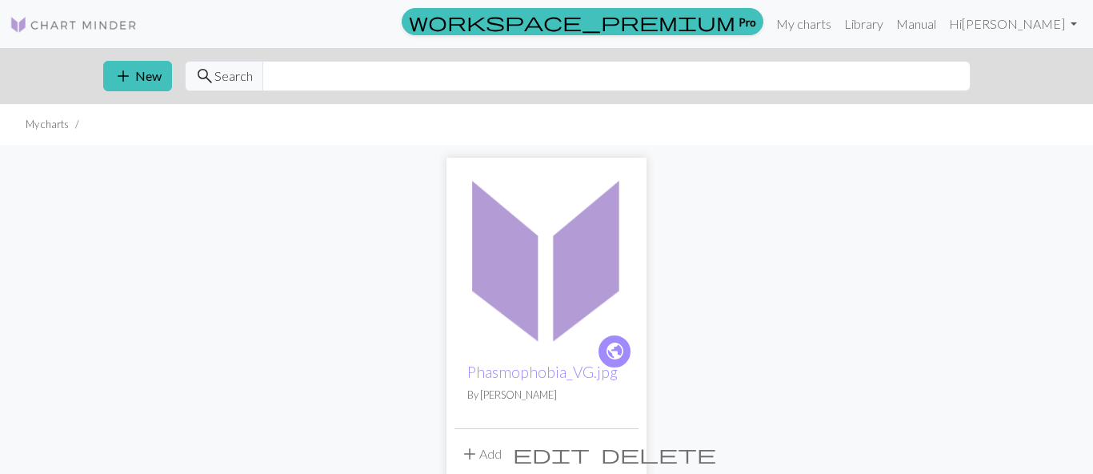
scroll to position [58, 0]
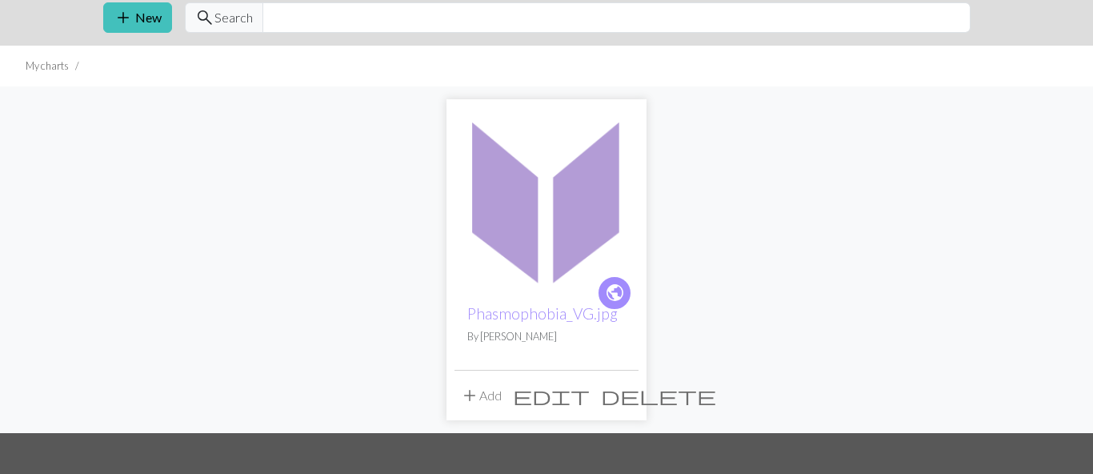
click at [616, 398] on span "delete" at bounding box center [658, 395] width 115 height 22
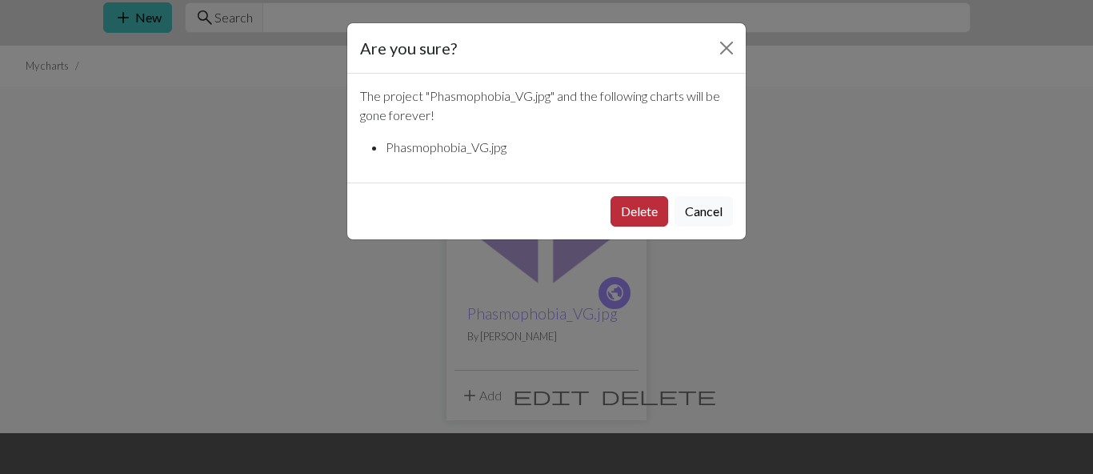
click at [646, 214] on button "Delete" at bounding box center [639, 211] width 58 height 30
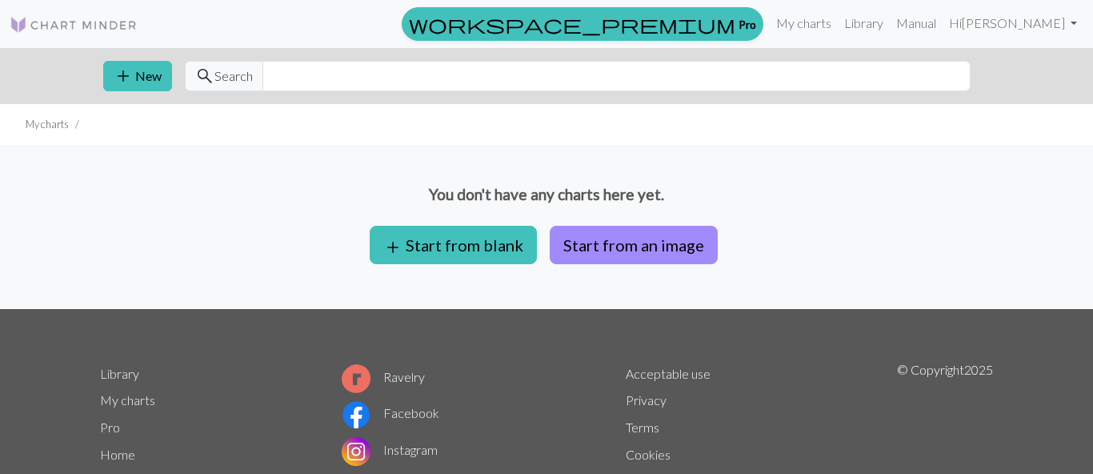
scroll to position [30, 0]
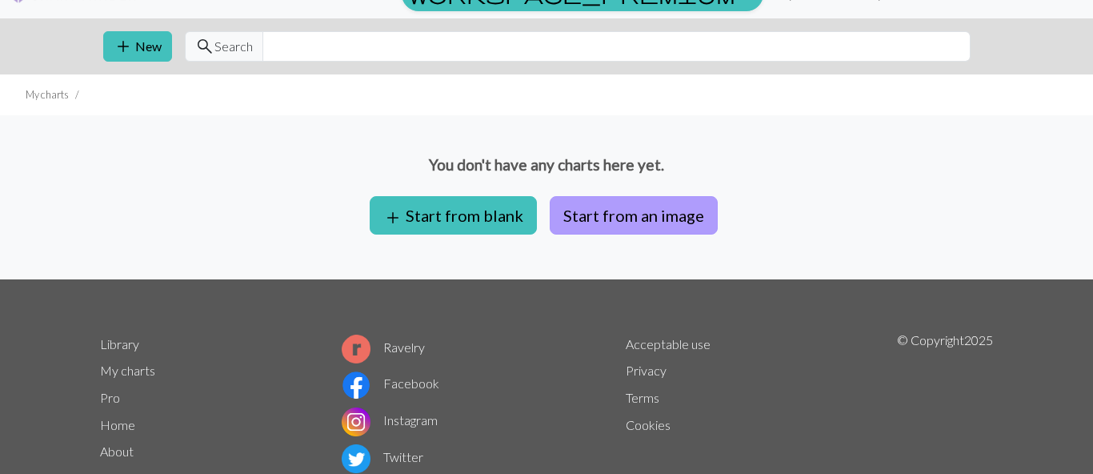
click at [613, 222] on button "Start from an image" at bounding box center [634, 215] width 168 height 38
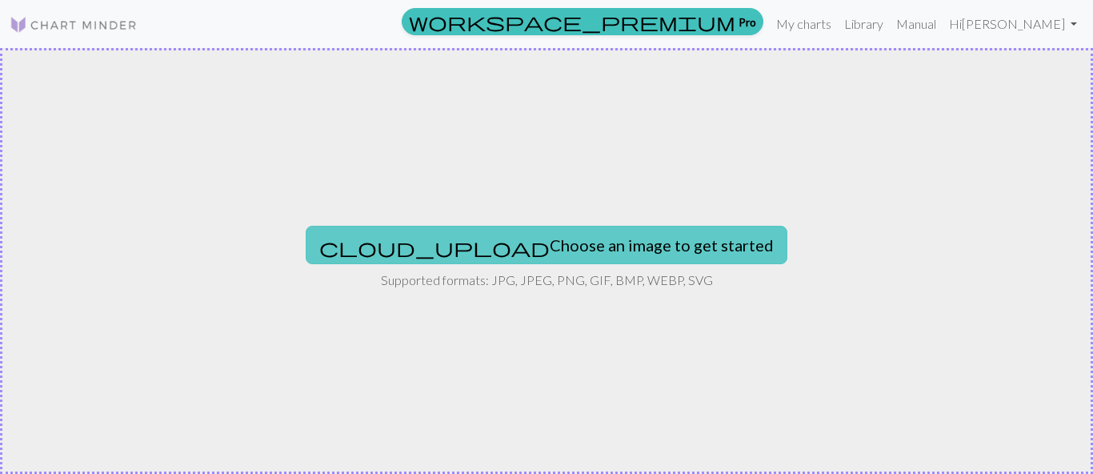
click at [457, 226] on div "cloud_upload Choose an image to get started Supported formats: JPG, JPEG, PNG, …" at bounding box center [546, 261] width 1093 height 426
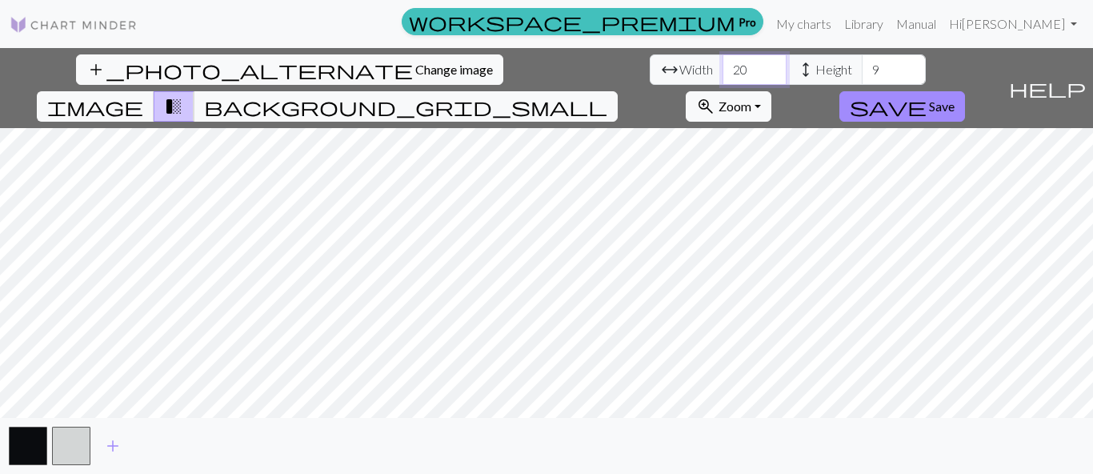
drag, startPoint x: 342, startPoint y: 64, endPoint x: 239, endPoint y: 66, distance: 103.2
click at [722, 66] on input "20" at bounding box center [754, 69] width 64 height 30
type input "300"
drag, startPoint x: 472, startPoint y: 74, endPoint x: 446, endPoint y: 74, distance: 25.6
click at [862, 74] on input "9" at bounding box center [894, 69] width 64 height 30
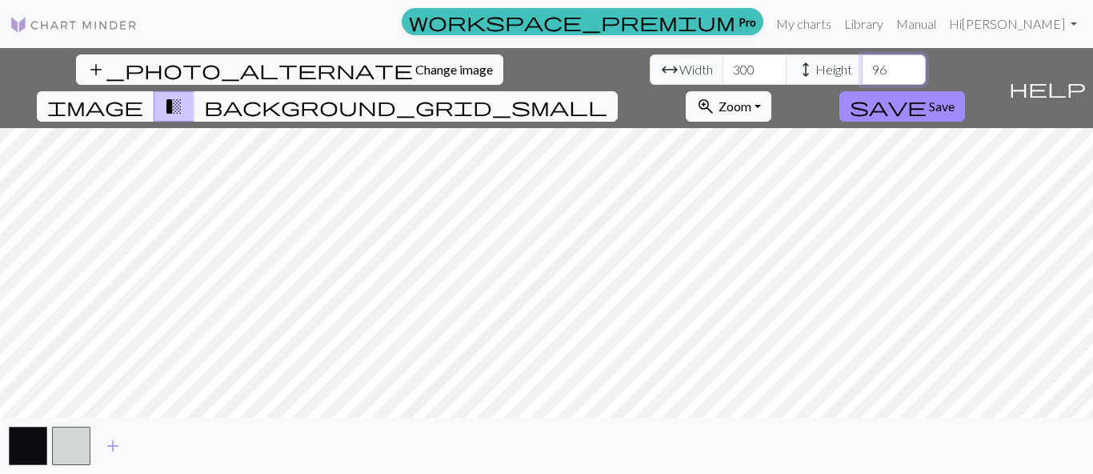
type input "96"
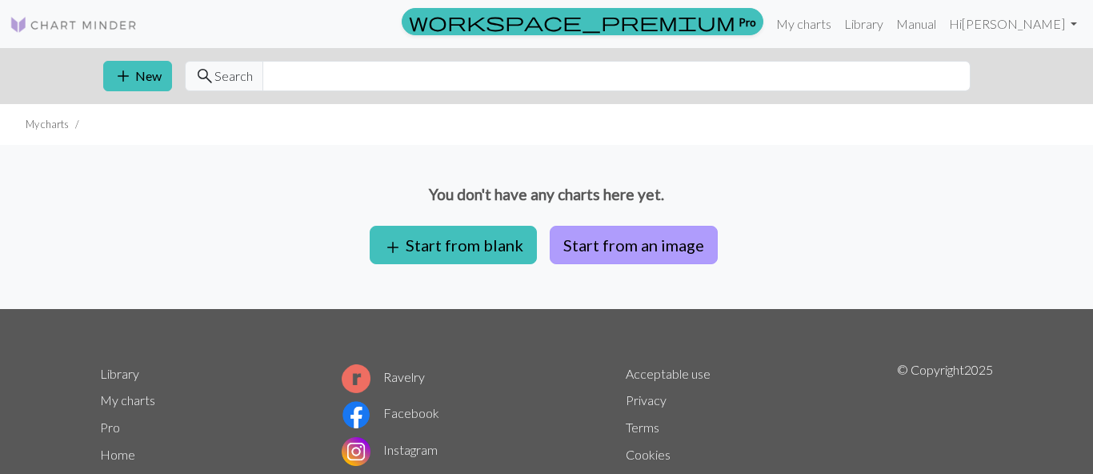
click at [591, 248] on button "Start from an image" at bounding box center [634, 245] width 168 height 38
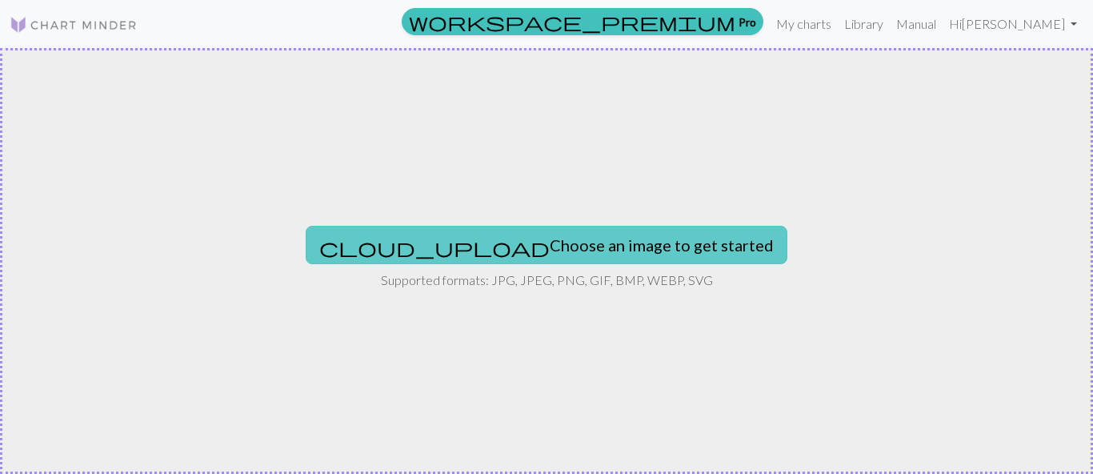
click at [466, 242] on button "cloud_upload Choose an image to get started" at bounding box center [547, 245] width 482 height 38
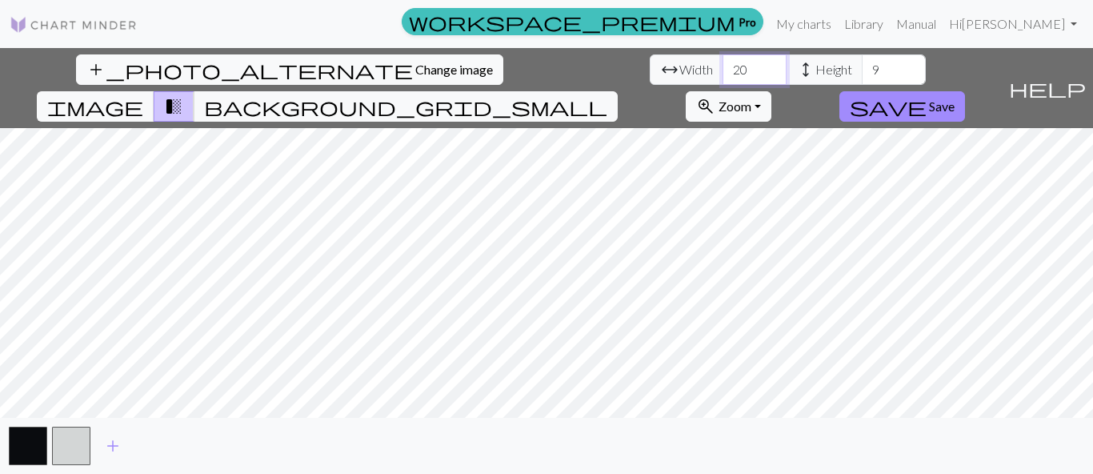
drag, startPoint x: 334, startPoint y: 74, endPoint x: 307, endPoint y: 73, distance: 27.2
click at [722, 73] on input "20" at bounding box center [754, 69] width 64 height 30
type input "300"
click at [862, 66] on input "9" at bounding box center [894, 69] width 64 height 30
type input "96"
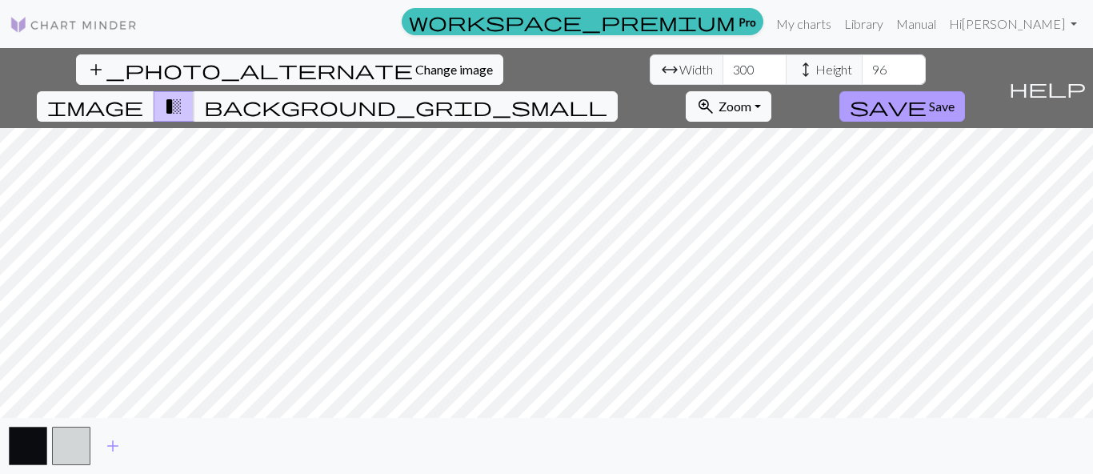
click at [954, 98] on span "Save" at bounding box center [942, 105] width 26 height 15
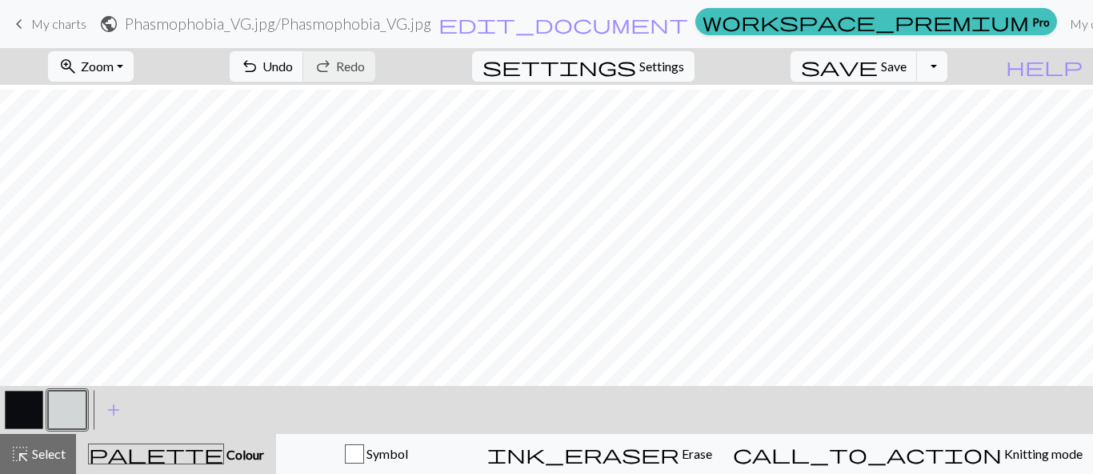
scroll to position [1221, 449]
click at [21, 394] on button "button" at bounding box center [24, 409] width 38 height 38
click at [74, 397] on button "button" at bounding box center [67, 409] width 38 height 38
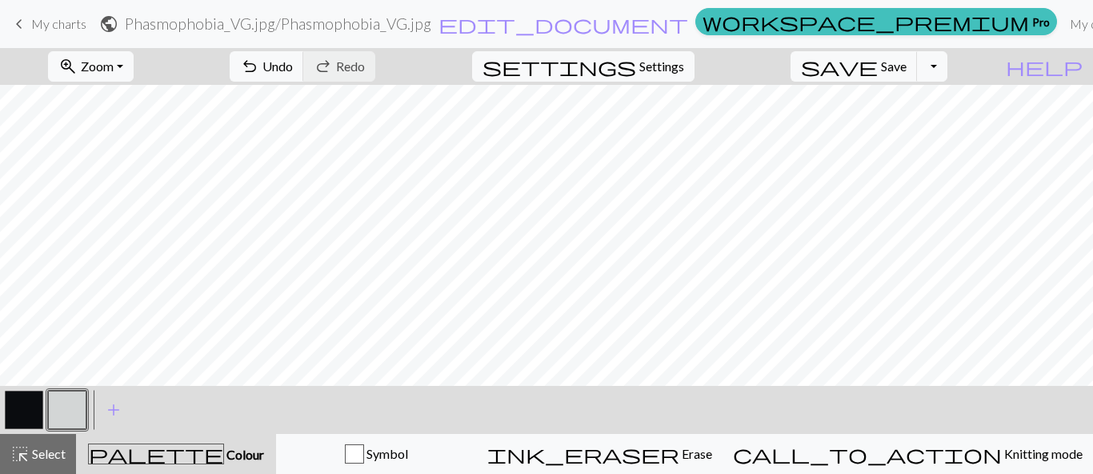
click at [26, 406] on button "button" at bounding box center [24, 409] width 38 height 38
click at [75, 416] on button "button" at bounding box center [67, 409] width 38 height 38
click at [34, 398] on button "button" at bounding box center [24, 409] width 38 height 38
click at [78, 416] on button "button" at bounding box center [67, 409] width 38 height 38
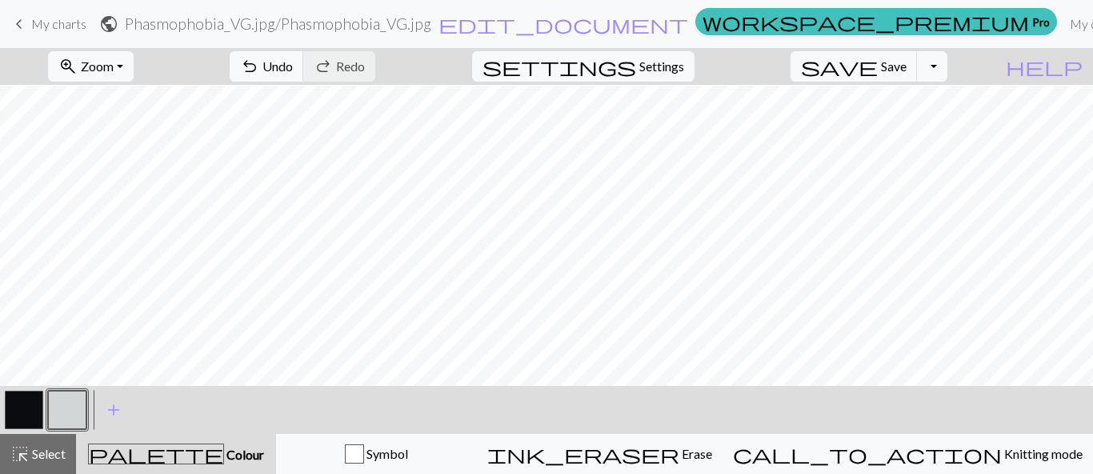
scroll to position [1721, 3779]
click at [878, 70] on span "save" at bounding box center [839, 66] width 77 height 22
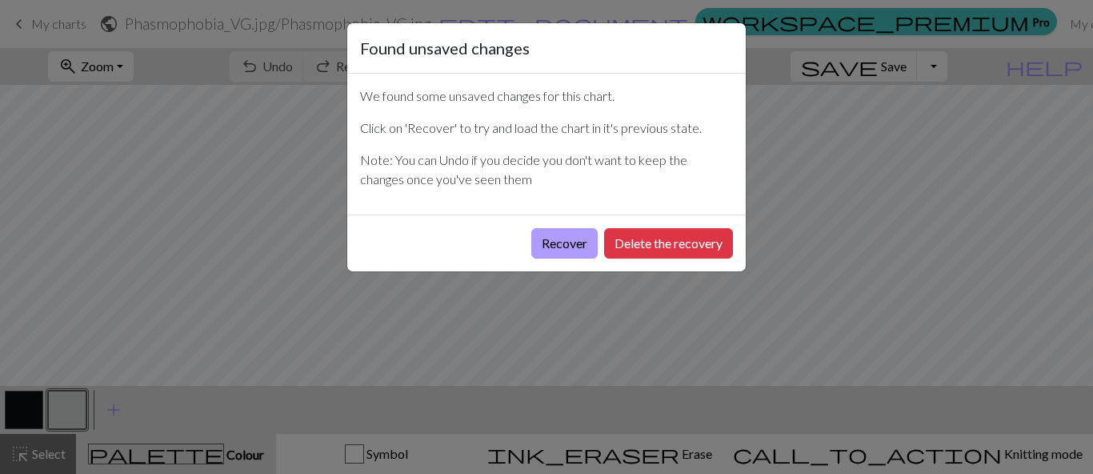
click at [551, 245] on button "Recover" at bounding box center [564, 243] width 66 height 30
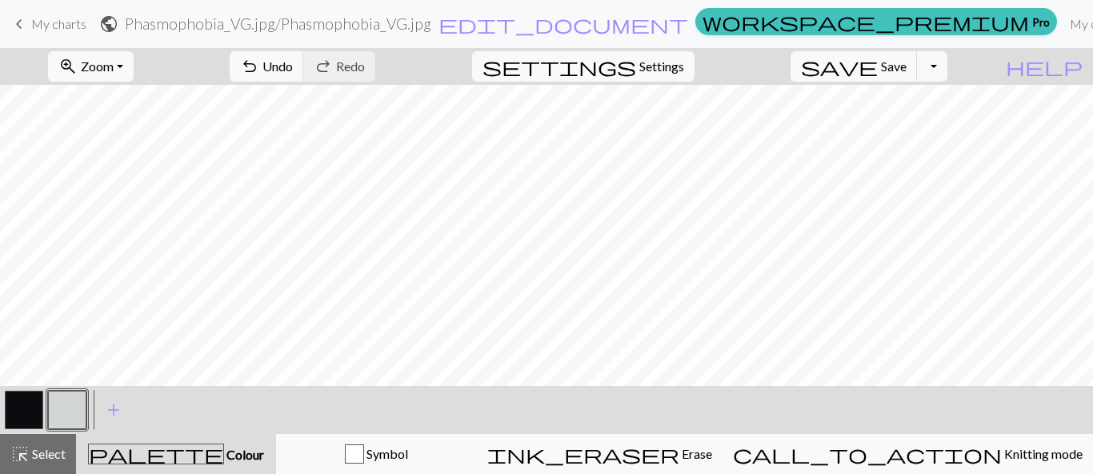
click at [137, 47] on nav "keyboard_arrow_left My charts public Phasmophobia_VG.jpg / Phasmophobia_VG.jpg …" at bounding box center [546, 24] width 1093 height 48
click at [114, 60] on span "Zoom" at bounding box center [97, 65] width 33 height 15
click at [136, 226] on button "100%" at bounding box center [112, 218] width 126 height 26
click at [132, 75] on button "zoom_in Zoom Zoom" at bounding box center [91, 66] width 86 height 30
click at [116, 238] on button "150%" at bounding box center [112, 243] width 126 height 26
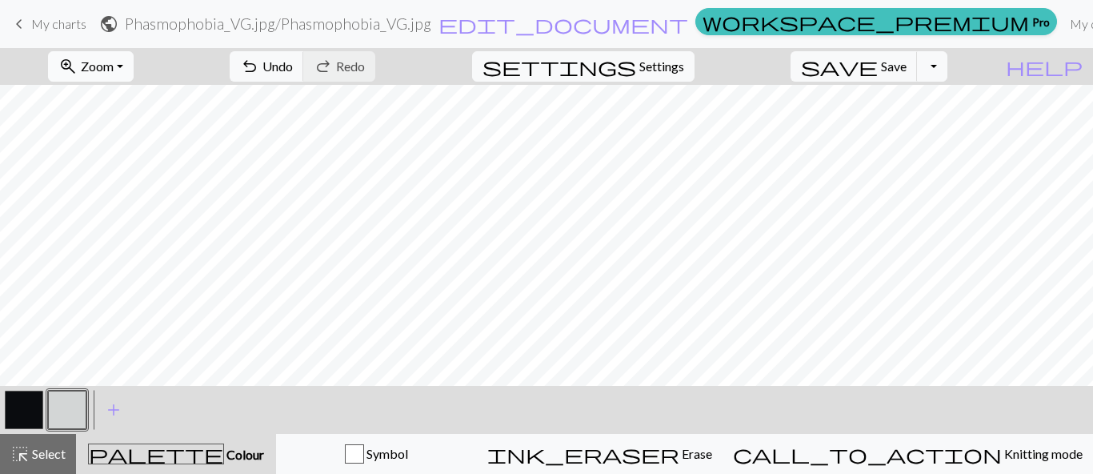
click at [134, 58] on button "zoom_in Zoom Zoom" at bounding box center [91, 66] width 86 height 30
click at [120, 189] on button "50%" at bounding box center [112, 192] width 126 height 26
click at [26, 394] on button "button" at bounding box center [24, 409] width 38 height 38
click at [70, 405] on button "button" at bounding box center [67, 409] width 38 height 38
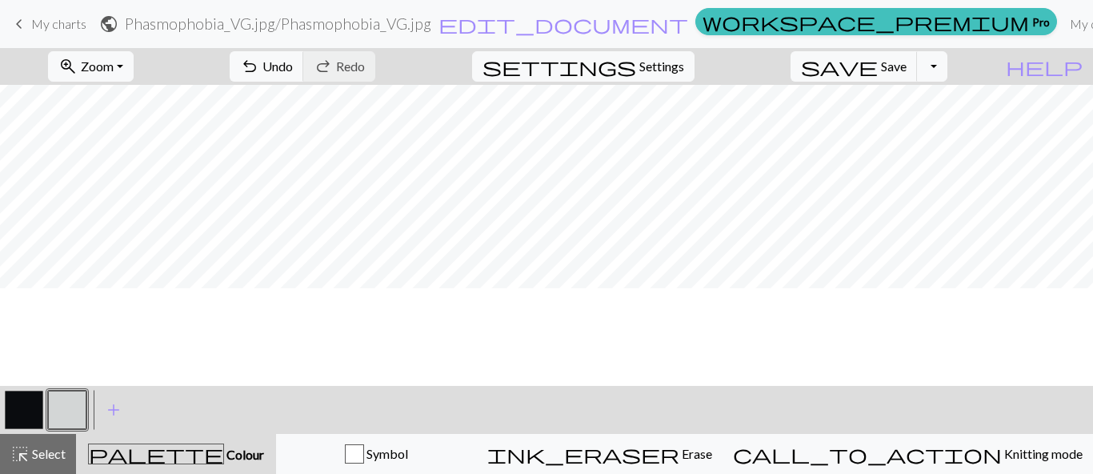
scroll to position [492, 1363]
click at [878, 70] on span "save" at bounding box center [839, 66] width 77 height 22
click at [114, 67] on span "Zoom" at bounding box center [97, 65] width 33 height 15
click at [110, 215] on button "100%" at bounding box center [112, 218] width 126 height 26
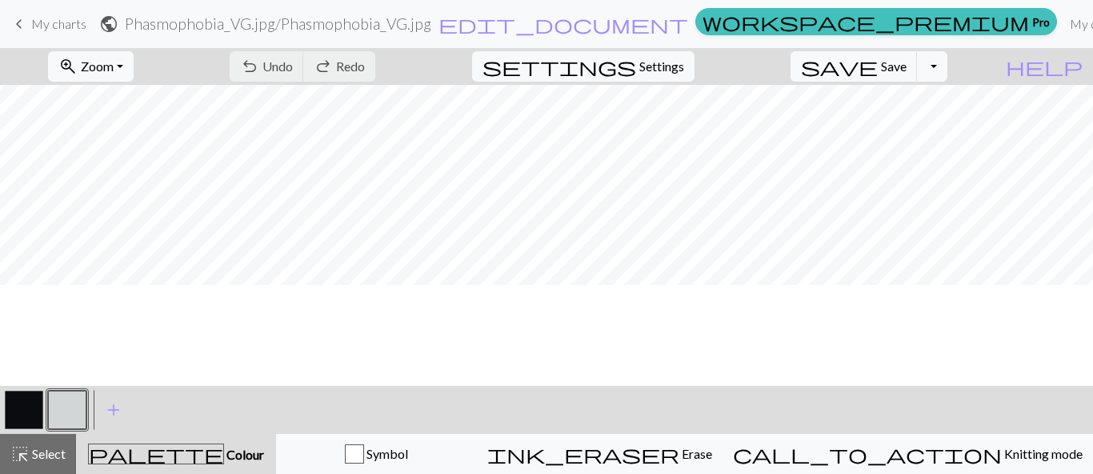
scroll to position [509, 0]
click at [947, 72] on button "Toggle Dropdown" at bounding box center [932, 66] width 30 height 30
click at [921, 130] on button "save_alt Download" at bounding box center [814, 127] width 264 height 26
click at [947, 75] on button "Toggle Dropdown" at bounding box center [932, 66] width 30 height 30
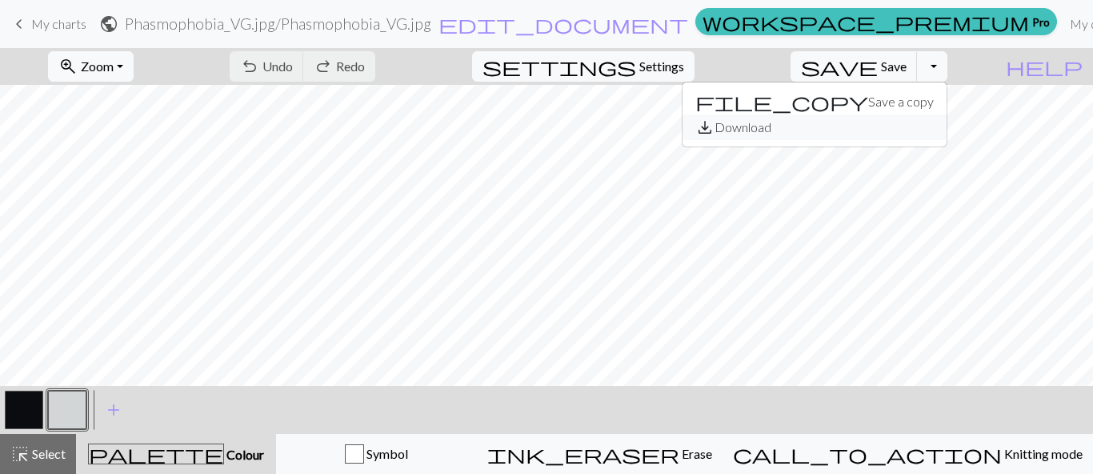
click at [910, 133] on button "save_alt Download" at bounding box center [814, 127] width 264 height 26
click at [671, 59] on span "Settings" at bounding box center [661, 66] width 45 height 19
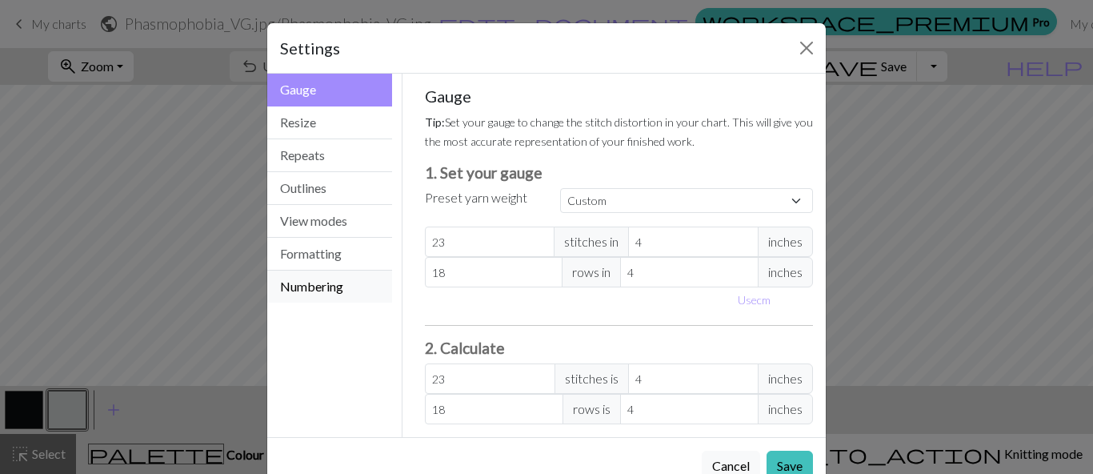
click at [325, 290] on button "Numbering" at bounding box center [329, 286] width 125 height 32
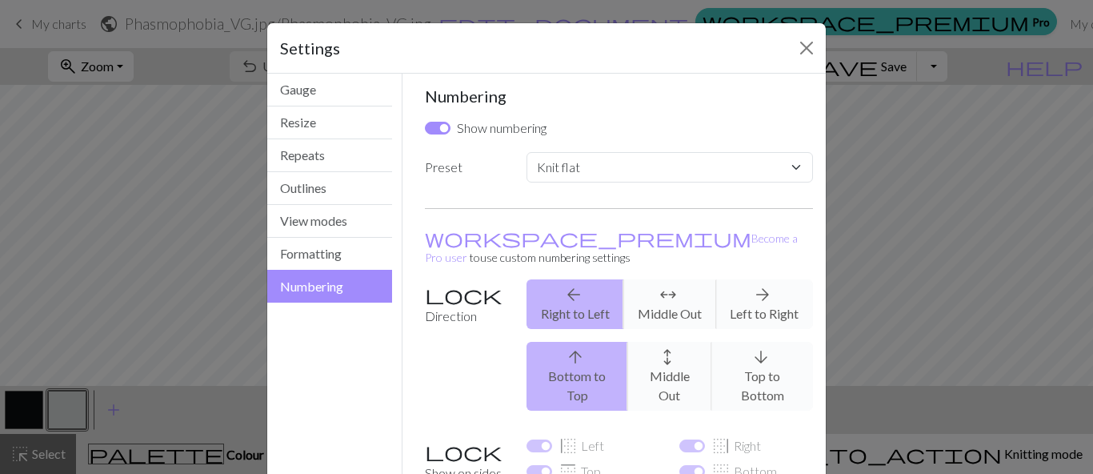
scroll to position [53, 0]
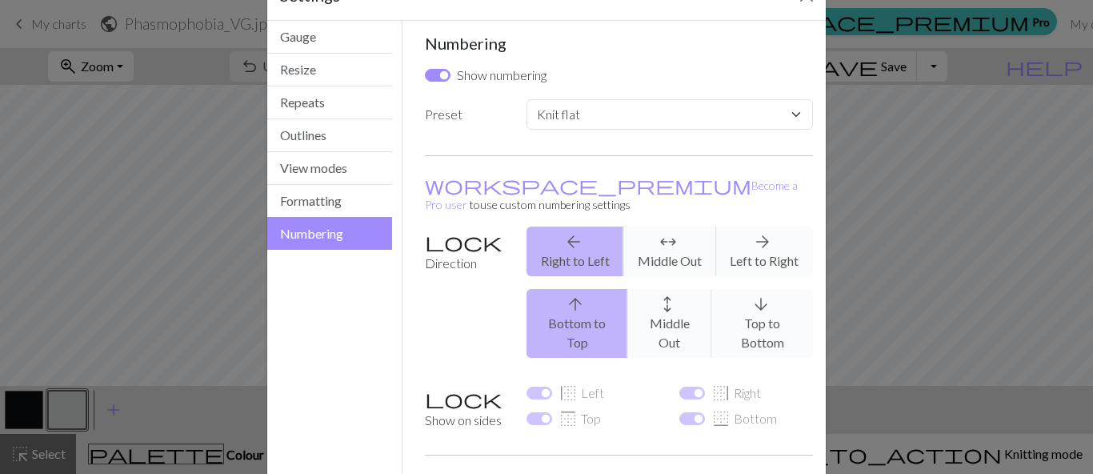
click at [752, 231] on div "arrow_back Right to Left arrows_outward Middle Out arrow_forward Left to Right" at bounding box center [670, 251] width 306 height 50
click at [738, 226] on div "arrow_back Right to Left arrows_outward Middle Out arrow_forward Left to Right" at bounding box center [670, 251] width 306 height 50
click at [598, 236] on div "arrow_back Right to Left arrows_outward Middle Out arrow_forward Left to Right" at bounding box center [670, 251] width 306 height 50
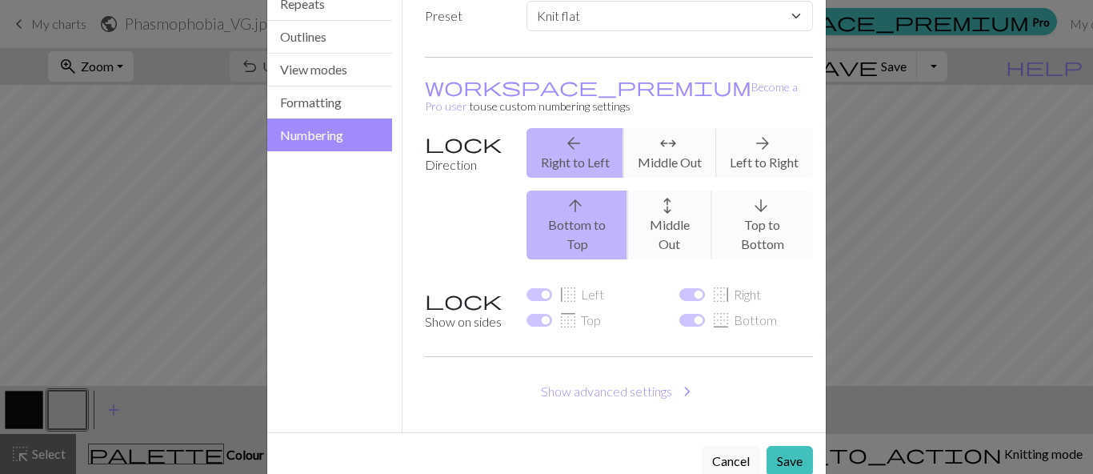
scroll to position [0, 0]
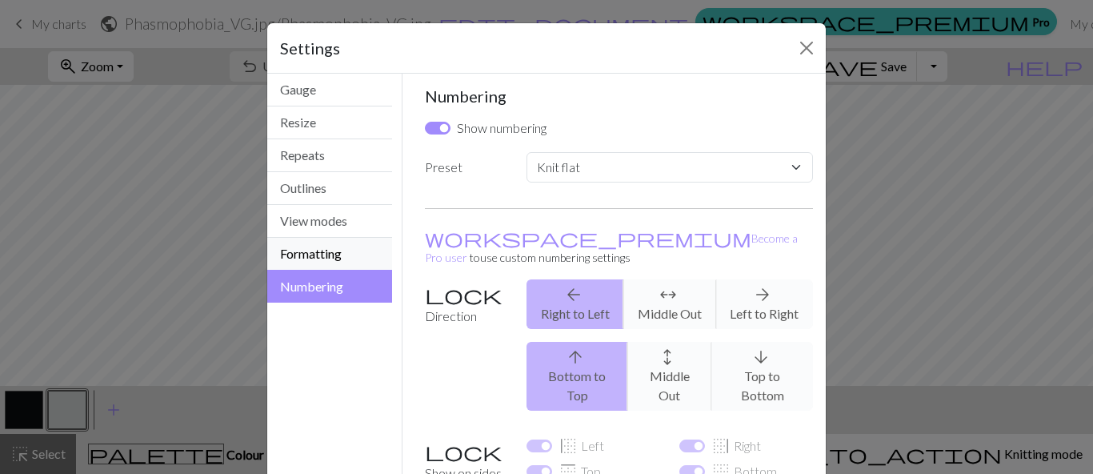
click at [342, 246] on button "Formatting" at bounding box center [329, 254] width 125 height 33
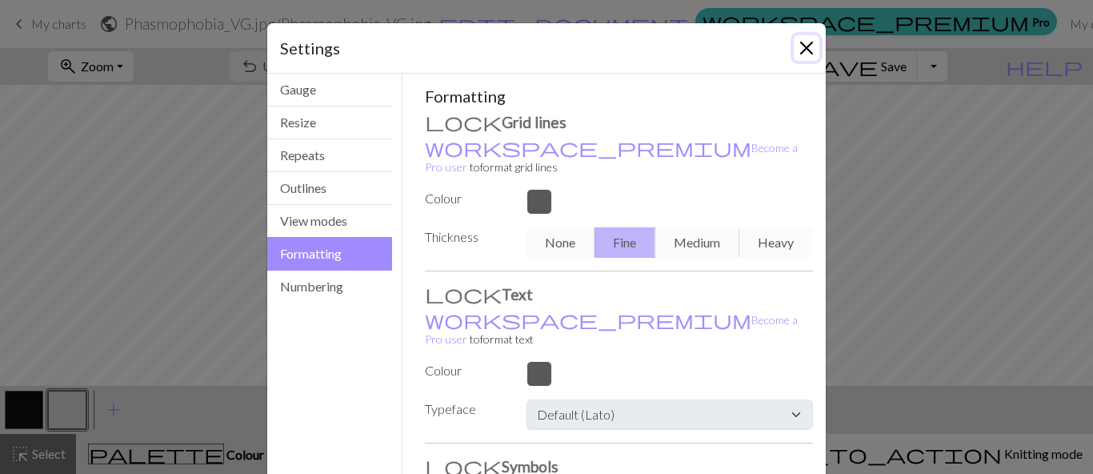
click at [806, 51] on button "Close" at bounding box center [807, 48] width 26 height 26
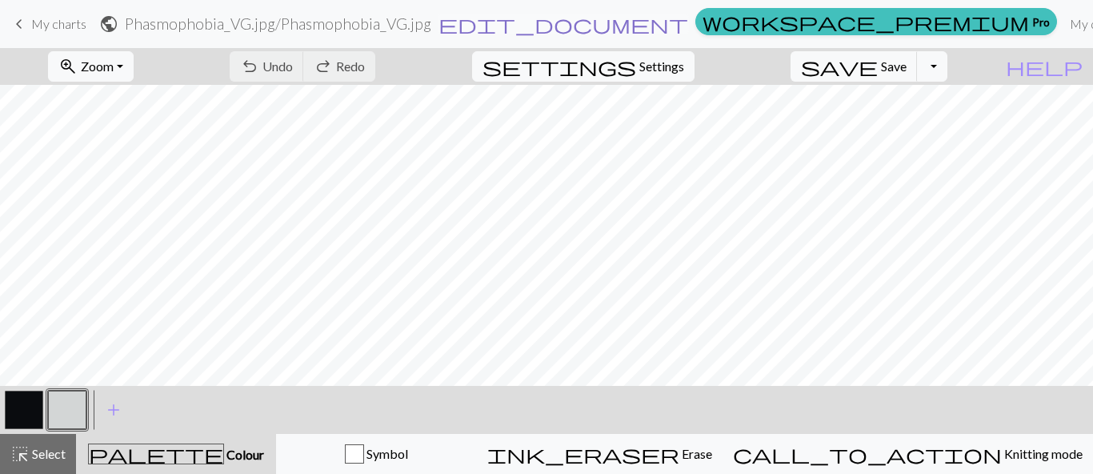
click at [571, 28] on span "edit_document" at bounding box center [563, 24] width 250 height 22
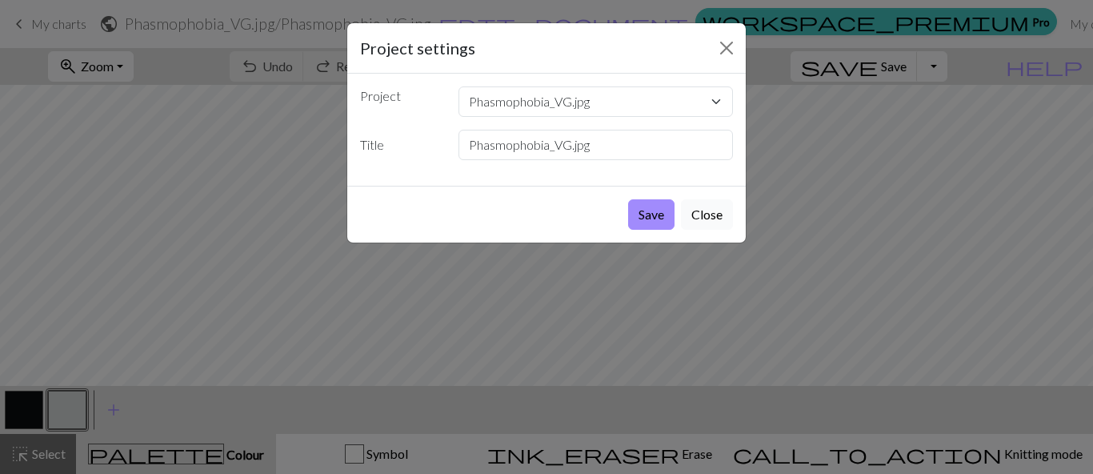
click at [704, 211] on button "Close" at bounding box center [707, 214] width 52 height 30
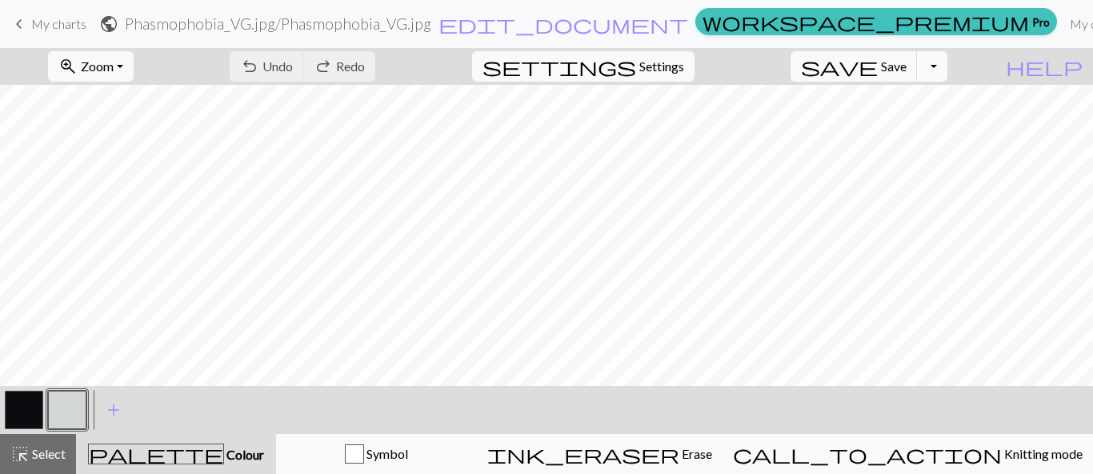
click at [947, 63] on button "Toggle Dropdown" at bounding box center [932, 66] width 30 height 30
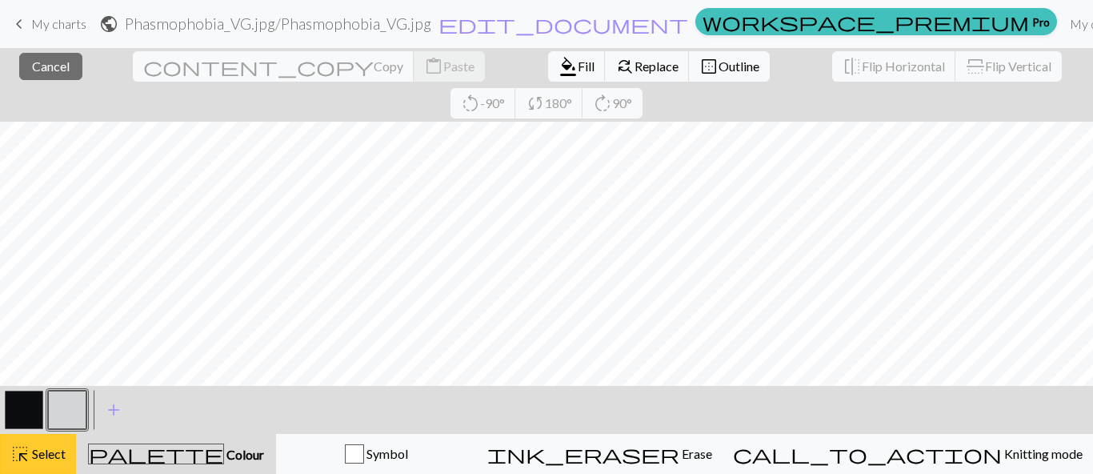
click at [42, 452] on span "Select" at bounding box center [48, 453] width 36 height 15
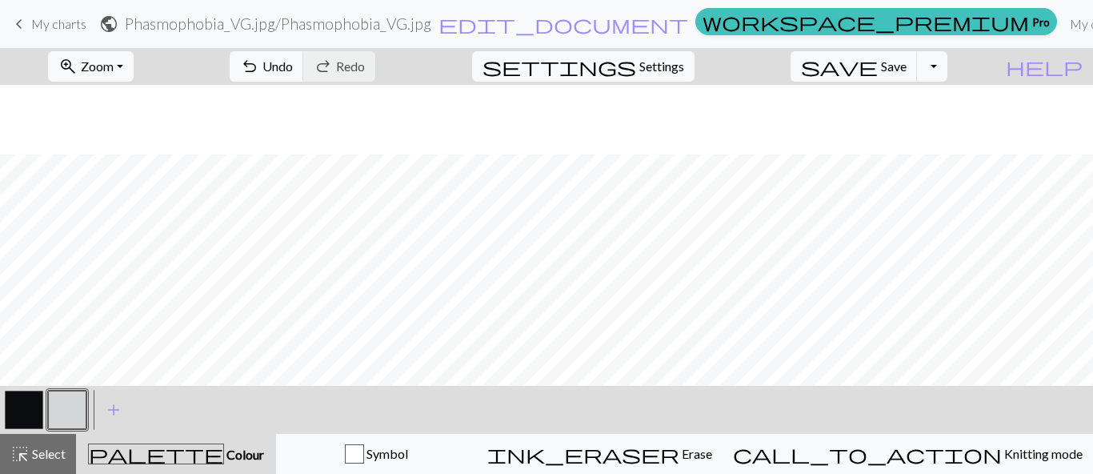
scroll to position [473, 0]
click at [30, 401] on button "button" at bounding box center [24, 409] width 38 height 38
click at [906, 71] on span "Save" at bounding box center [894, 65] width 26 height 15
